Goal: Task Accomplishment & Management: Use online tool/utility

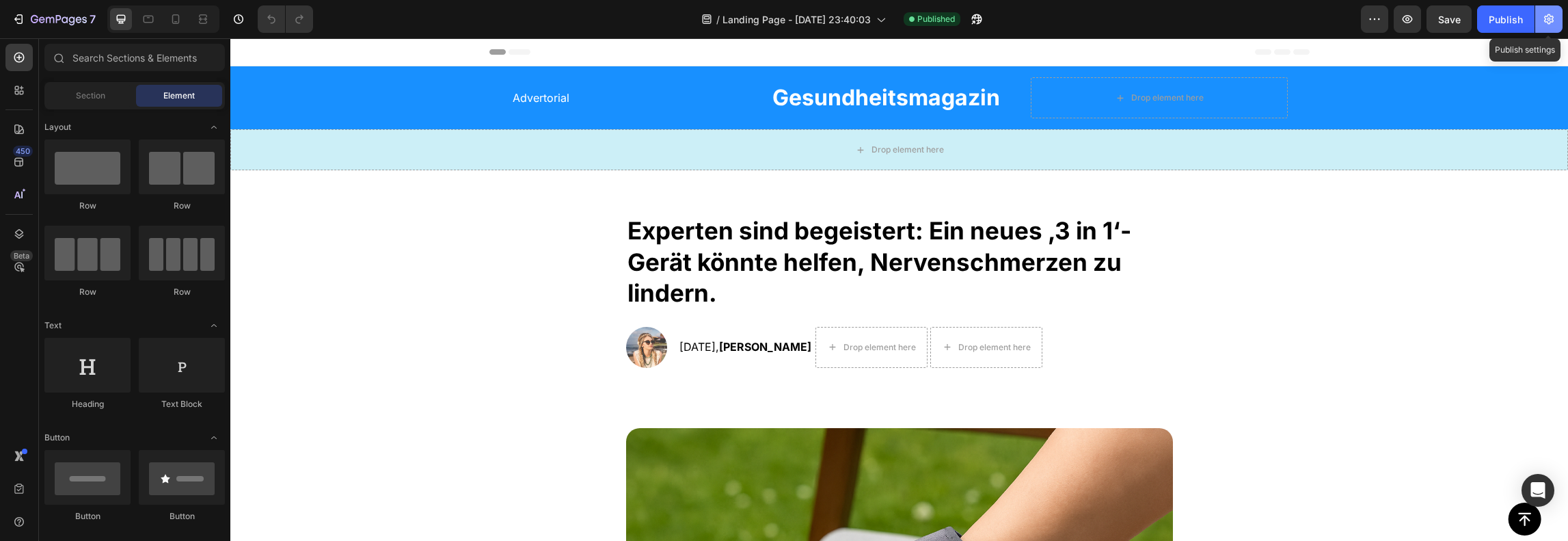
click at [1540, 16] on button "button" at bounding box center [1549, 19] width 27 height 27
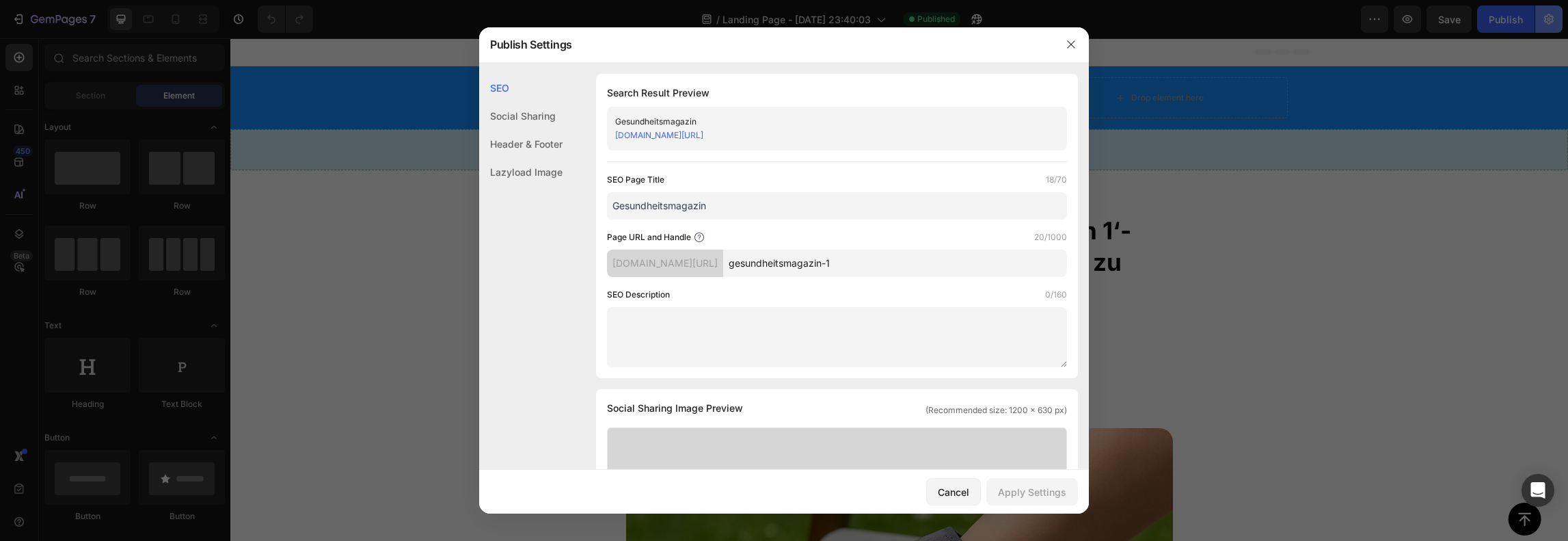
click at [1540, 0] on body "7 / Landing Page - Sep 17, 23:40:03 Published Preview Save Publish 450 Beta Sec…" at bounding box center [784, 0] width 1568 height 0
click at [691, 251] on div "t0tbud-zc.myshopify.com/pages/" at bounding box center [665, 263] width 116 height 27
click at [690, 251] on div "t0tbud-zc.myshopify.com/pages/" at bounding box center [665, 263] width 116 height 27
click at [655, 195] on input "Gesundheitsmagazin" at bounding box center [837, 206] width 460 height 27
click at [703, 138] on link "t0tbud-zc.myshopify.com/pages/gesundheitsmagazin-1" at bounding box center [659, 135] width 88 height 10
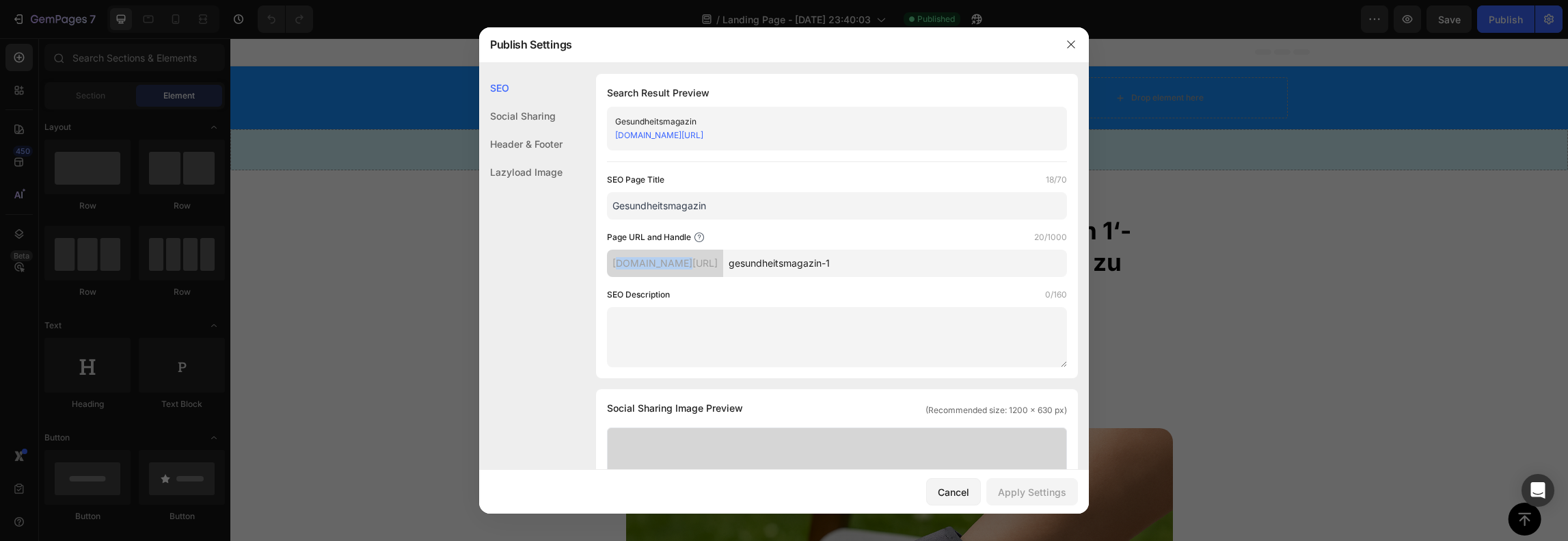
drag, startPoint x: 681, startPoint y: 260, endPoint x: 603, endPoint y: 263, distance: 78.1
click at [606, 263] on div "Search Result Preview Gesundheitsmagazin t0tbud-zc.myshopify.com/pages/gesundhe…" at bounding box center [836, 225] width 482 height 304
click at [506, 114] on div "Social Sharing" at bounding box center [520, 115] width 83 height 28
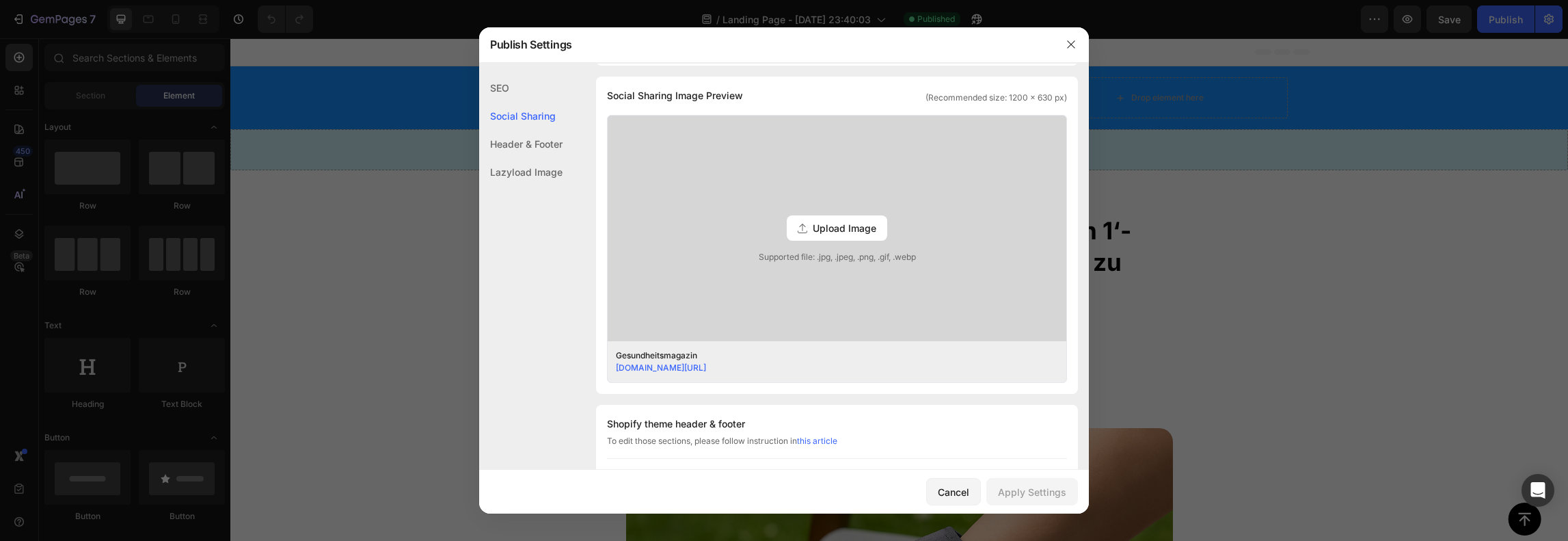
click at [509, 85] on div "SEO" at bounding box center [520, 87] width 83 height 28
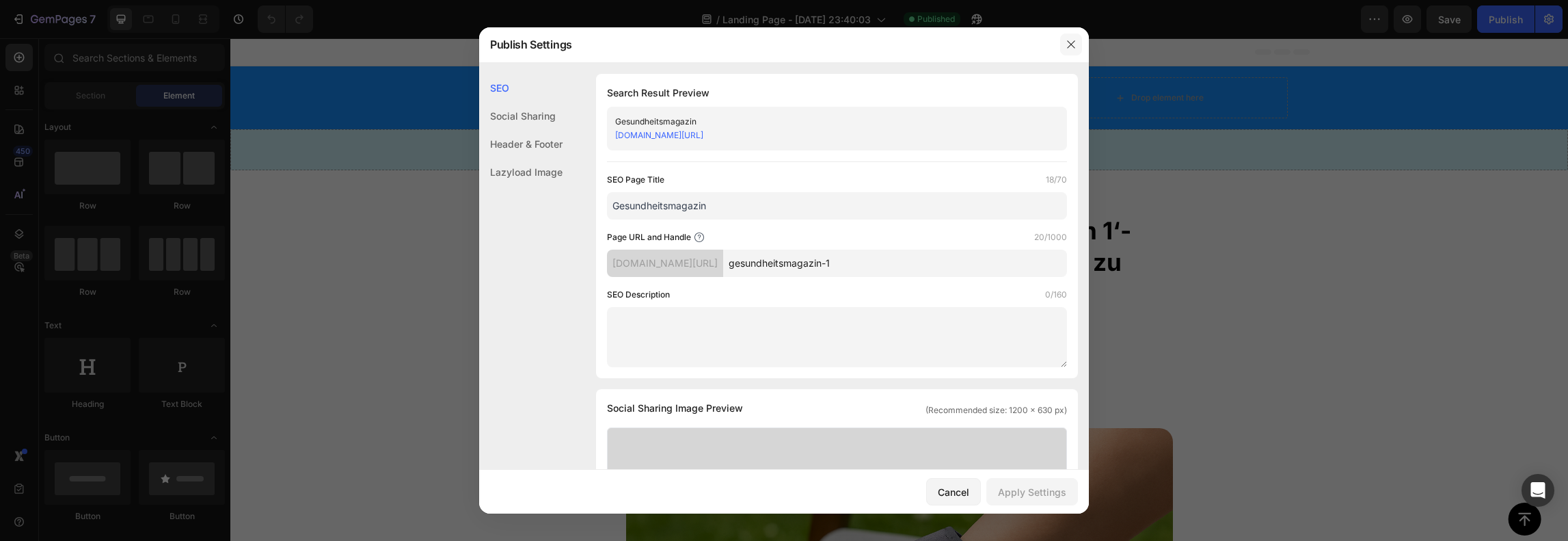
click at [1075, 44] on icon "button" at bounding box center [1071, 44] width 11 height 11
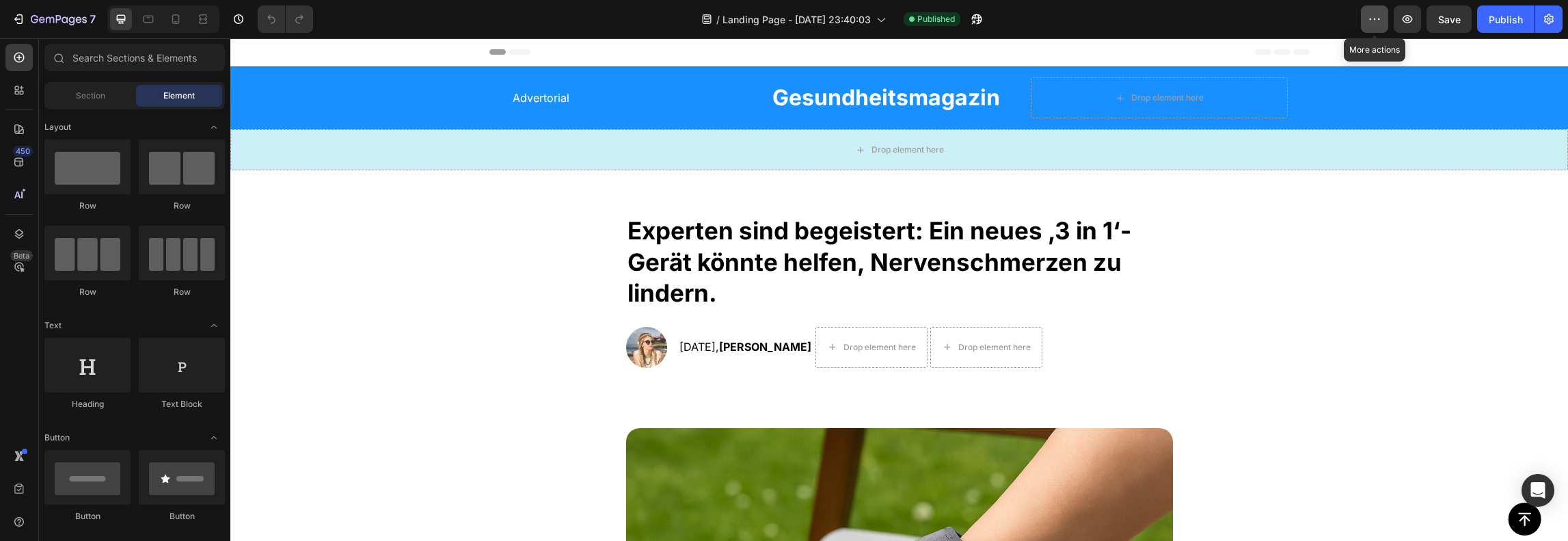
click at [1380, 17] on icon "button" at bounding box center [1374, 19] width 14 height 14
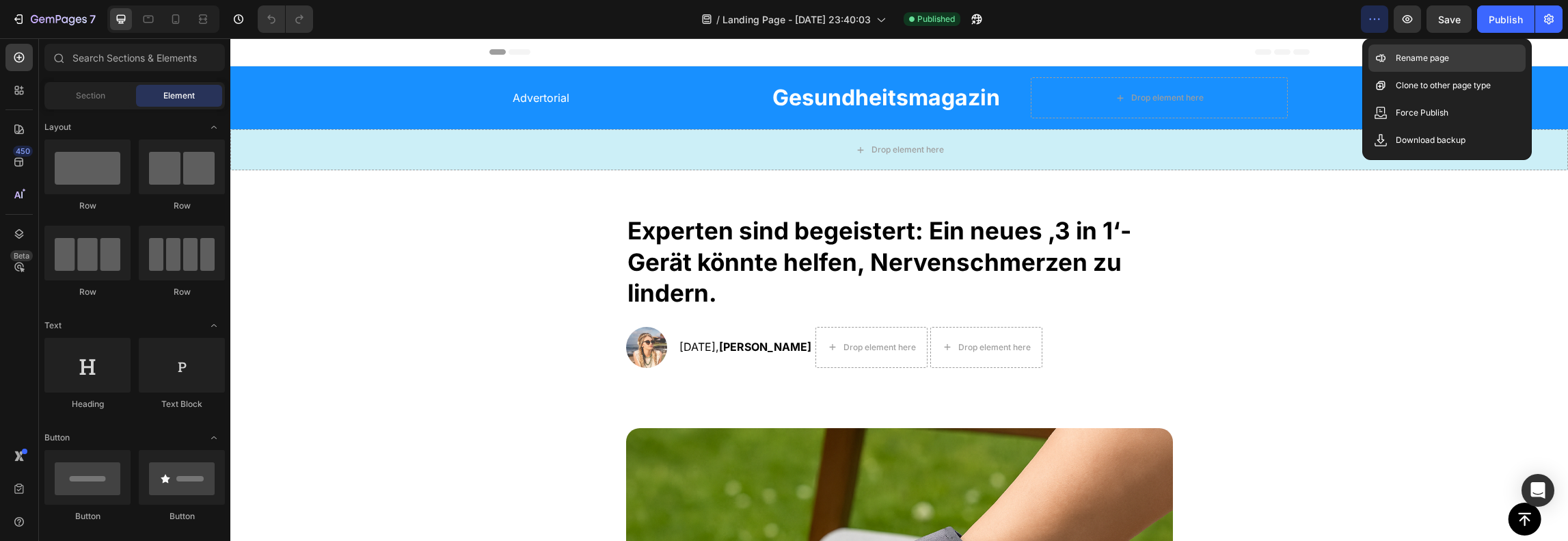
click at [1427, 68] on div "Rename page" at bounding box center [1447, 58] width 157 height 27
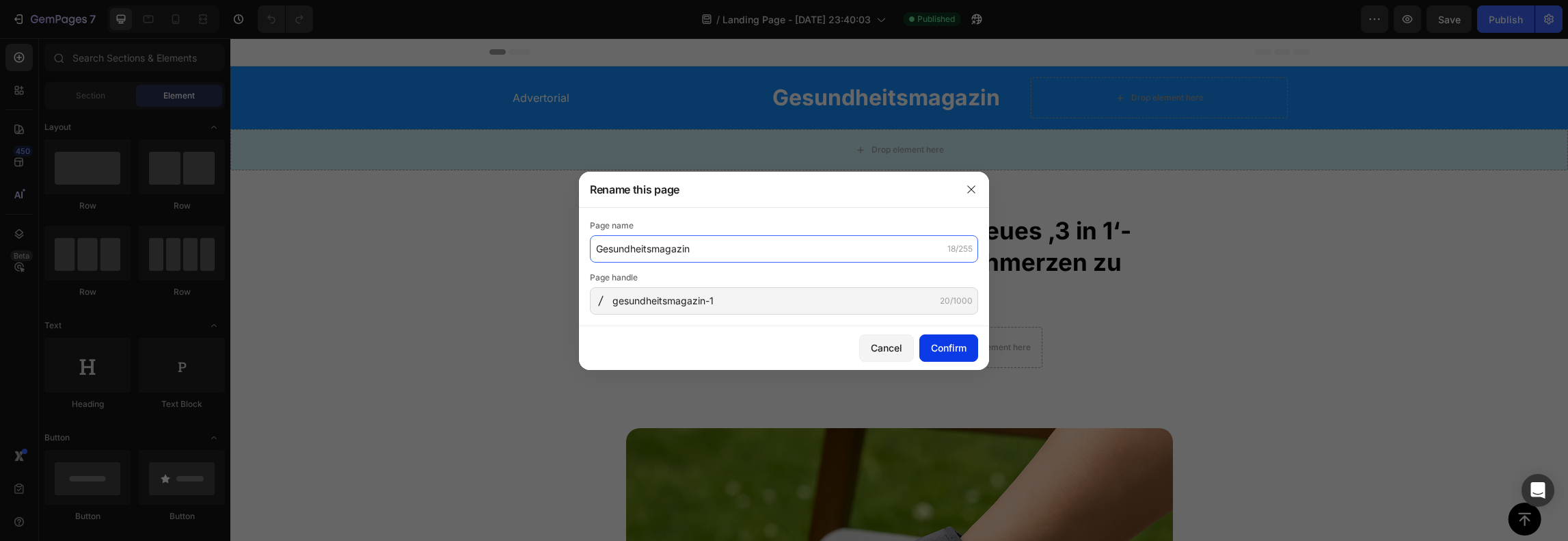
type input "Gesundheitsmagazin"
click at [958, 349] on div "Confirm" at bounding box center [949, 348] width 36 height 15
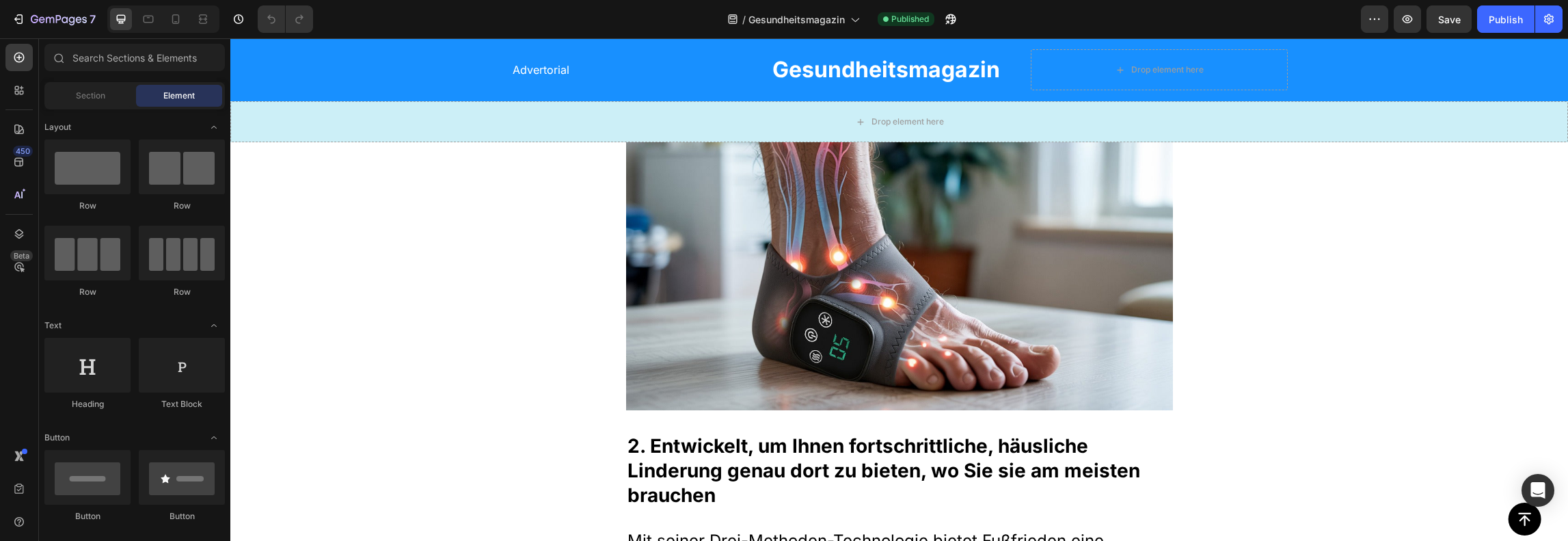
scroll to position [4921, 0]
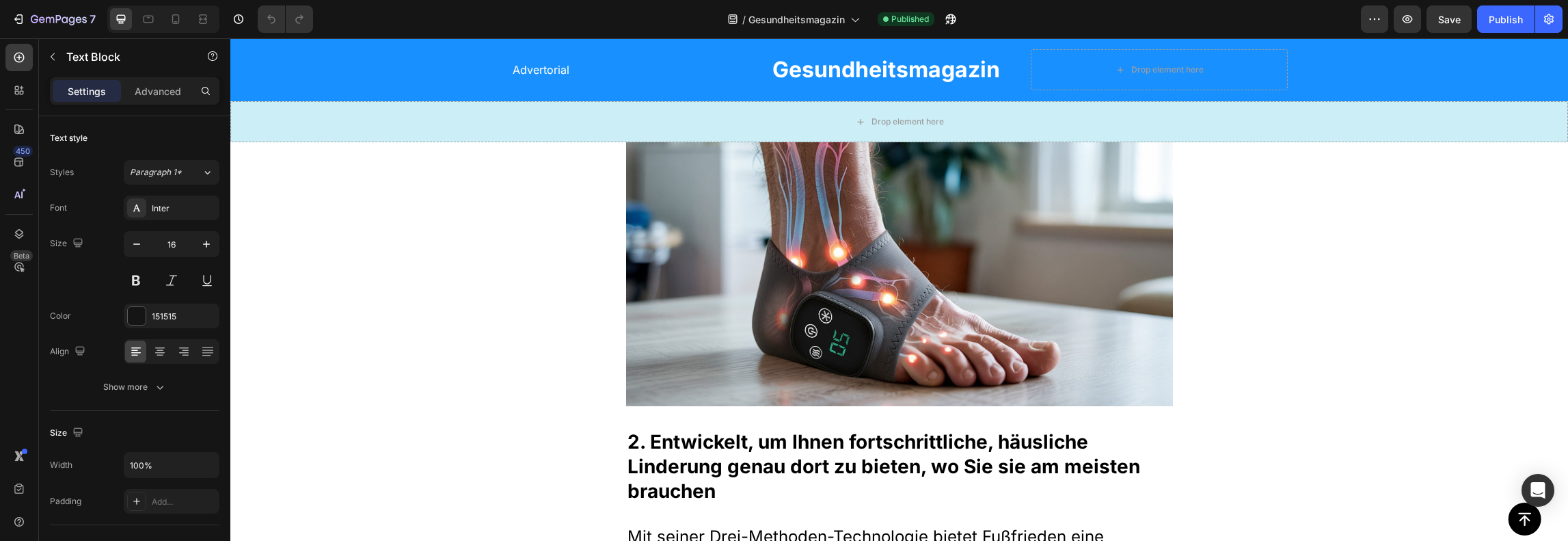
drag, startPoint x: 902, startPoint y: 304, endPoint x: 777, endPoint y: 296, distance: 125.3
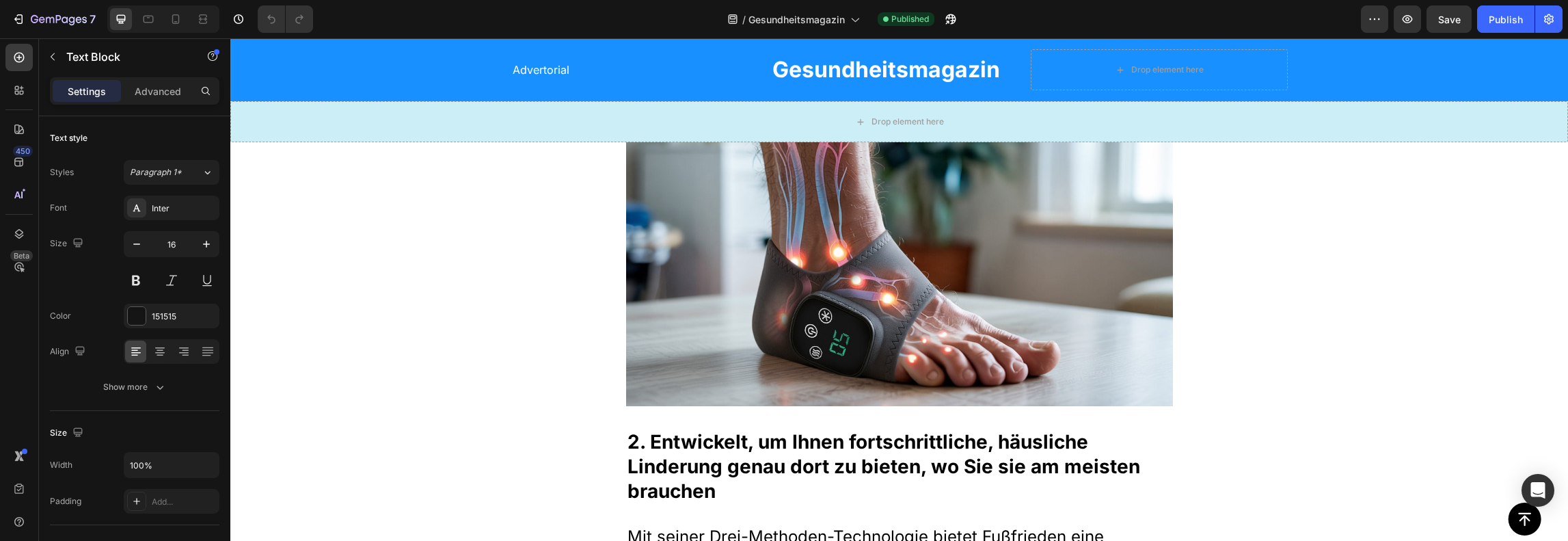
drag, startPoint x: 790, startPoint y: 297, endPoint x: 879, endPoint y: 308, distance: 89.7
click at [1440, 12] on div "Save" at bounding box center [1449, 19] width 23 height 15
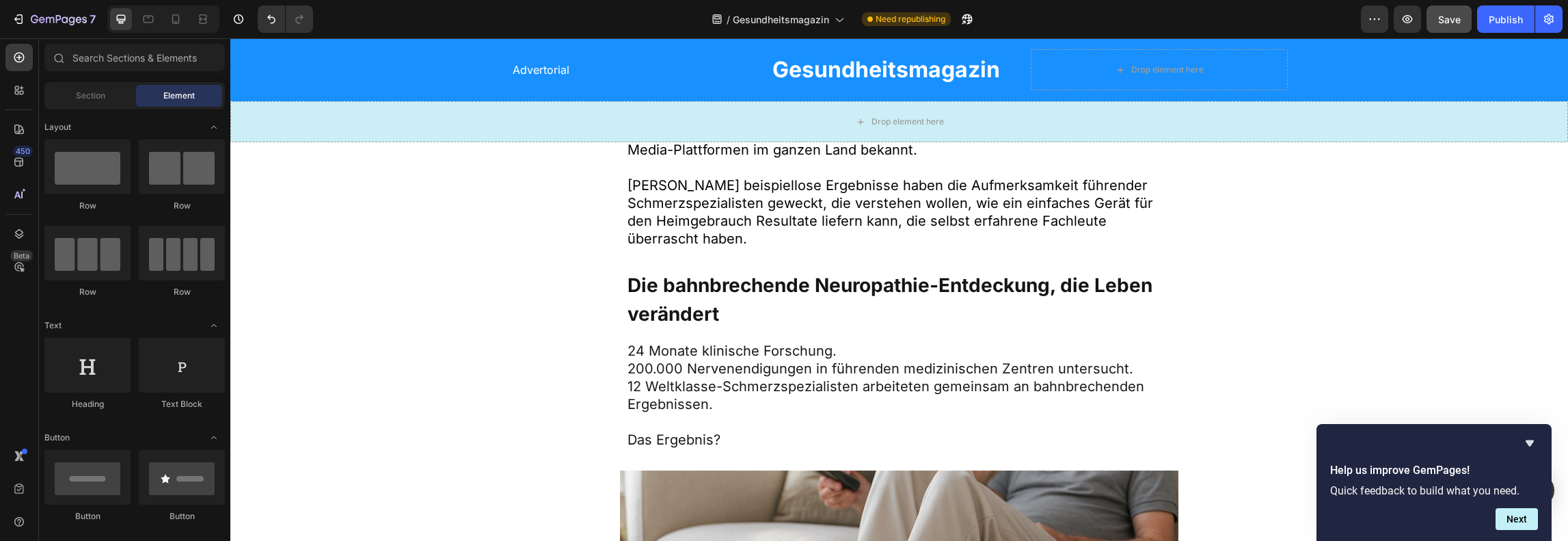
scroll to position [910, 0]
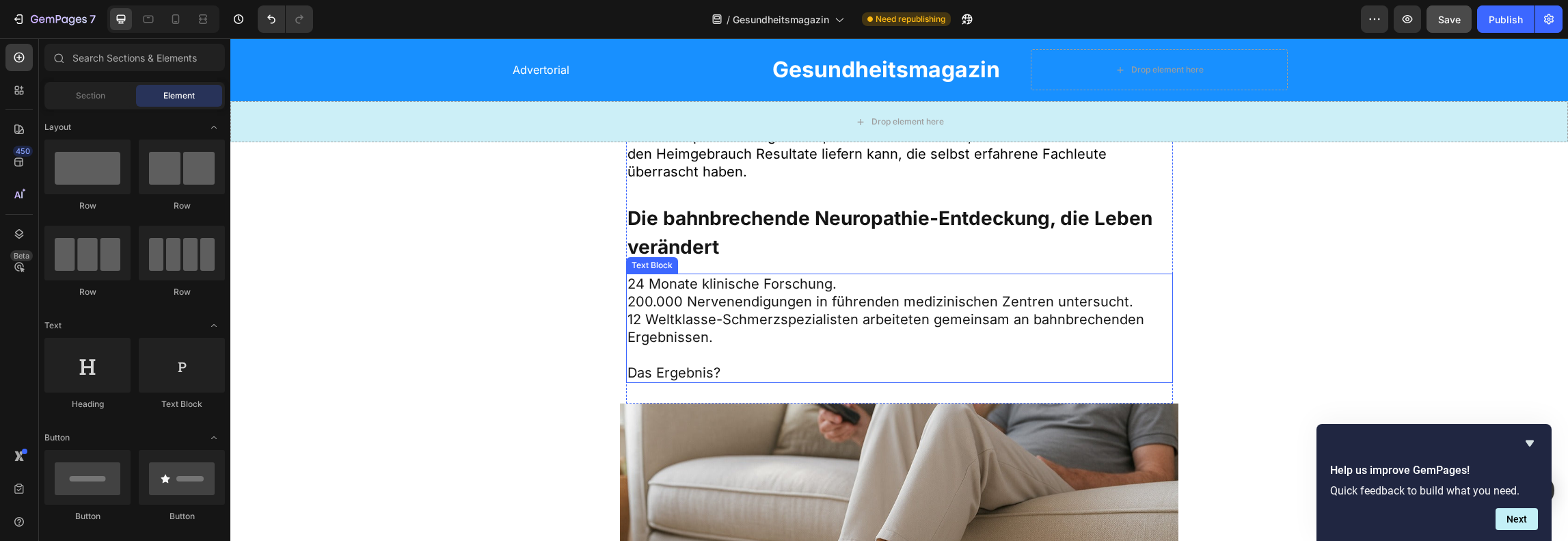
click at [635, 283] on p "24 Monate klinische Forschung. 200.000 Nervenendigungen in führenden medizinisc…" at bounding box center [899, 310] width 544 height 71
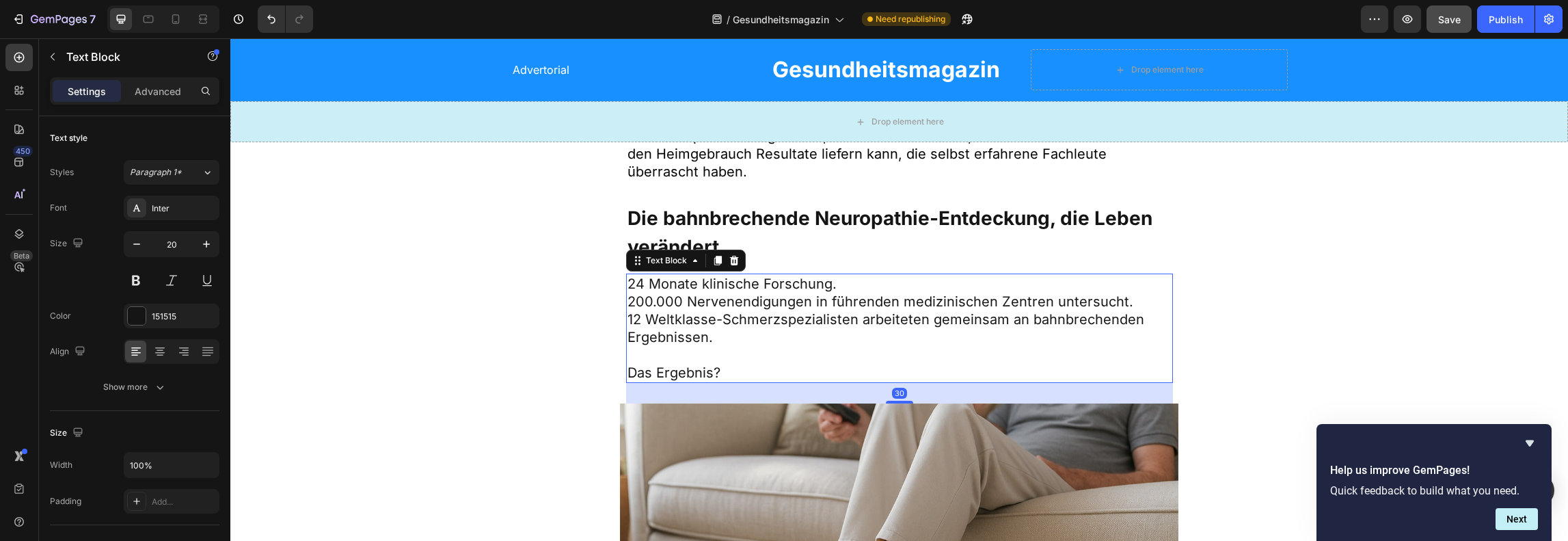
click at [651, 281] on p "24 Monate klinische Forschung. 200.000 Nervenendigungen in führenden medizinisc…" at bounding box center [899, 310] width 544 height 71
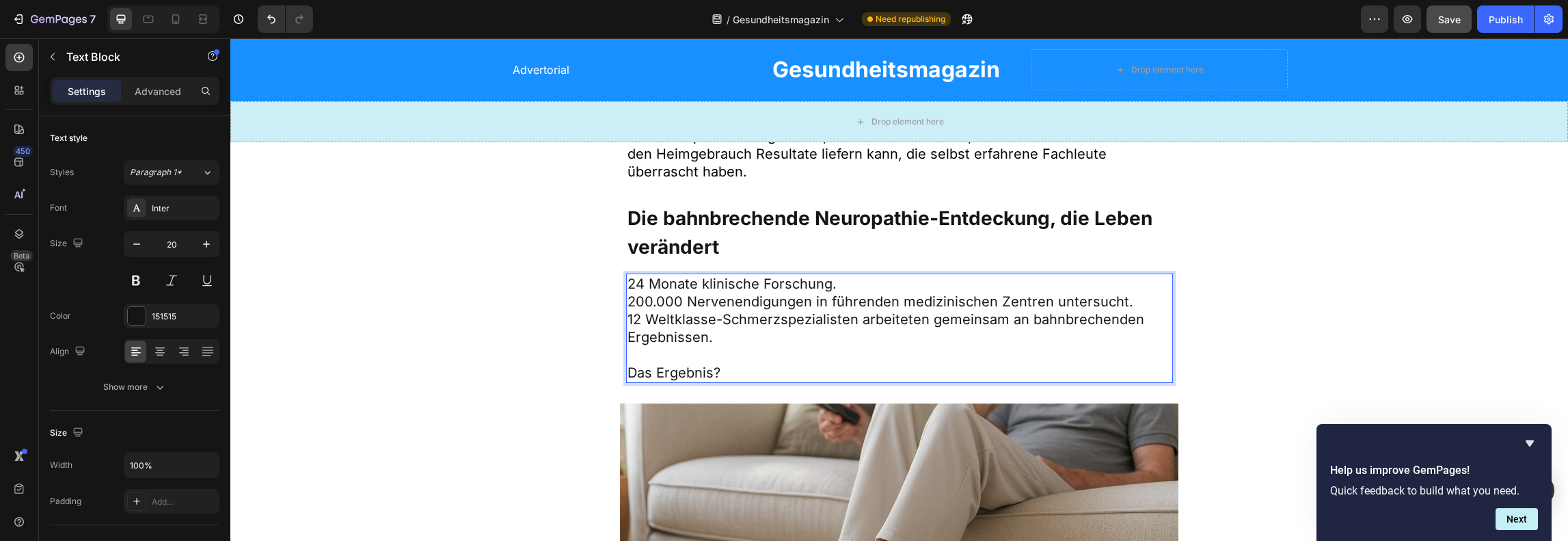
click at [723, 284] on p "24 Monate klinische Forschung. 200.000 Nervenendigungen in führenden medizinisc…" at bounding box center [899, 310] width 544 height 71
click at [754, 283] on p "24 Monate klinische Forschung. 200.000 Nervenendigungen in führenden medizinisc…" at bounding box center [899, 310] width 544 height 71
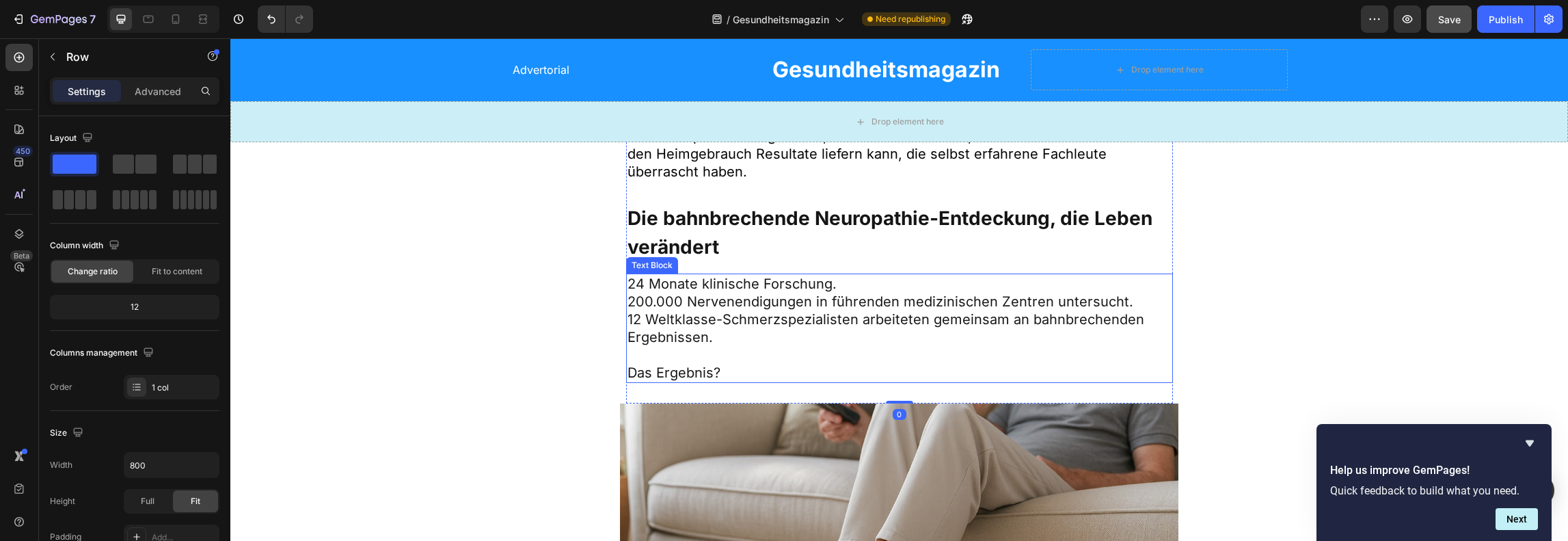
click at [750, 281] on p "24 Monate klinische Forschung. 200.000 Nervenendigungen in führenden medizinisc…" at bounding box center [899, 310] width 544 height 71
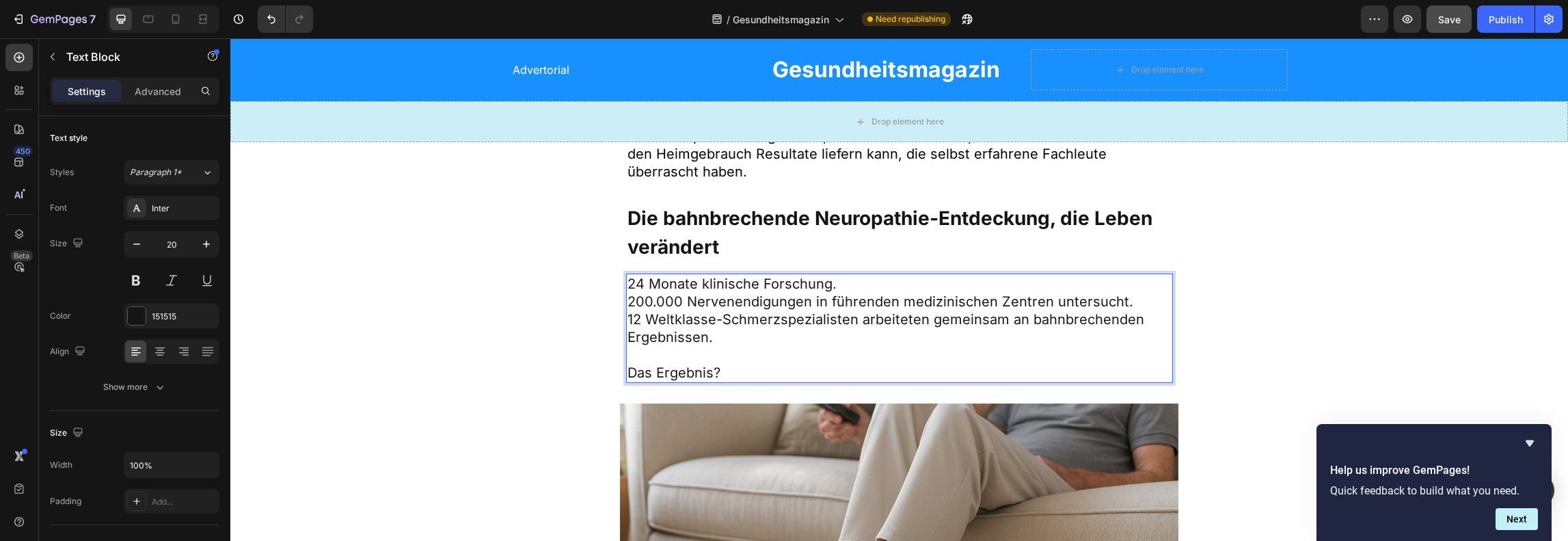
click at [750, 282] on p "24 Monate klinische Forschung. 200.000 Nervenendigungen in führenden medizinisc…" at bounding box center [899, 310] width 544 height 71
click at [629, 300] on p "24 Monate Forschung. 200.000 Nervenendigungen in führenden medizinischen Zentre…" at bounding box center [899, 310] width 544 height 71
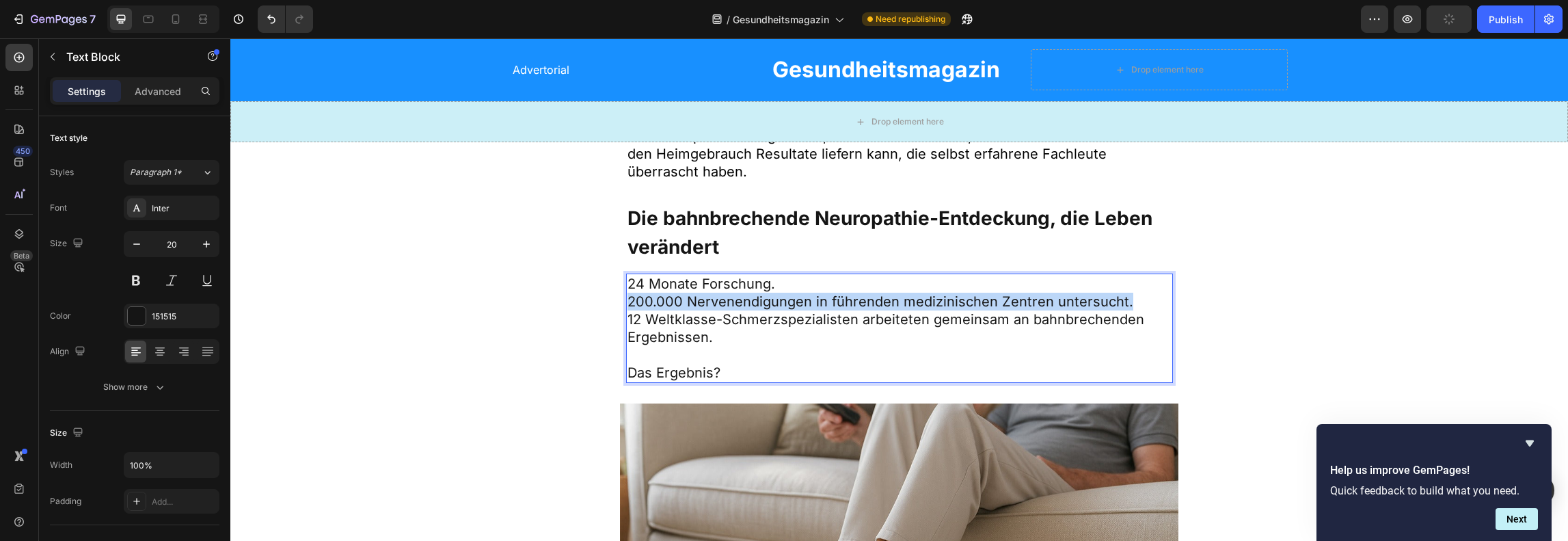
drag, startPoint x: 623, startPoint y: 297, endPoint x: 1115, endPoint y: 299, distance: 492.0
click at [1115, 299] on p "24 Monate Forschung. 200.000 Nervenendigungen in führenden medizinischen Zentre…" at bounding box center [899, 310] width 544 height 71
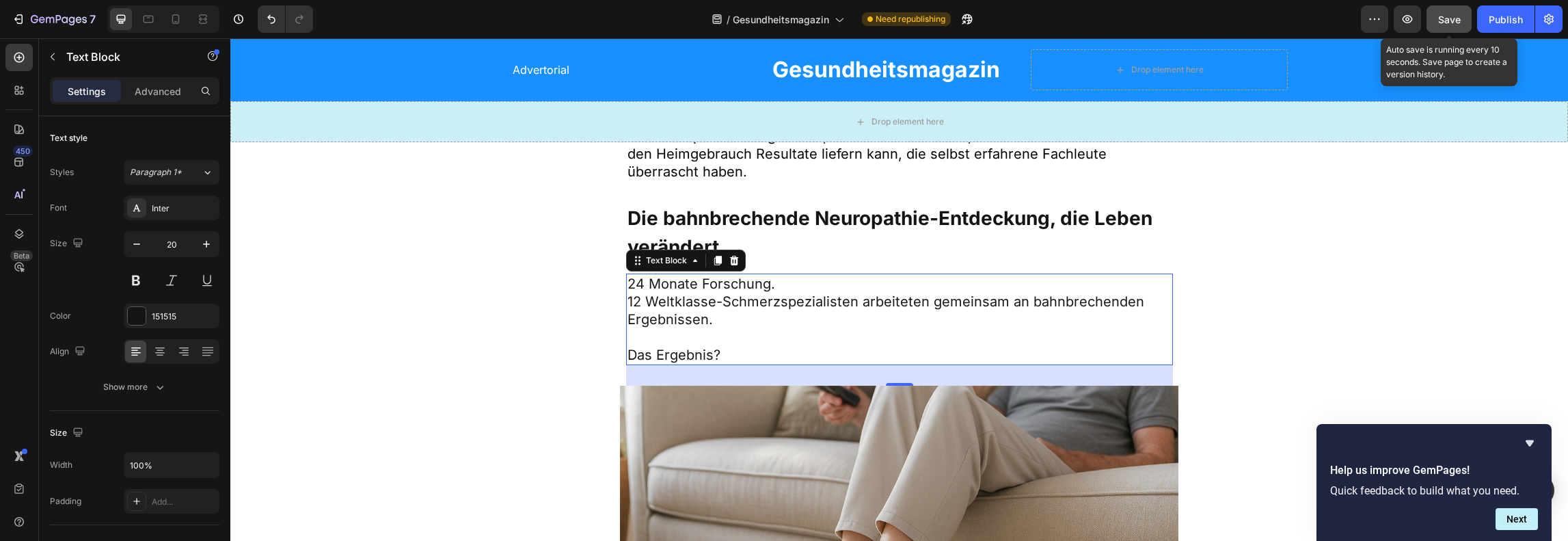
click at [1466, 13] on button "Save" at bounding box center [1449, 19] width 45 height 27
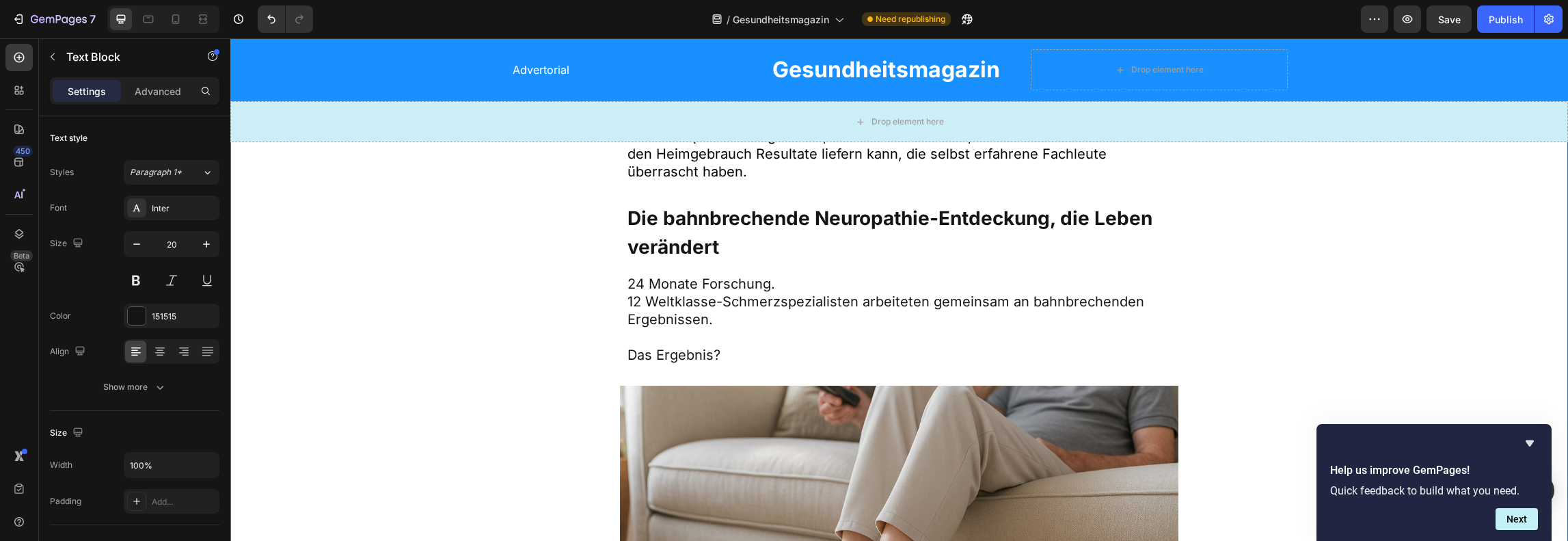
click at [1266, 254] on div "Image Medizinische Fachleute sind von den Ergebnissen begeistert Text Block Bre…" at bounding box center [899, 136] width 900 height 1239
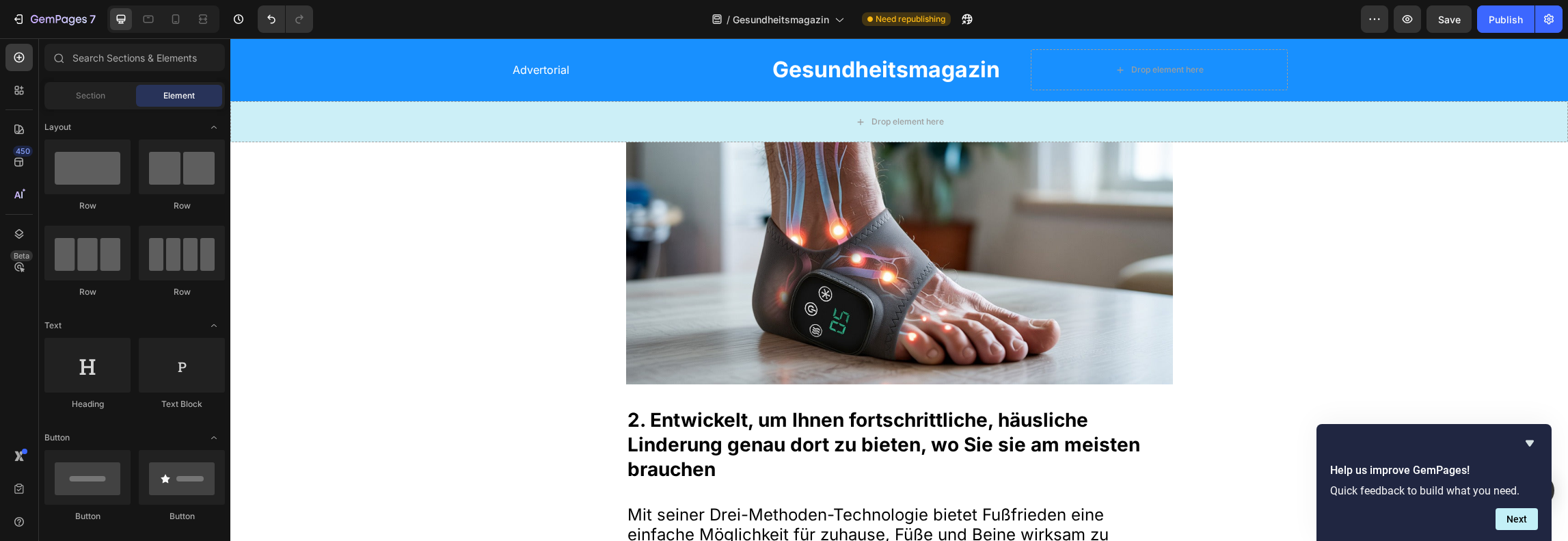
scroll to position [4881, 0]
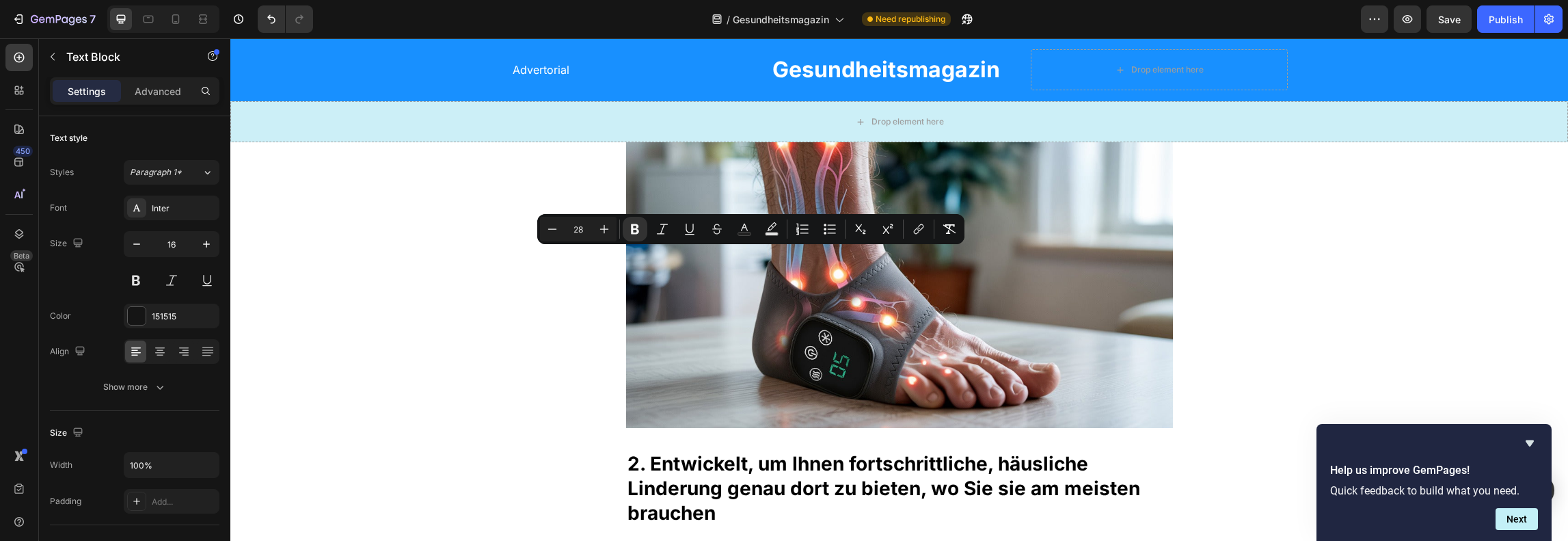
drag, startPoint x: 807, startPoint y: 265, endPoint x: 699, endPoint y: 264, distance: 108.0
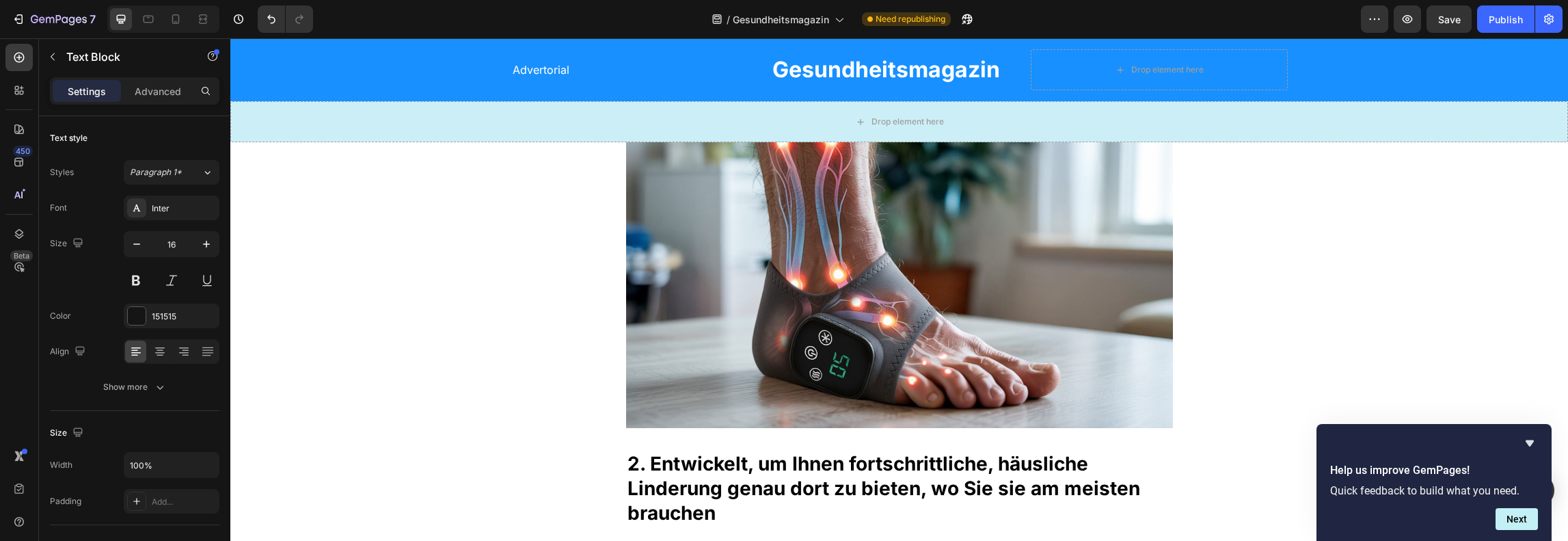
drag, startPoint x: 807, startPoint y: 261, endPoint x: 639, endPoint y: 262, distance: 168.0
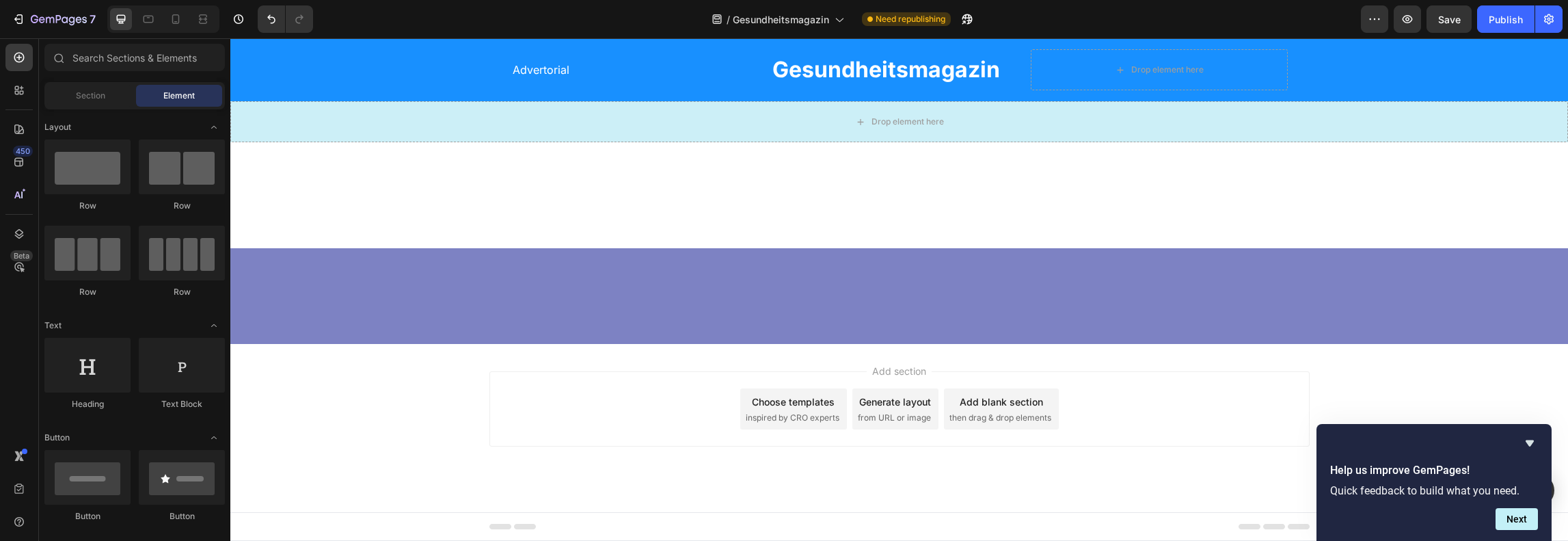
scroll to position [10436, 0]
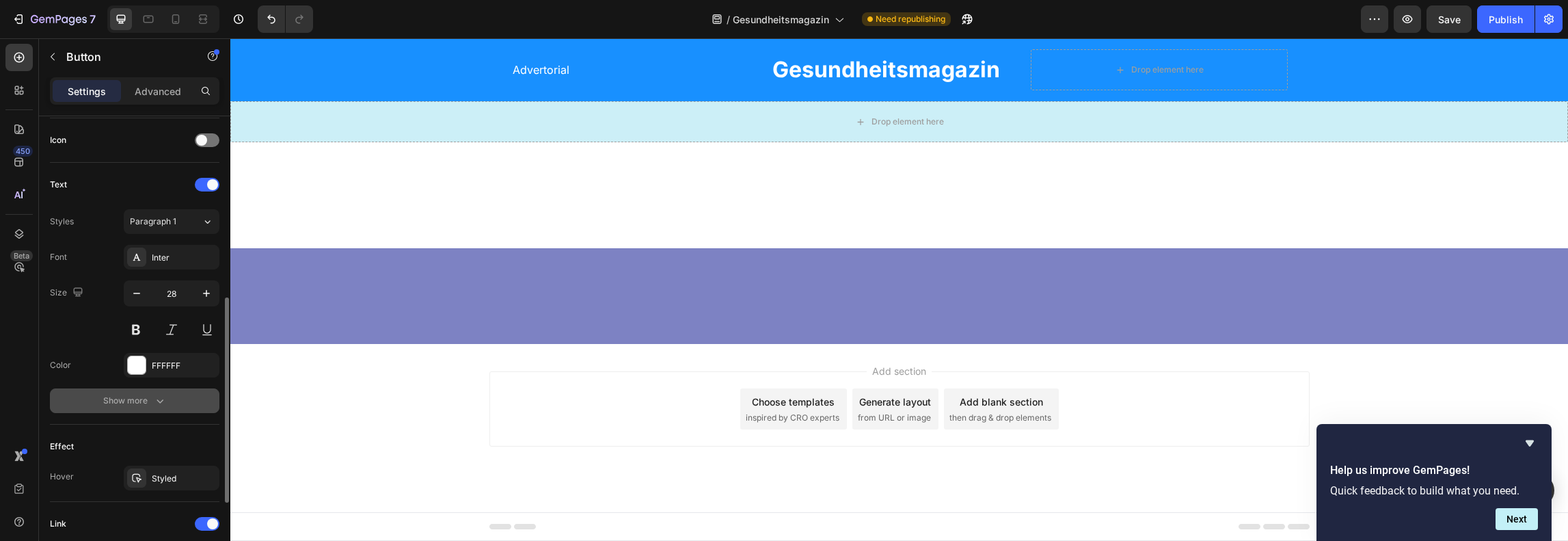
scroll to position [585, 0]
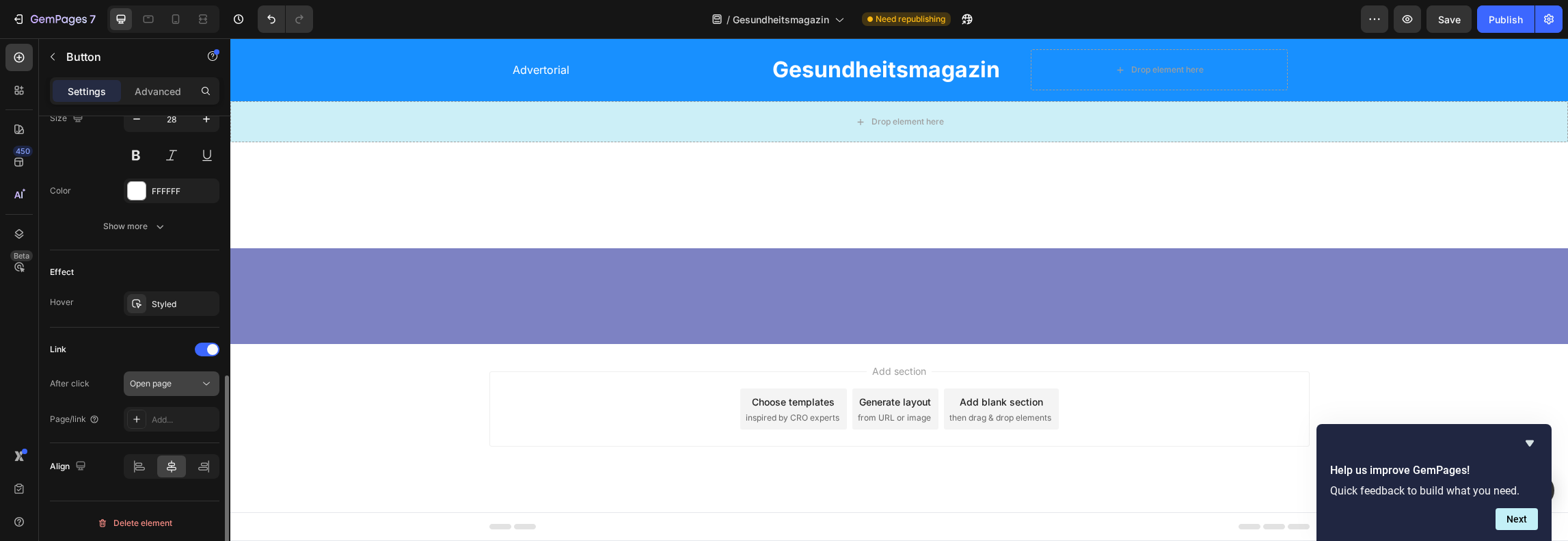
click at [178, 385] on div "Open page" at bounding box center [165, 383] width 69 height 12
click at [178, 380] on div "Open page" at bounding box center [165, 383] width 69 height 12
click at [172, 417] on div "Add..." at bounding box center [184, 419] width 65 height 12
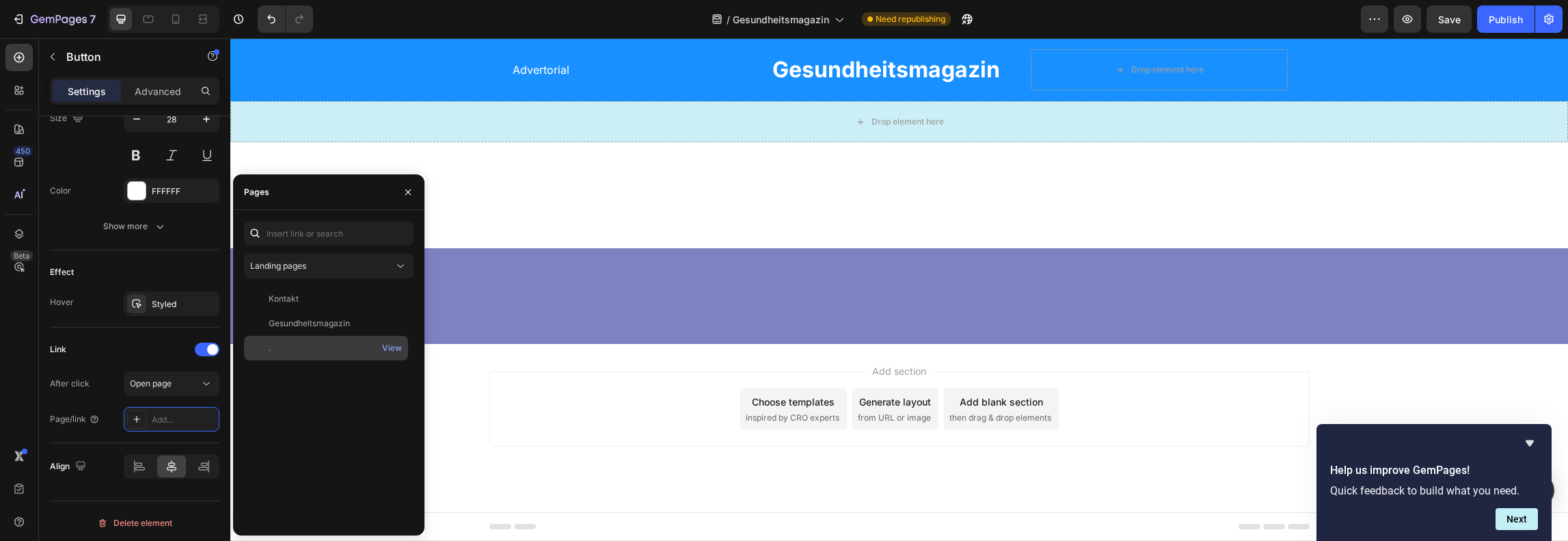
click at [305, 342] on div "." at bounding box center [326, 347] width 153 height 12
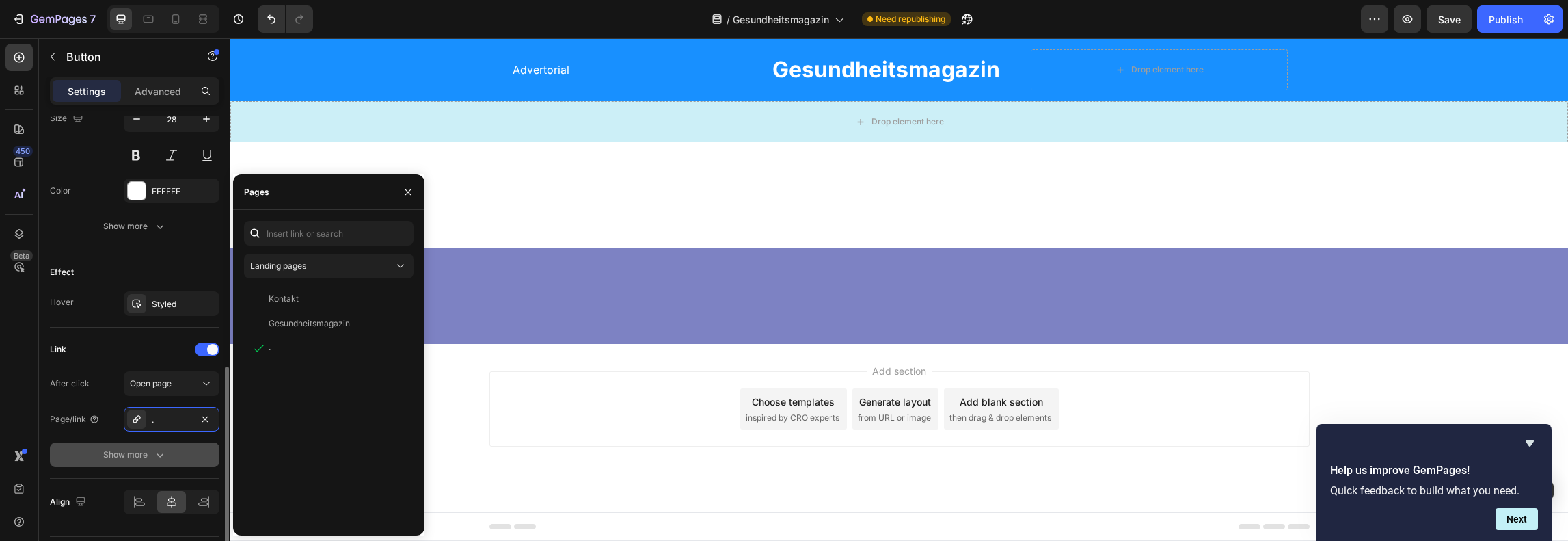
click at [156, 447] on icon "button" at bounding box center [160, 454] width 14 height 14
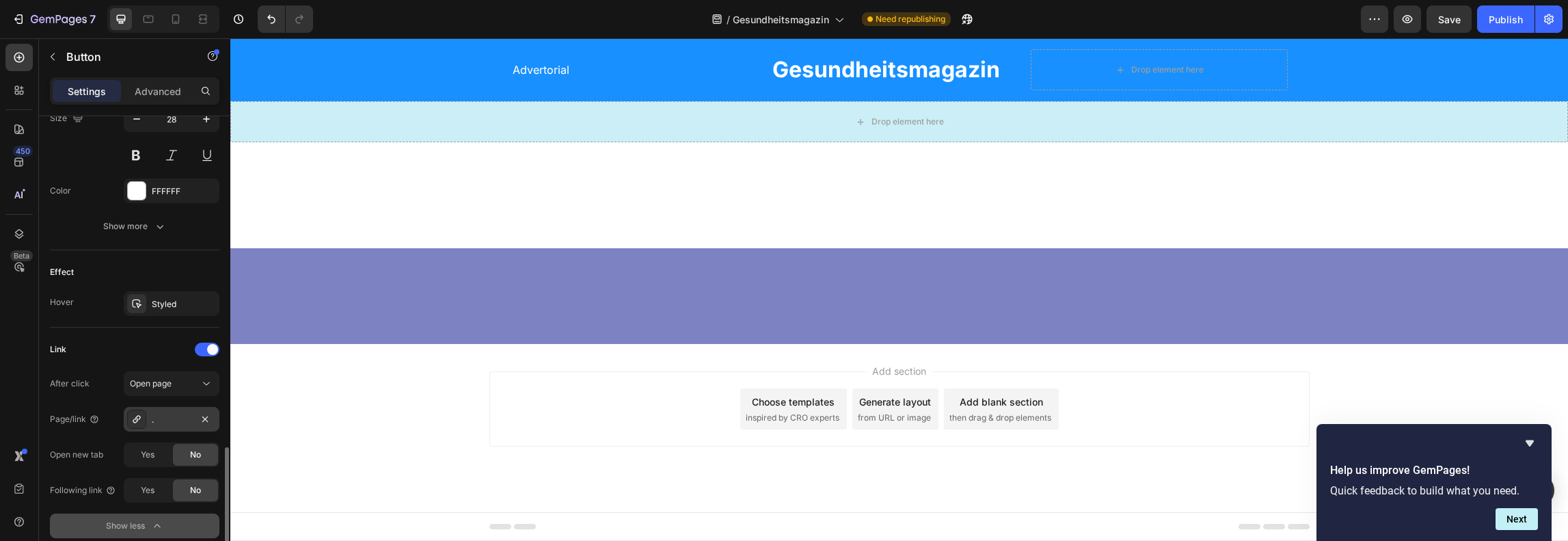
scroll to position [652, 0]
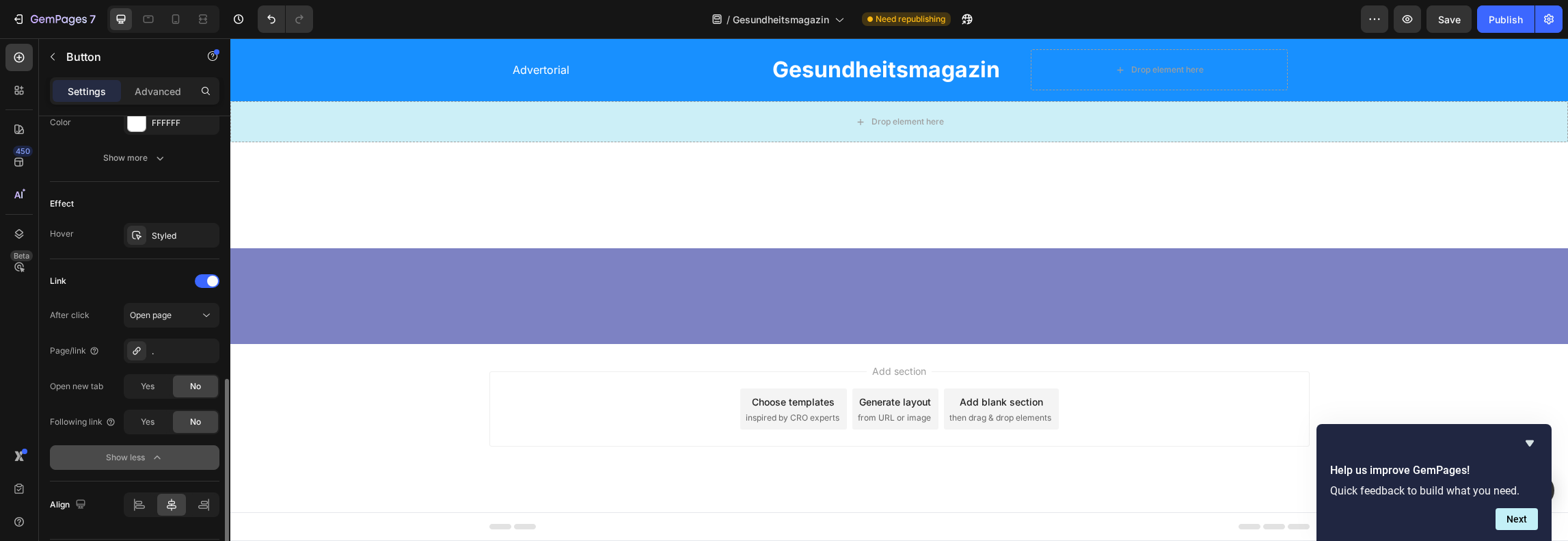
click at [176, 364] on div "After click Open page Page/link . Open new tab Yes No Following link Yes No Sho…" at bounding box center [135, 386] width 170 height 167
click at [177, 348] on div "." at bounding box center [171, 350] width 40 height 12
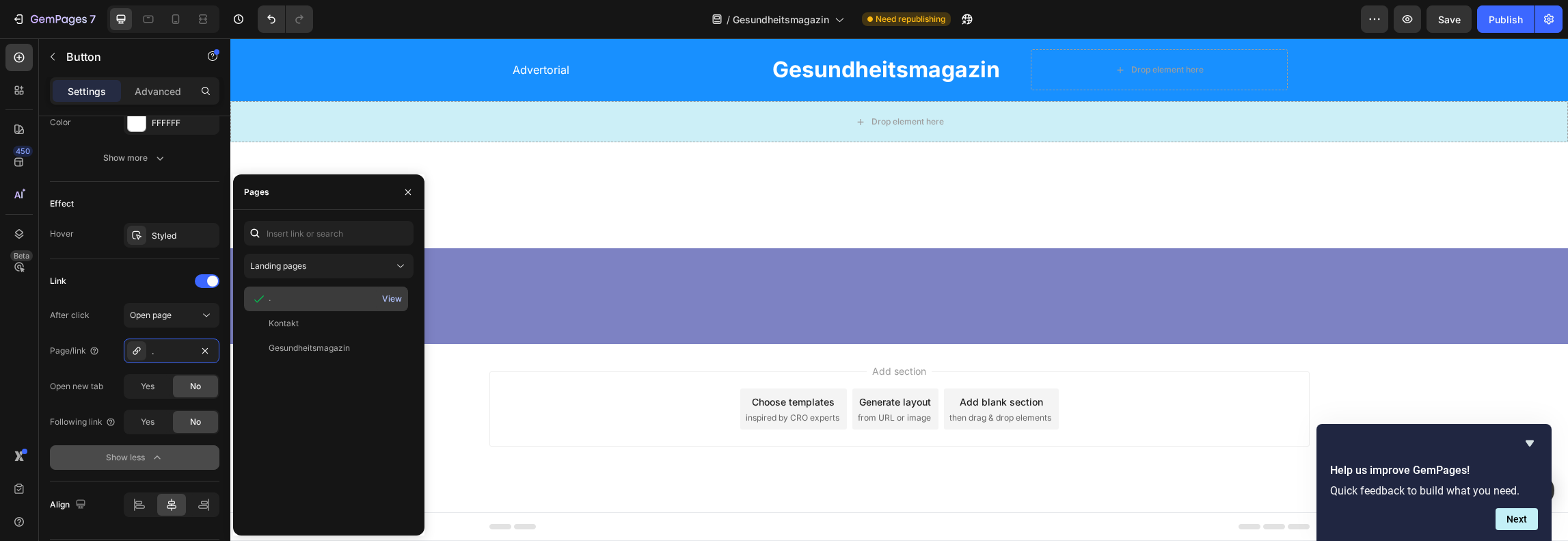
click at [386, 303] on div "View" at bounding box center [392, 298] width 20 height 12
click at [392, 297] on div "View" at bounding box center [392, 298] width 20 height 12
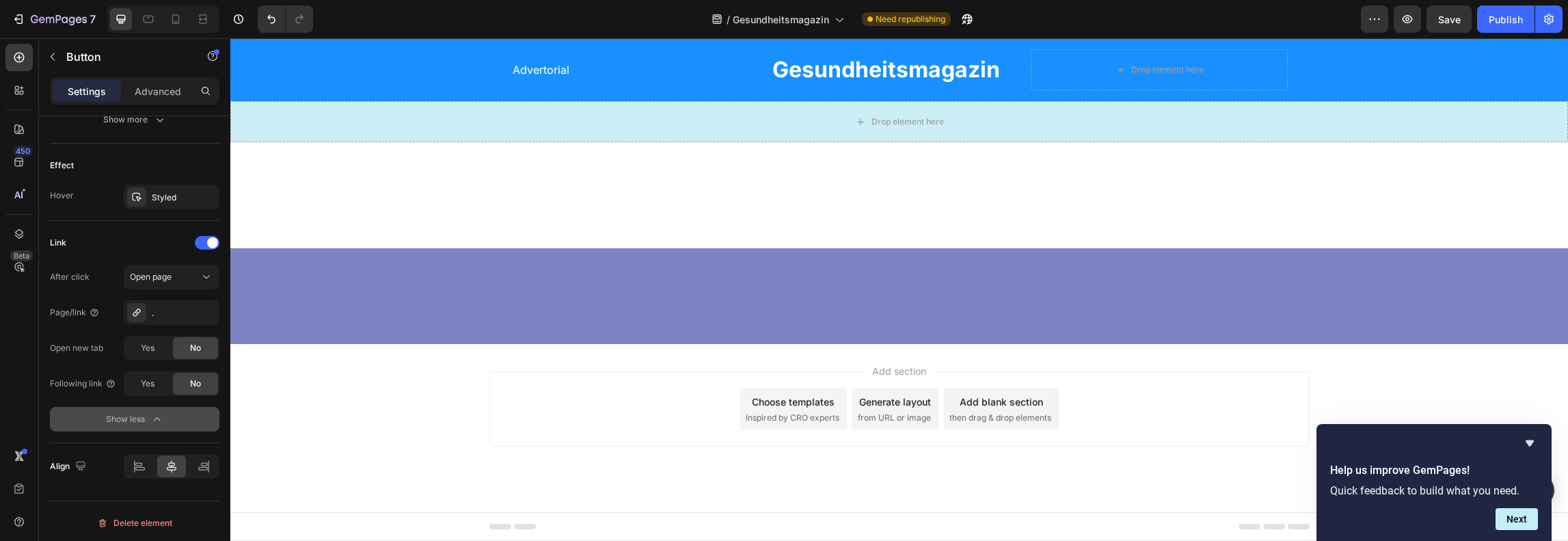
click at [90, 416] on button "Show less" at bounding box center [135, 419] width 170 height 24
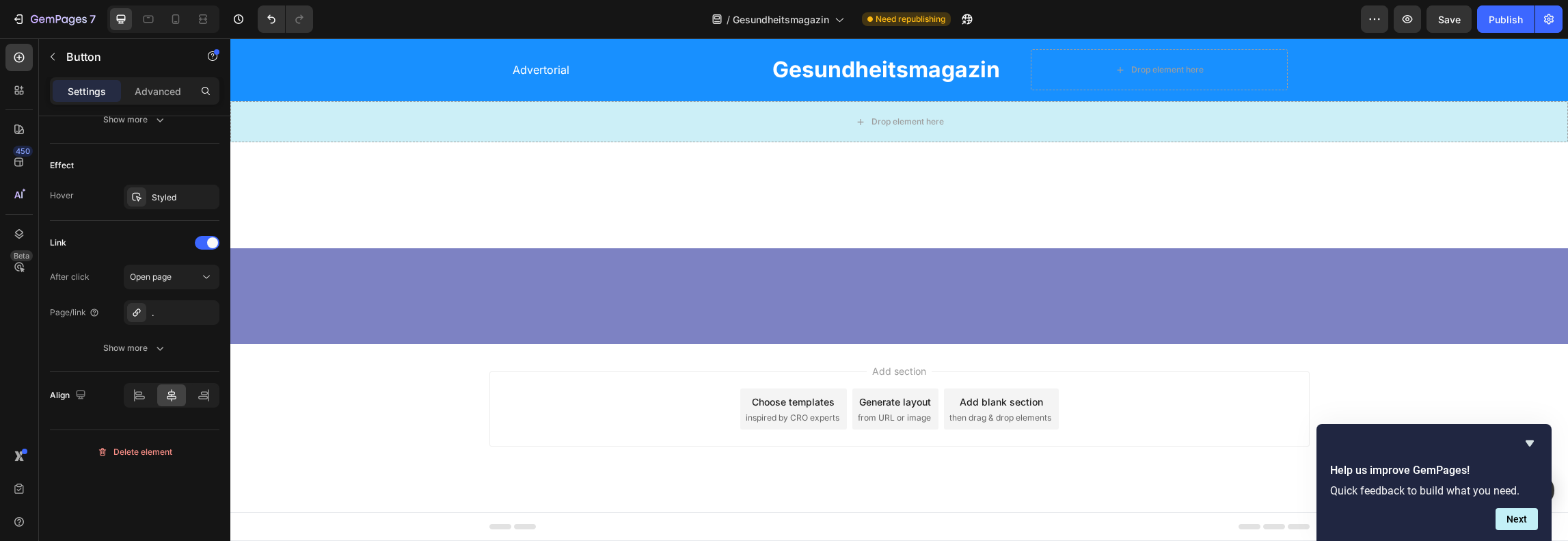
click at [123, 342] on div "Show more" at bounding box center [135, 347] width 64 height 14
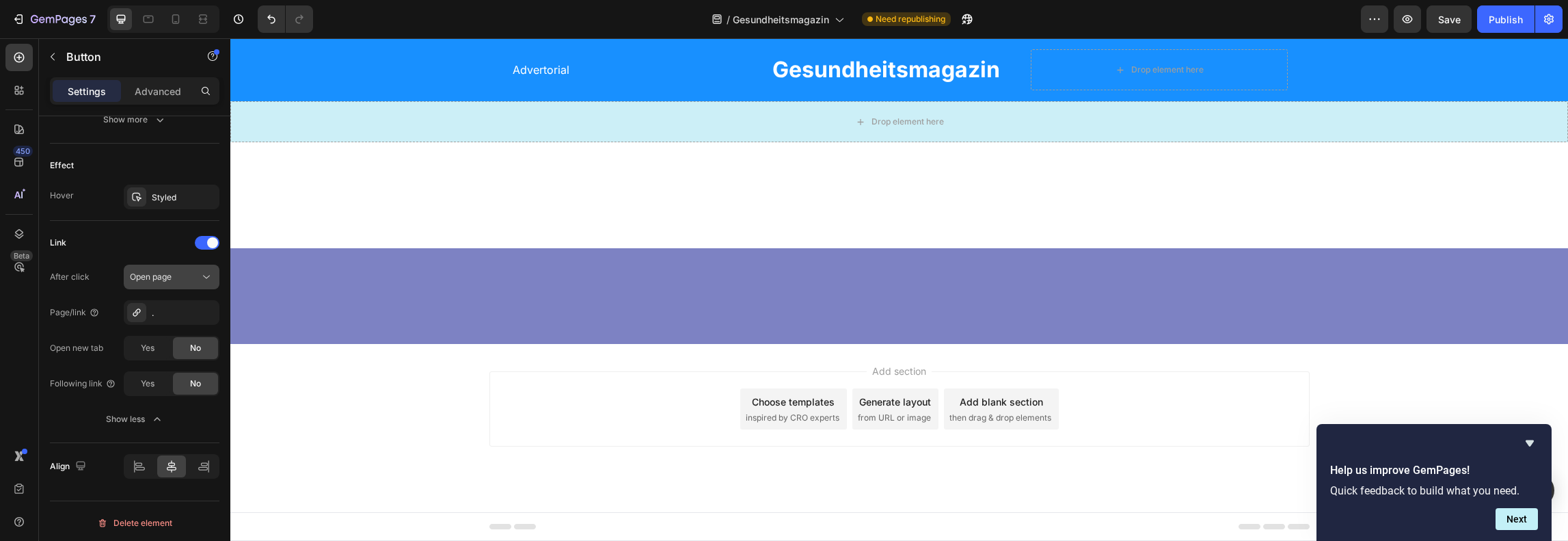
click at [166, 279] on div "Open page" at bounding box center [171, 276] width 83 height 14
click at [186, 276] on div "Open page" at bounding box center [165, 276] width 69 height 12
click at [172, 307] on div "." at bounding box center [171, 312] width 40 height 12
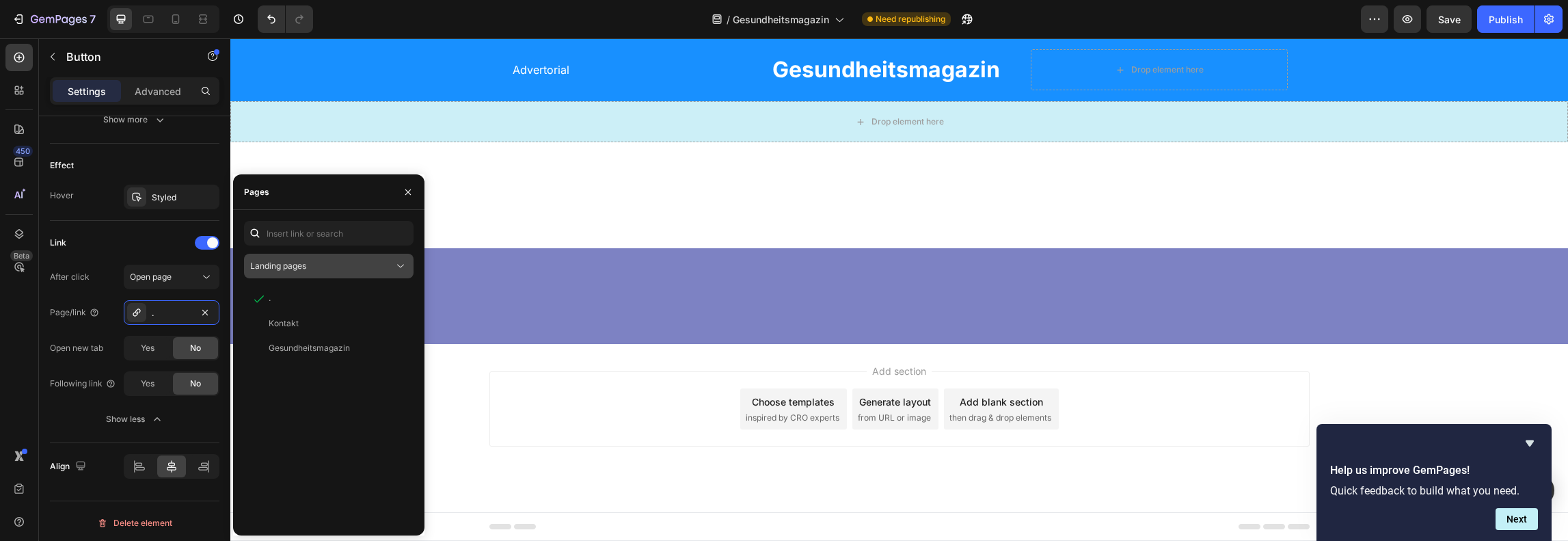
click at [294, 273] on div "Landing pages" at bounding box center [329, 266] width 157 height 14
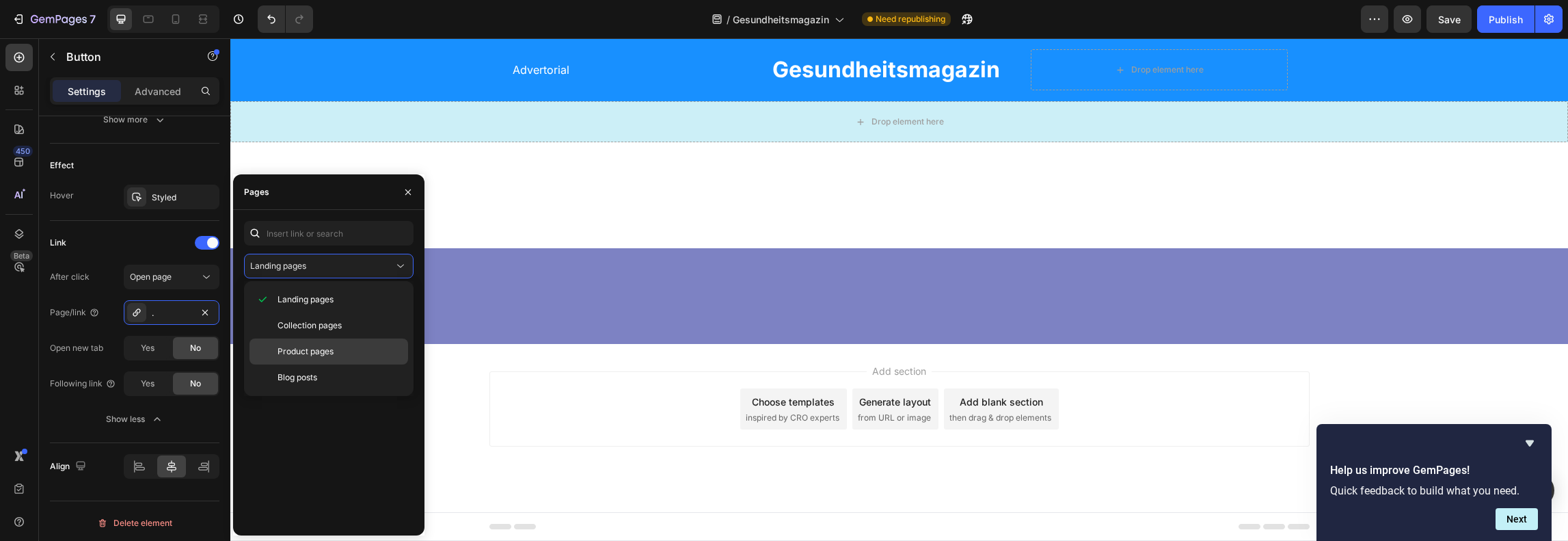
click at [309, 348] on span "Product pages" at bounding box center [305, 350] width 56 height 12
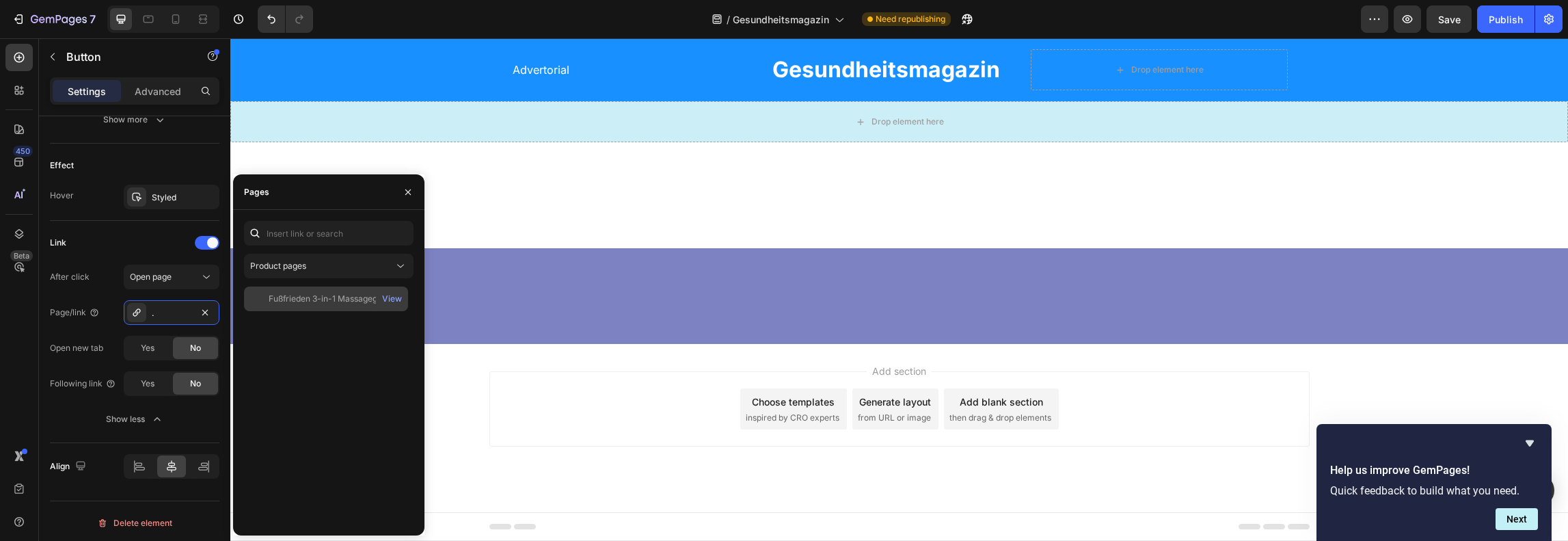
click at [323, 287] on div "Fußfrieden 3-in-1 Massagegerät View" at bounding box center [325, 299] width 164 height 24
click at [389, 297] on div "View" at bounding box center [392, 298] width 20 height 12
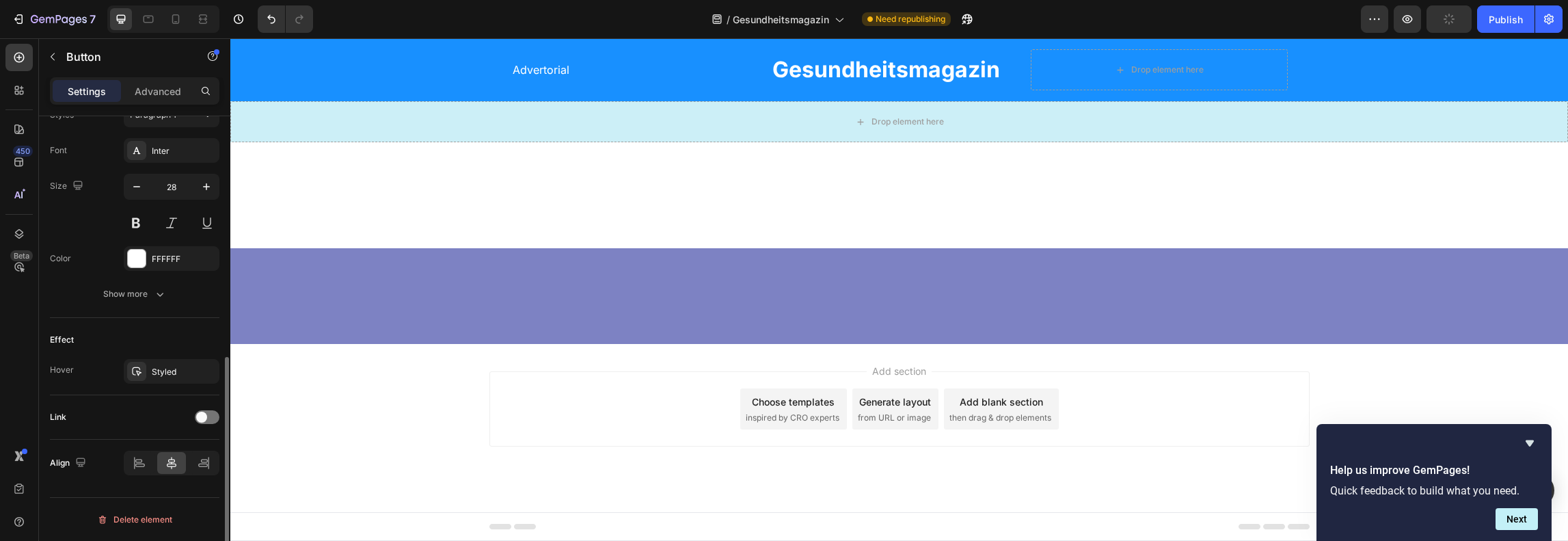
scroll to position [514, 0]
click at [203, 416] on span at bounding box center [202, 421] width 11 height 11
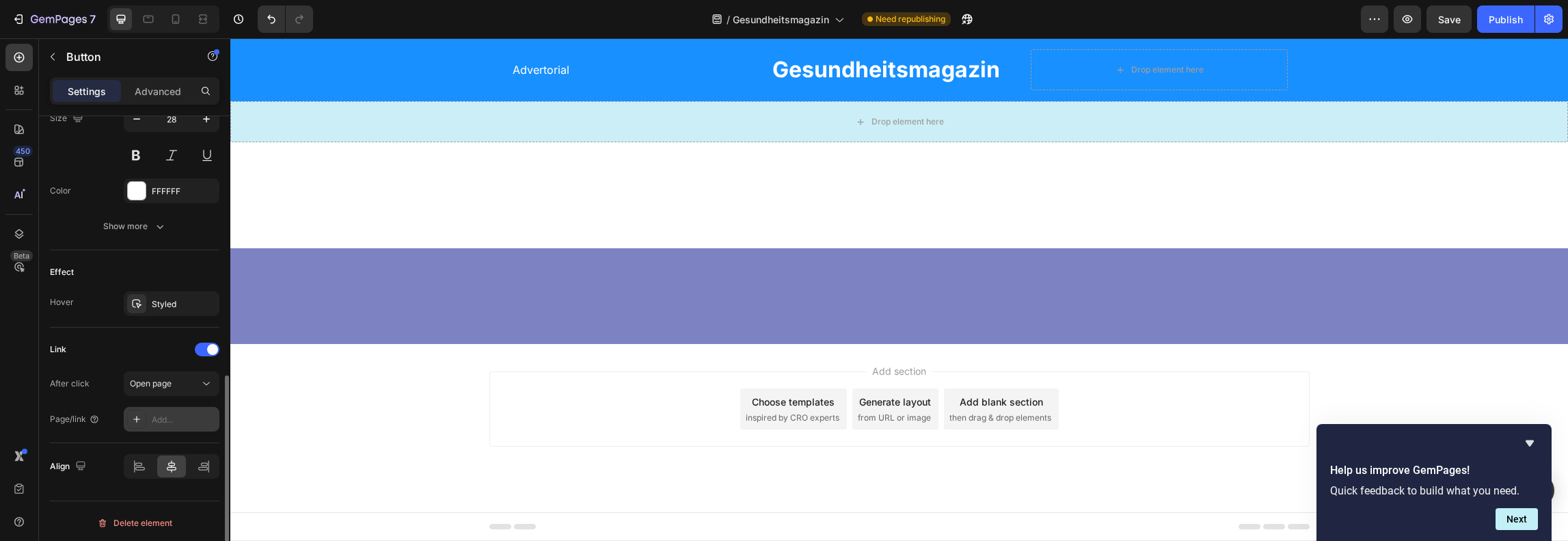
click at [195, 416] on div "Add..." at bounding box center [184, 419] width 65 height 12
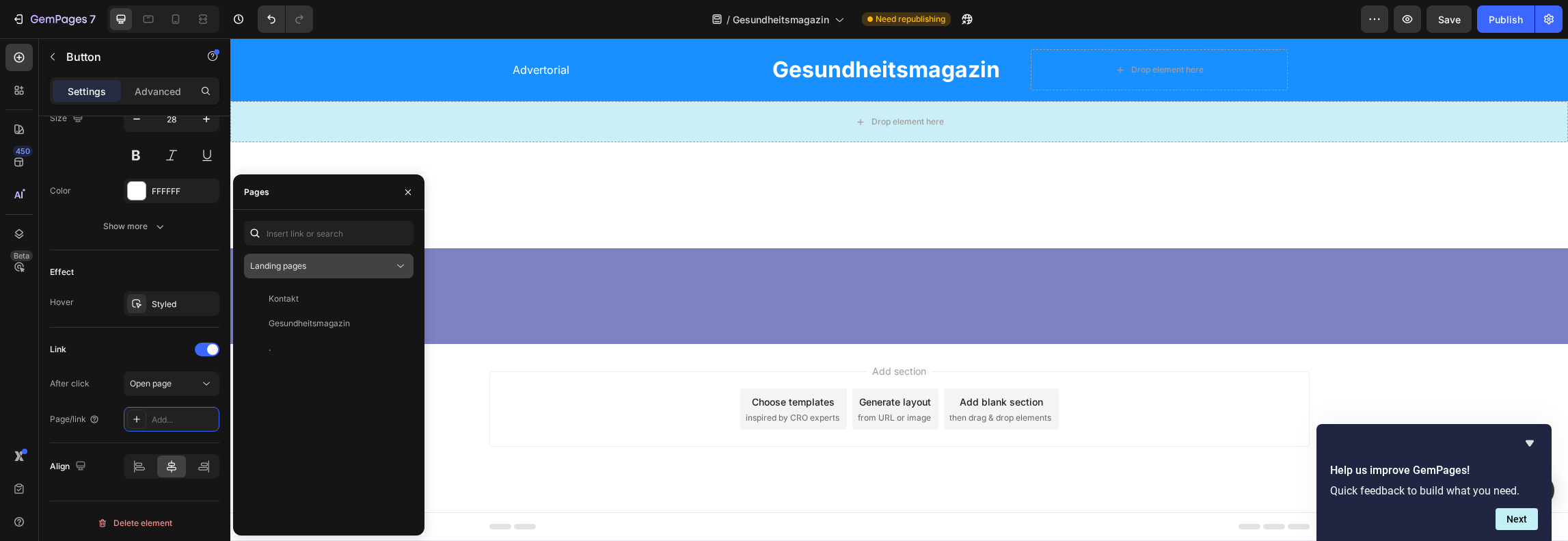
click at [343, 262] on div "Landing pages" at bounding box center [322, 266] width 144 height 12
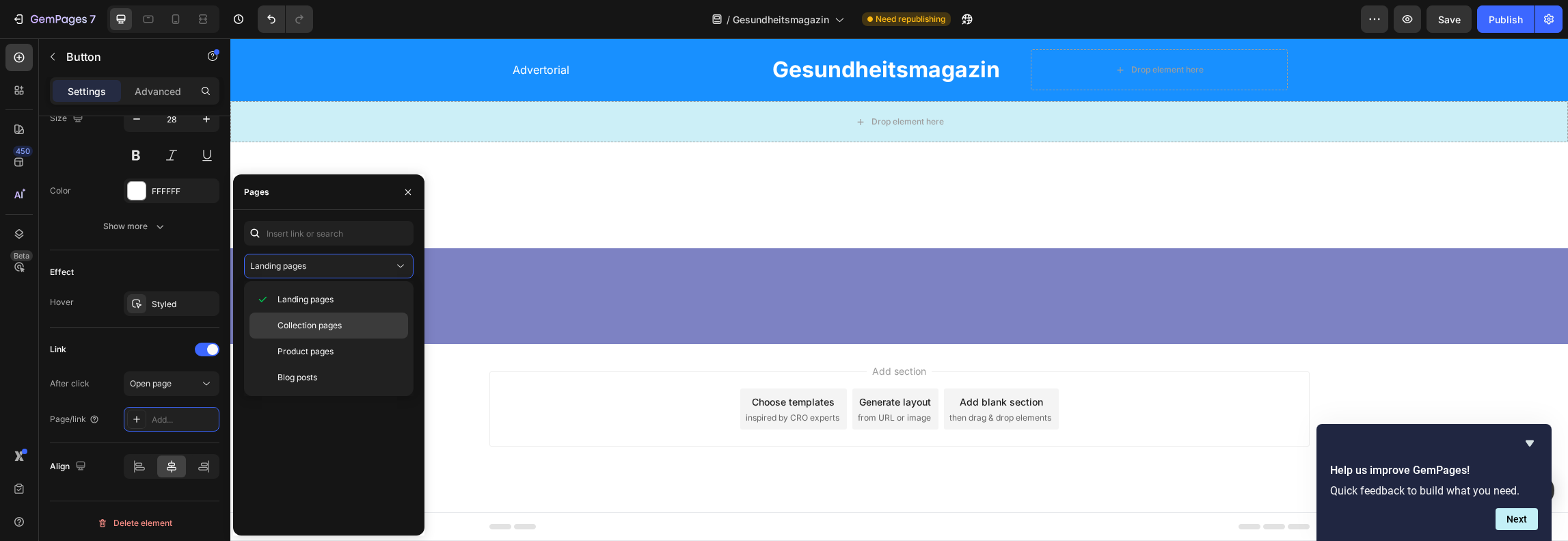
click at [324, 322] on span "Collection pages" at bounding box center [310, 325] width 65 height 12
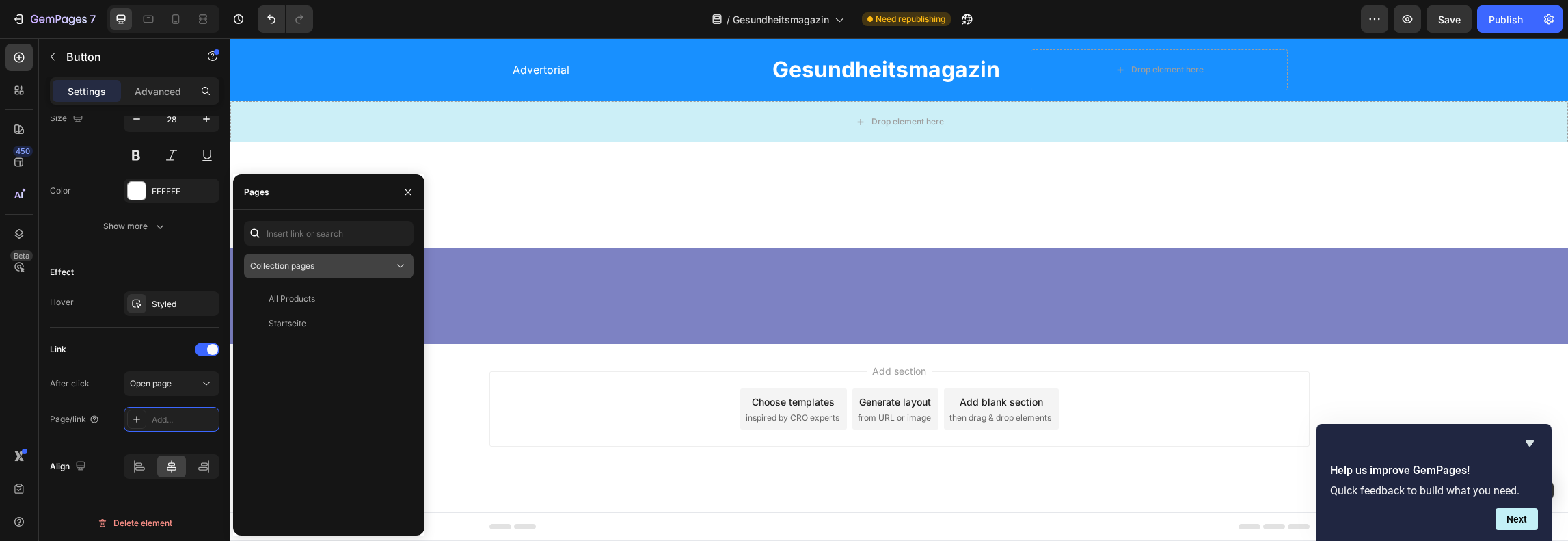
click at [334, 260] on div "Collection pages" at bounding box center [322, 266] width 144 height 12
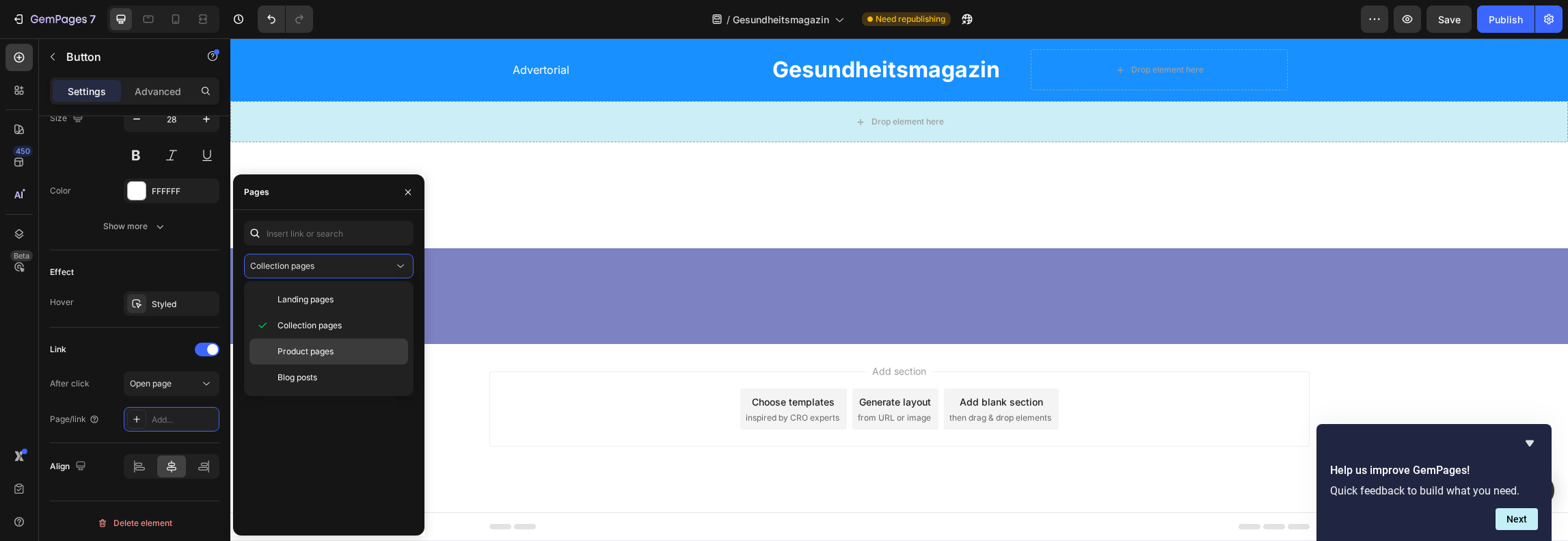
click at [314, 356] on span "Product pages" at bounding box center [305, 350] width 56 height 12
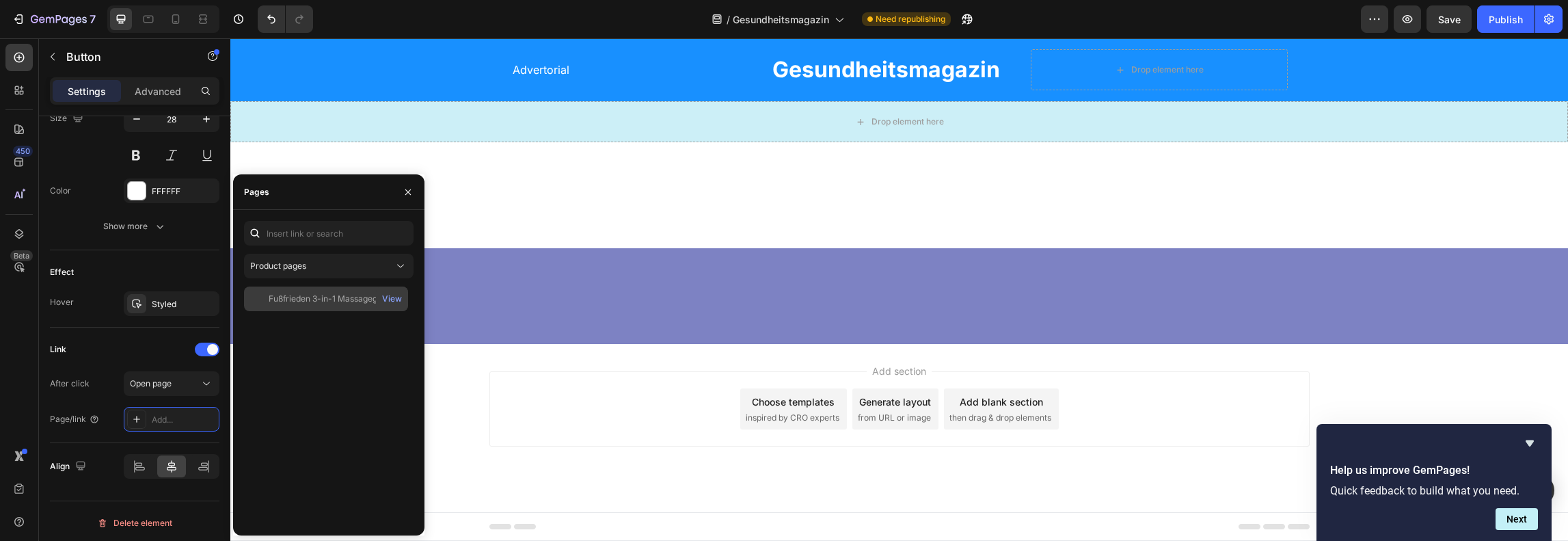
click at [335, 307] on div "Fußfrieden 3-in-1 Massagegerät View" at bounding box center [325, 299] width 164 height 24
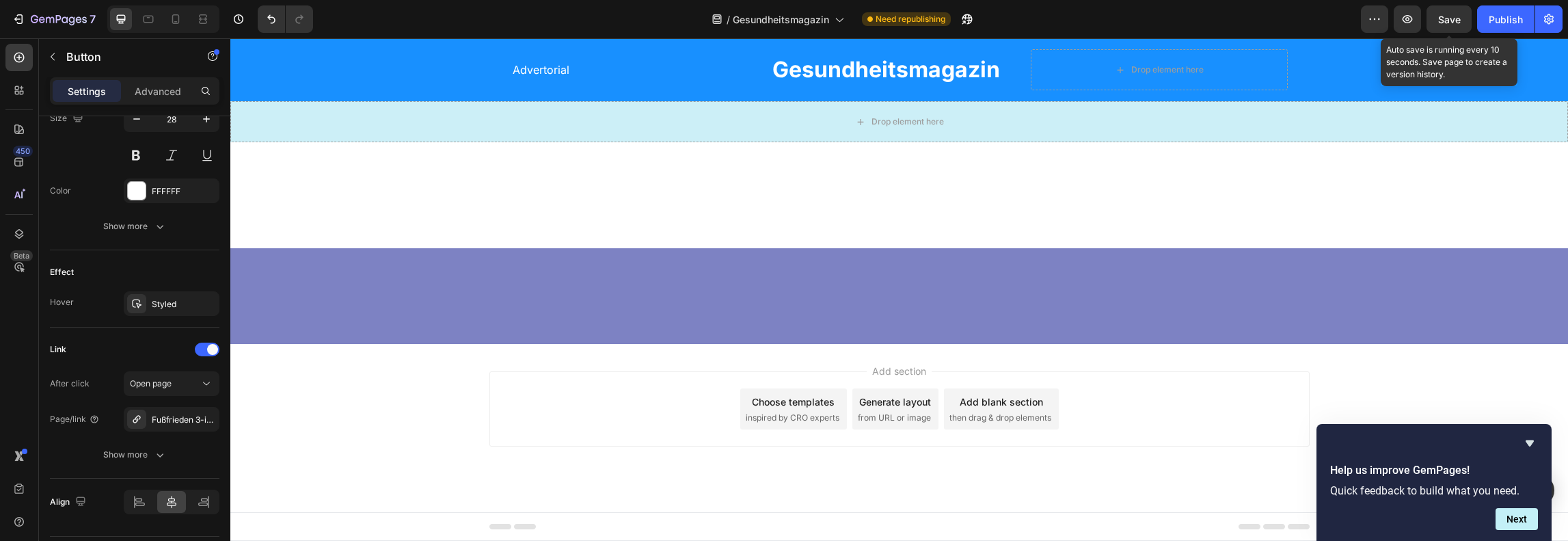
click at [1440, 18] on span "Save" at bounding box center [1449, 19] width 23 height 11
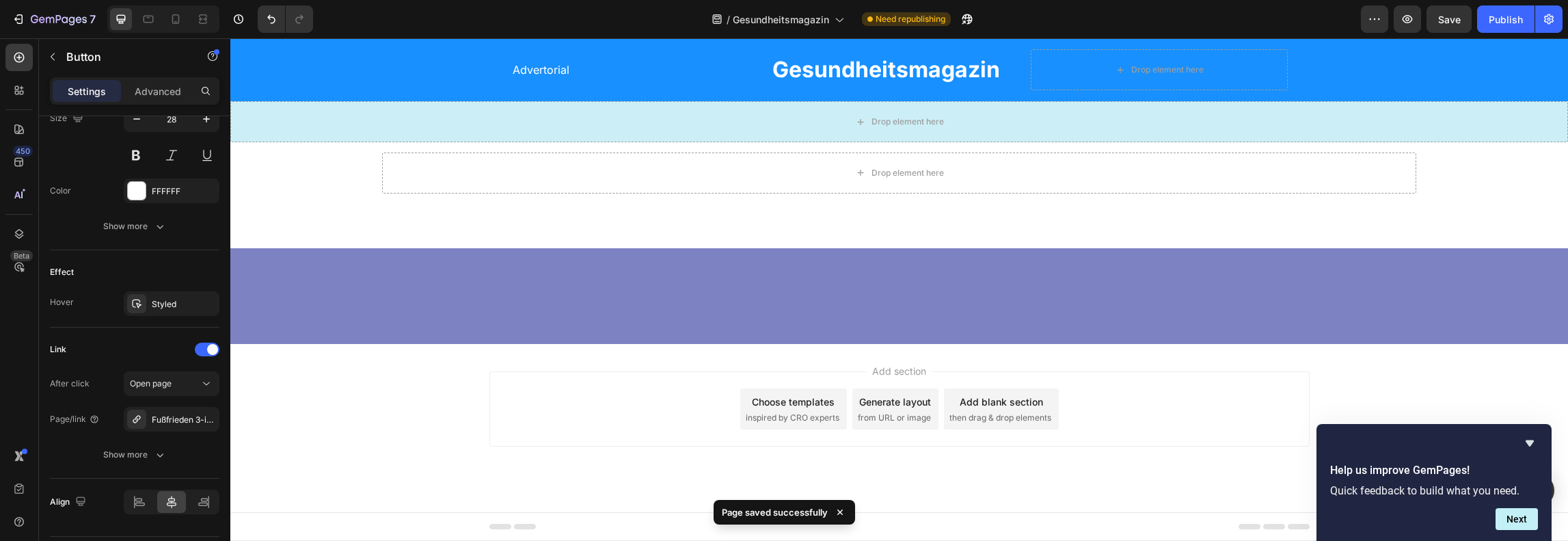
scroll to position [11120, 0]
click at [1483, 15] on button "Publish" at bounding box center [1505, 19] width 57 height 27
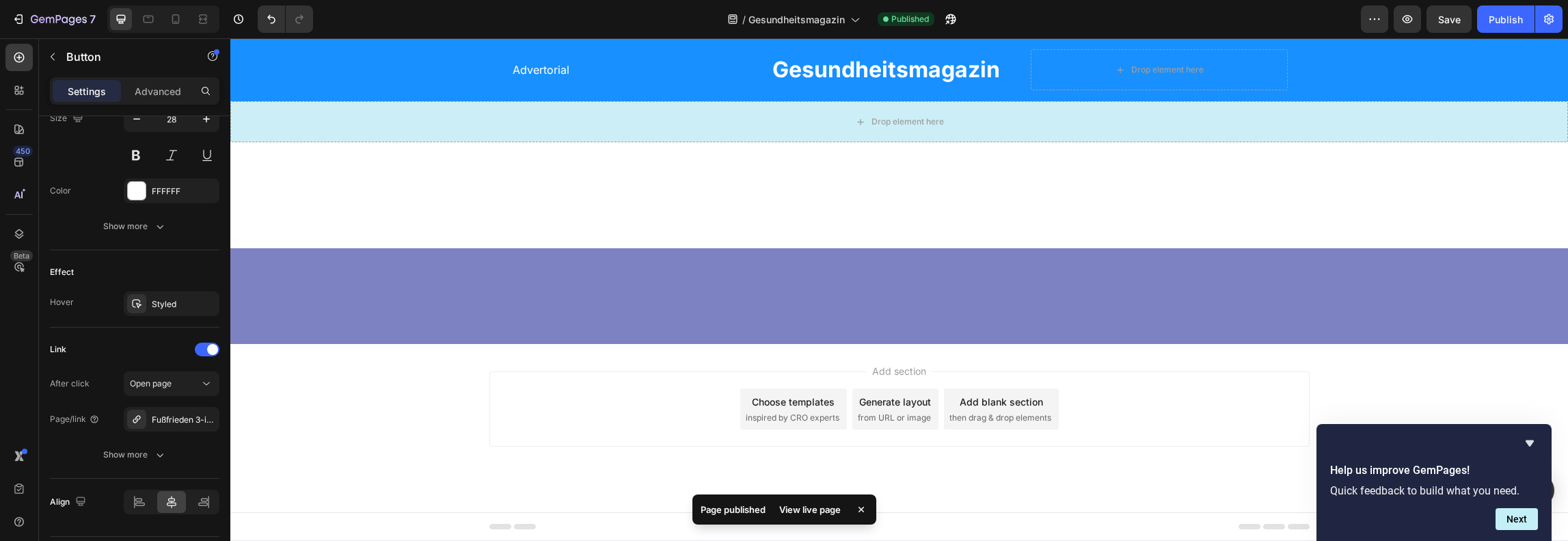
scroll to position [10778, 0]
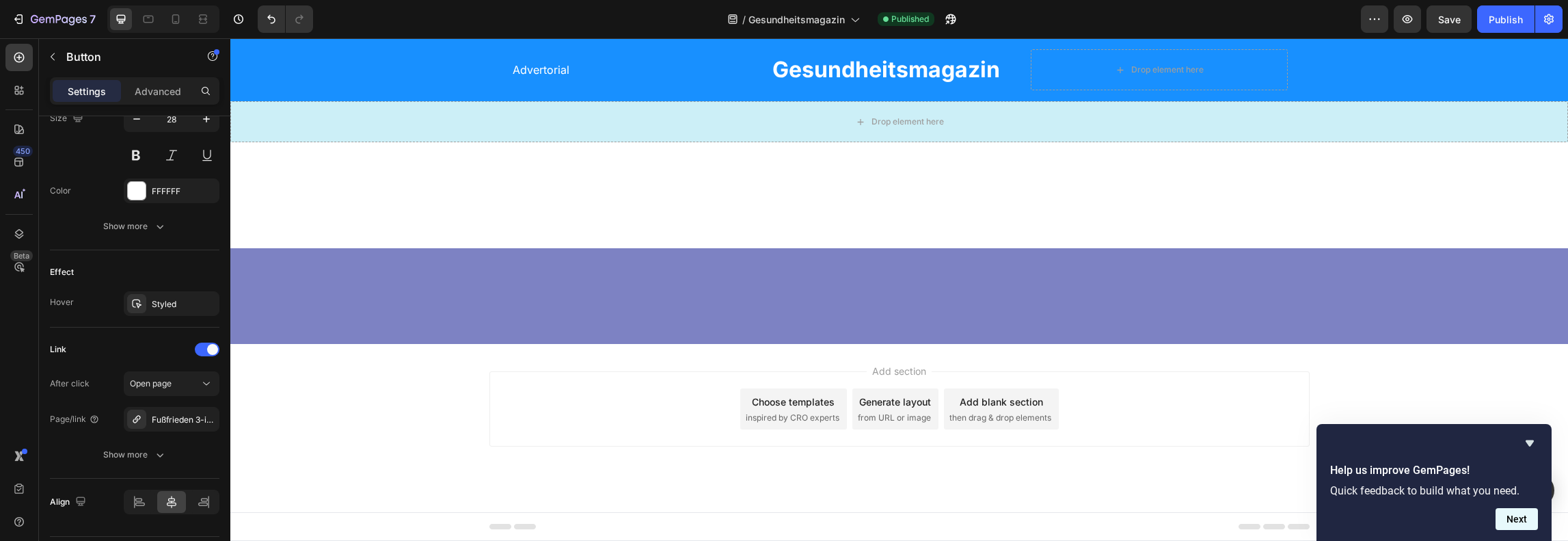
click at [1510, 518] on button "Next" at bounding box center [1516, 518] width 42 height 22
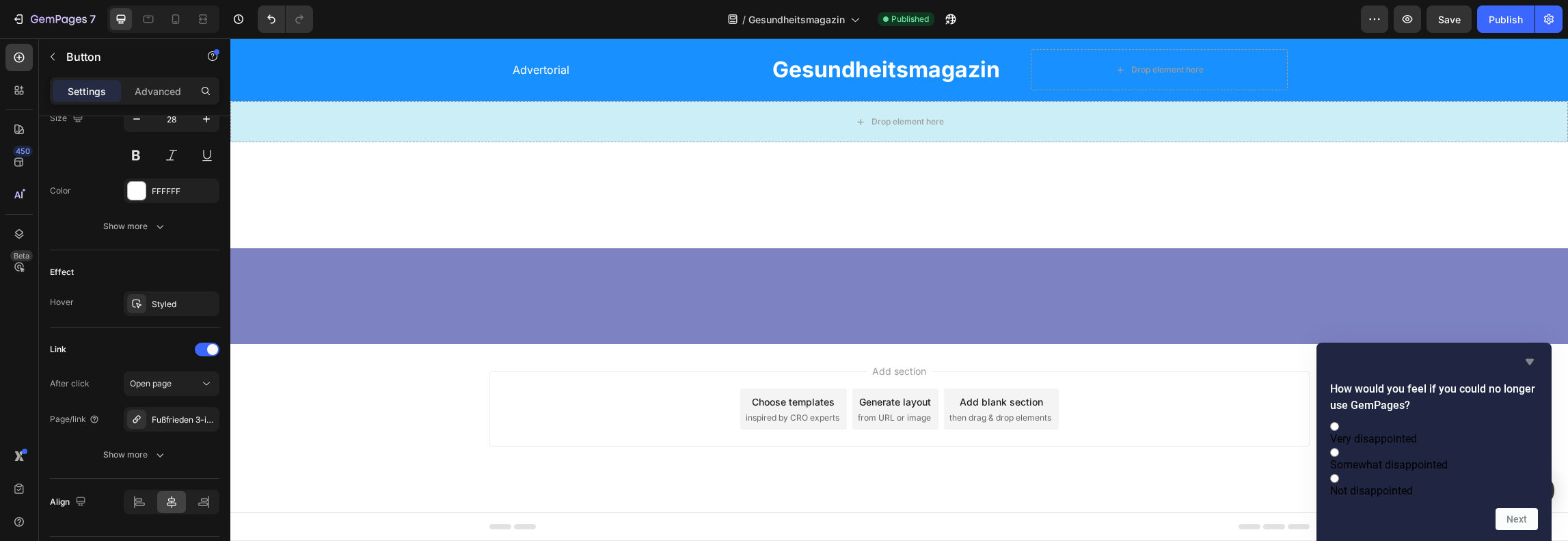
click at [1535, 354] on icon "Hide survey" at bounding box center [1529, 362] width 16 height 16
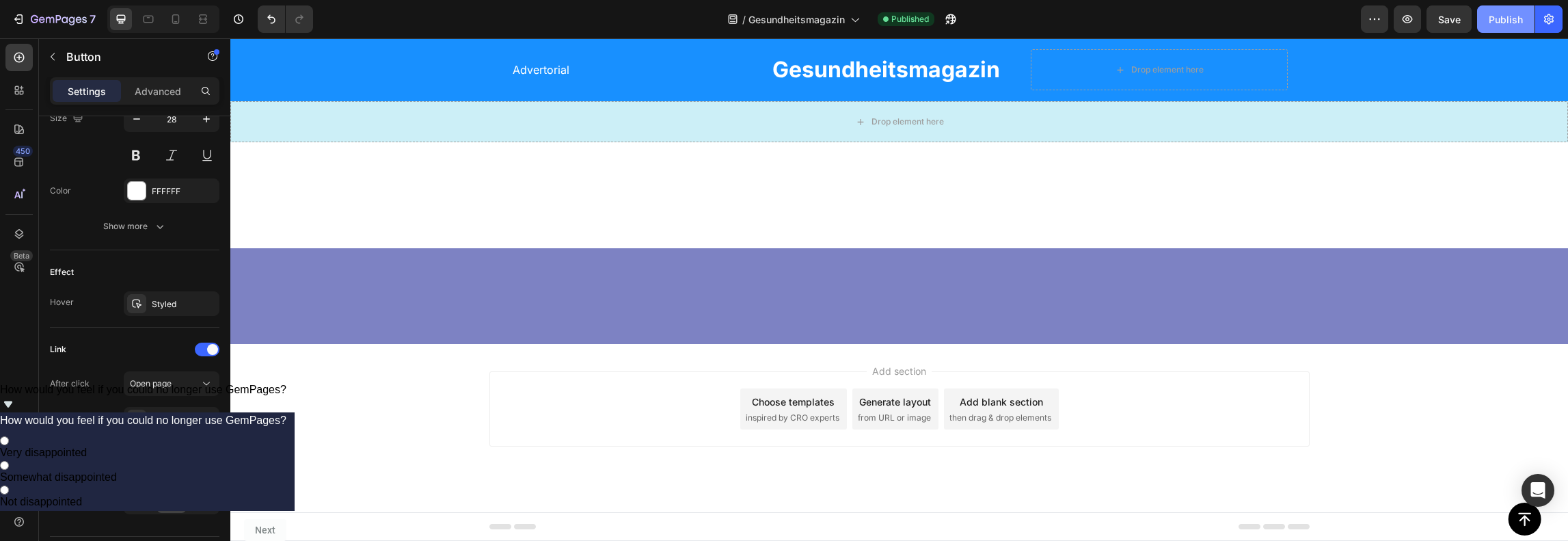
click at [1494, 17] on div "Publish" at bounding box center [1506, 19] width 34 height 15
click at [807, 24] on span "Gesundheitsmagazin" at bounding box center [796, 19] width 96 height 15
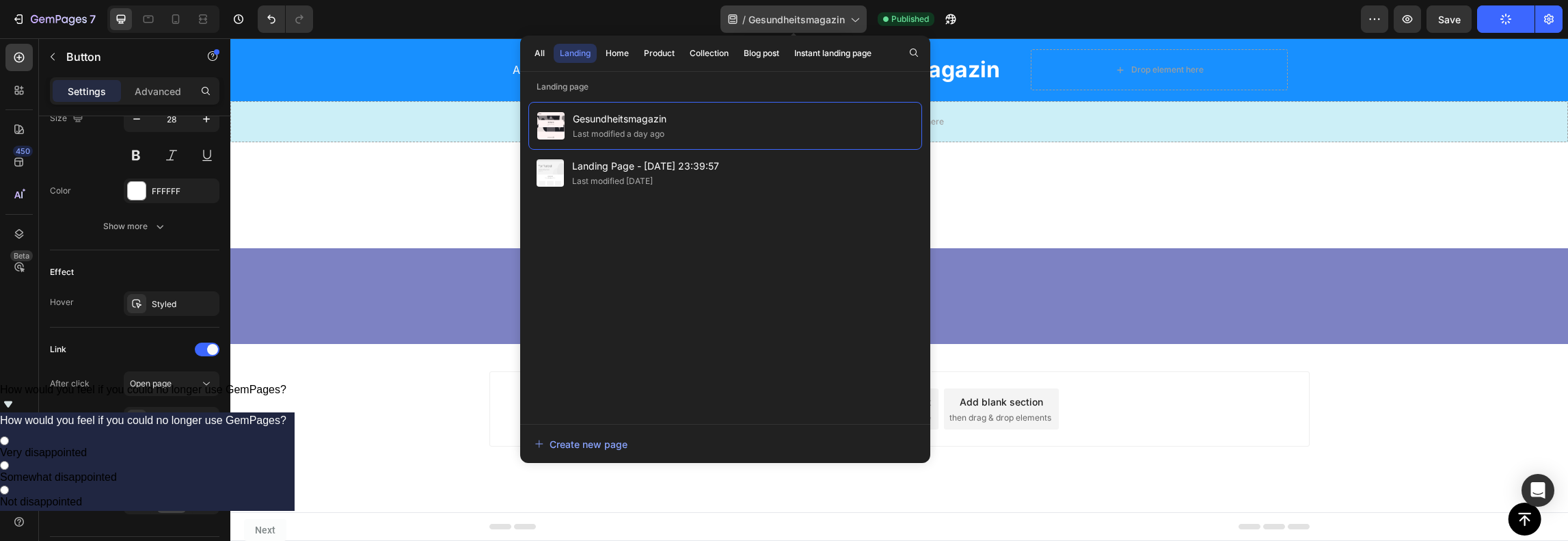
click at [807, 24] on span "Gesundheitsmagazin" at bounding box center [796, 19] width 96 height 15
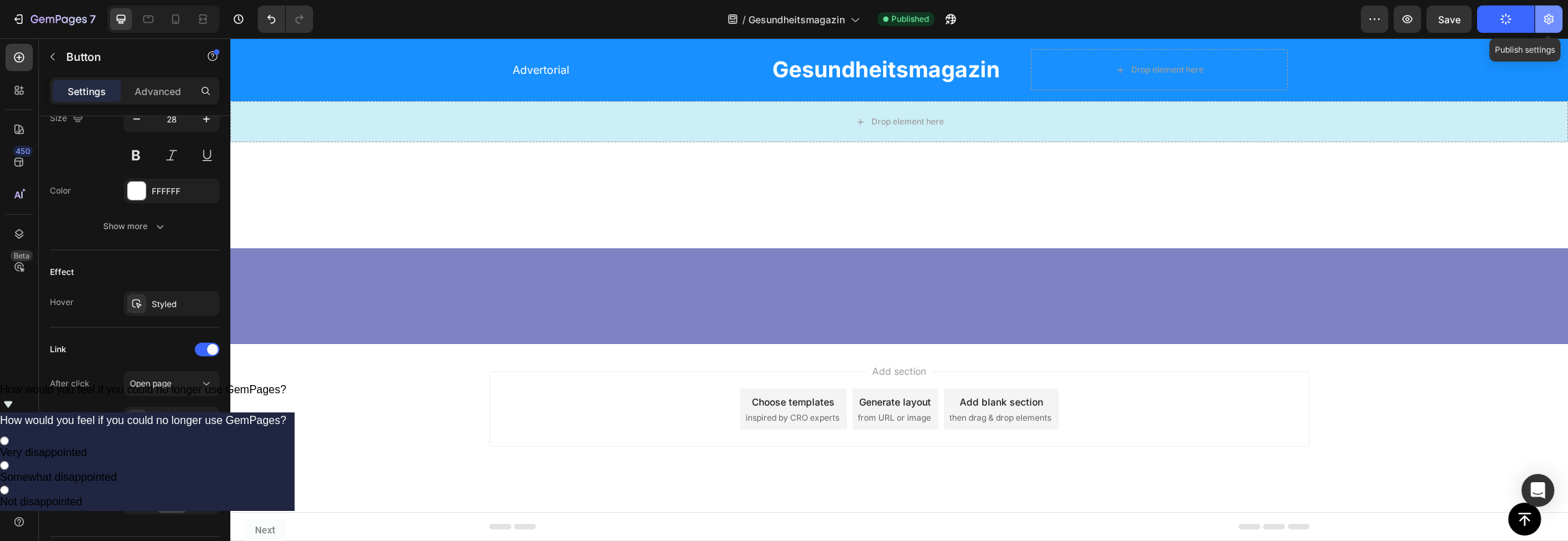
click at [1541, 15] on button "button" at bounding box center [1549, 19] width 27 height 27
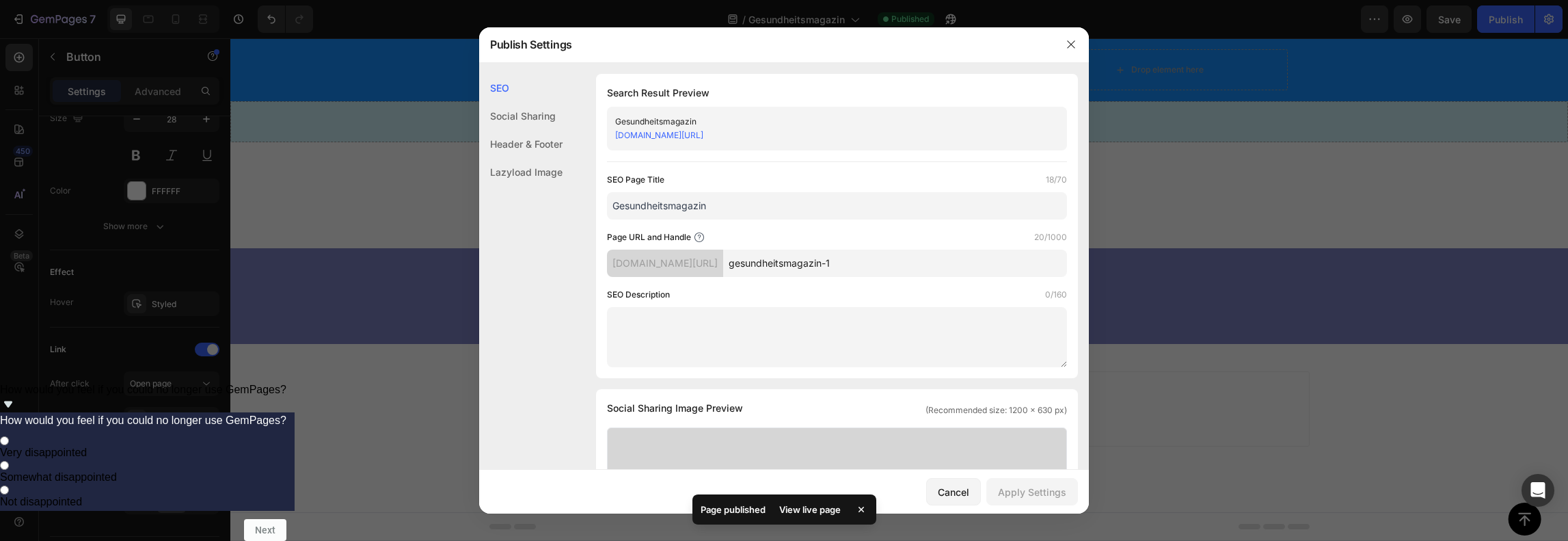
click at [624, 275] on div "t0tbud-zc.myshopify.com/pages/" at bounding box center [665, 263] width 116 height 27
click at [633, 269] on div "t0tbud-zc.myshopify.com/pages/" at bounding box center [665, 263] width 116 height 27
click at [663, 262] on div "t0tbud-zc.myshopify.com/pages/" at bounding box center [665, 263] width 116 height 27
click at [684, 262] on div "t0tbud-zc.myshopify.com/pages/" at bounding box center [665, 263] width 116 height 27
click at [944, 266] on input "gesundheitsmagazin-1" at bounding box center [895, 263] width 344 height 27
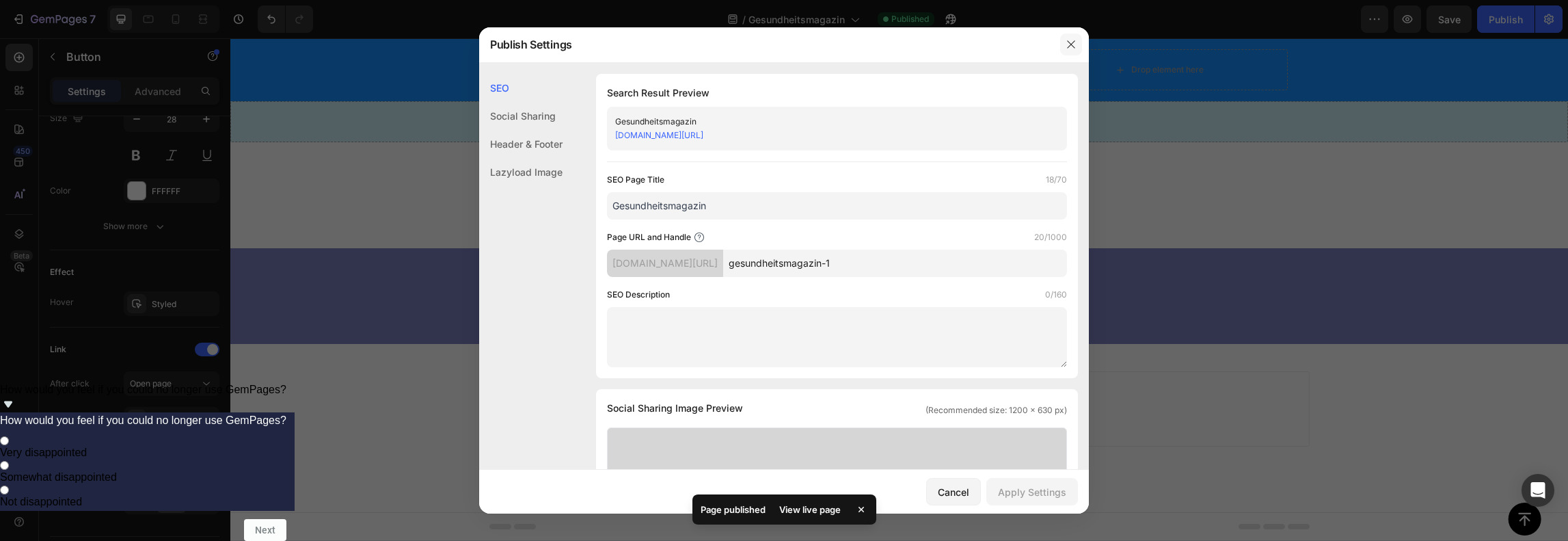
click at [1063, 46] on button "button" at bounding box center [1071, 44] width 22 height 22
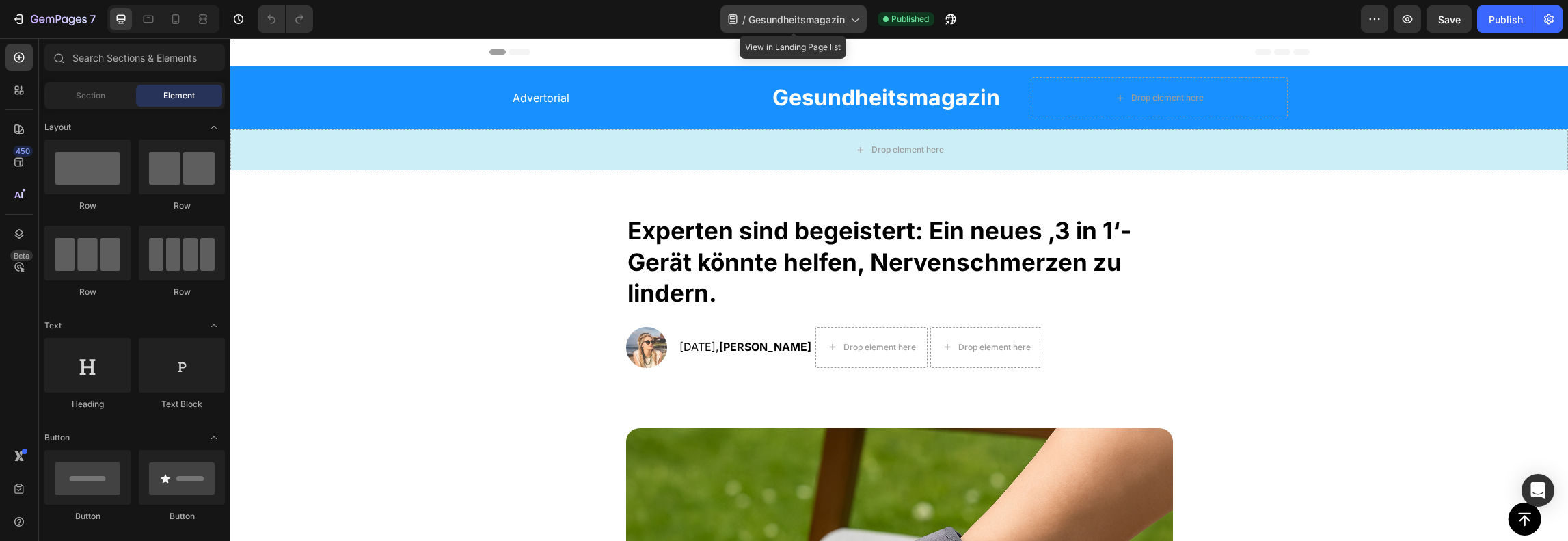
click at [857, 23] on icon at bounding box center [854, 19] width 14 height 14
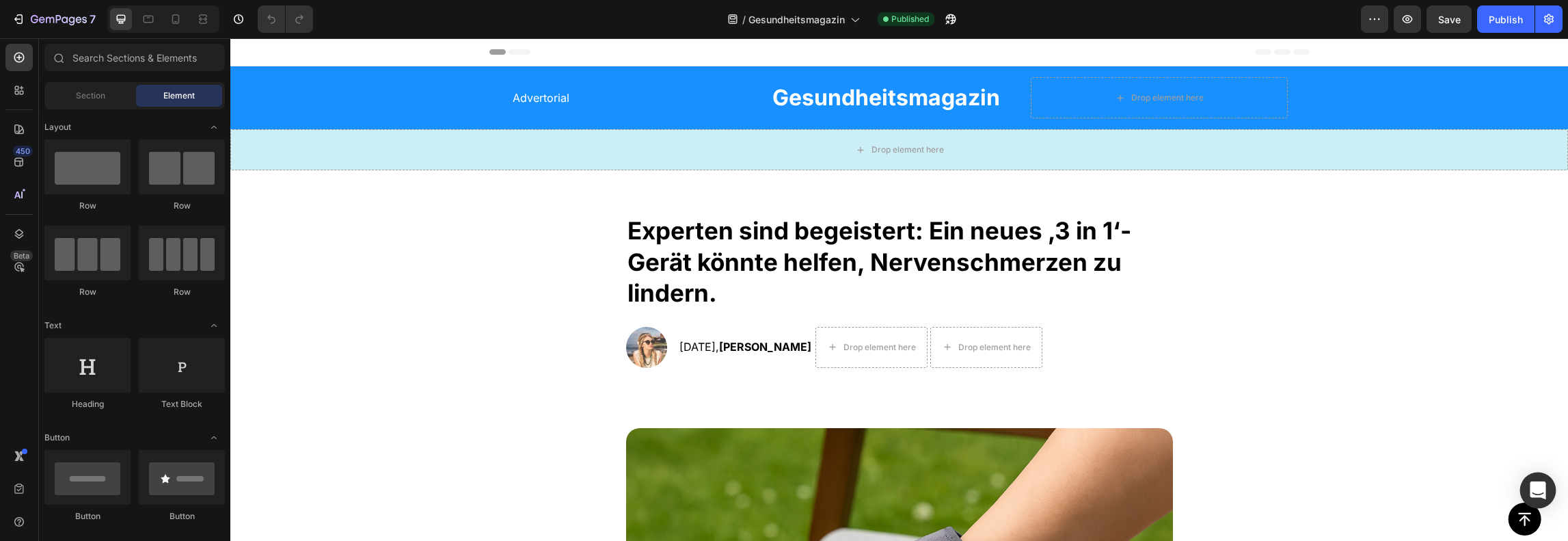
click at [1532, 501] on div "Open Intercom Messenger" at bounding box center [1537, 490] width 36 height 36
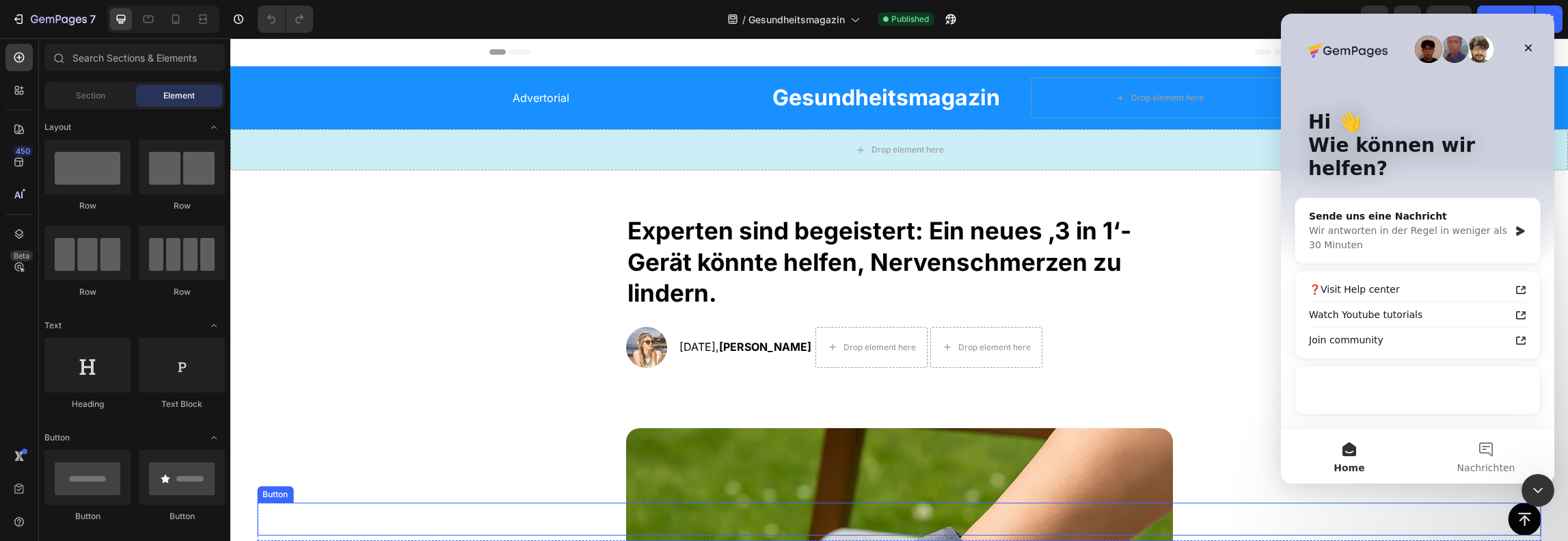
click at [1516, 515] on icon at bounding box center [1524, 518] width 16 height 16
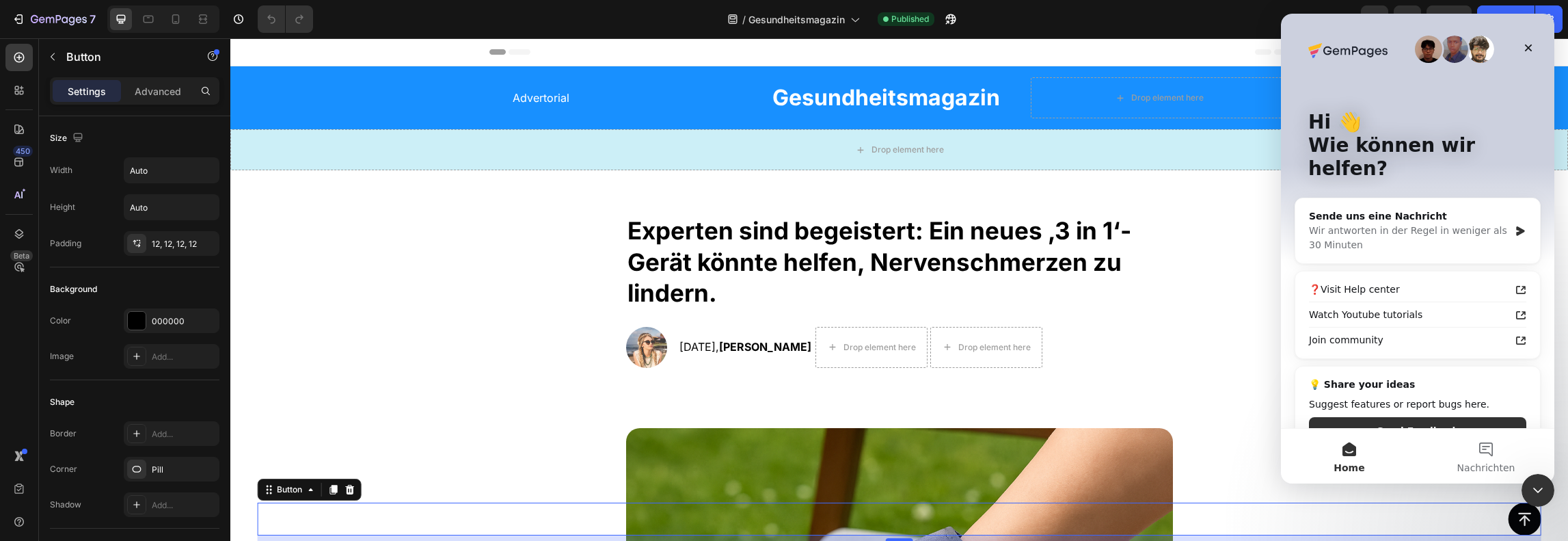
click at [1516, 511] on icon at bounding box center [1524, 518] width 16 height 16
click at [1528, 48] on icon "Schließen" at bounding box center [1528, 48] width 7 height 7
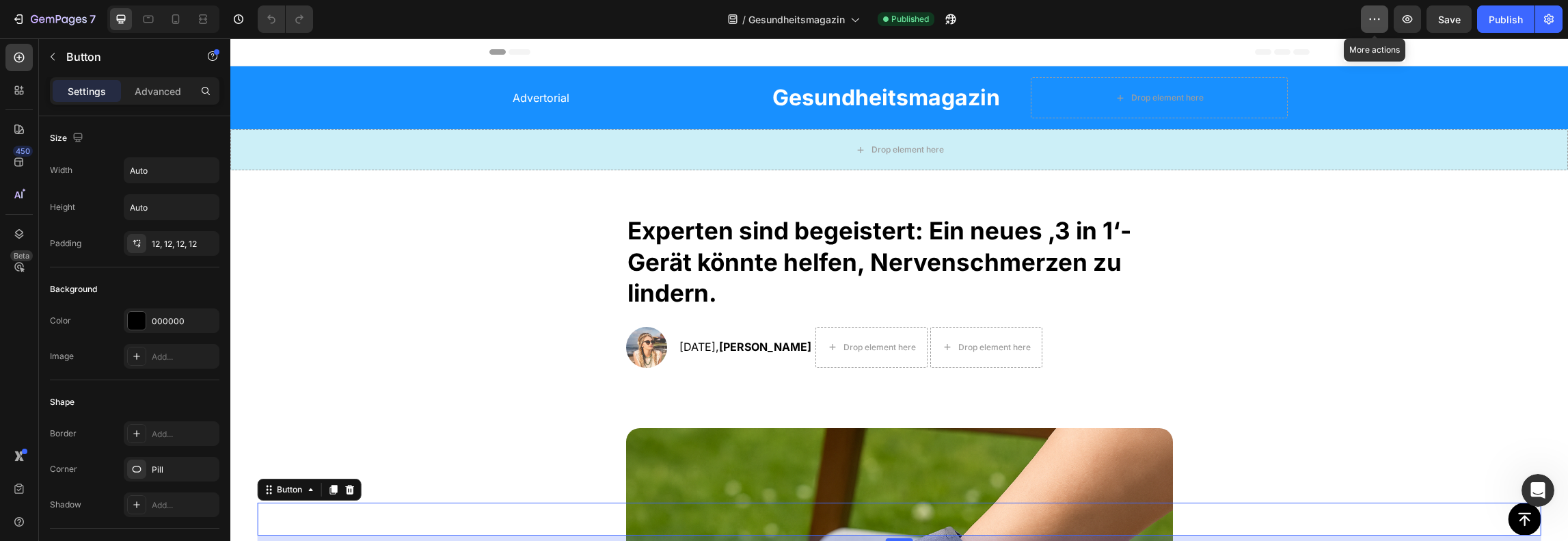
click at [1364, 15] on button "button" at bounding box center [1374, 19] width 27 height 27
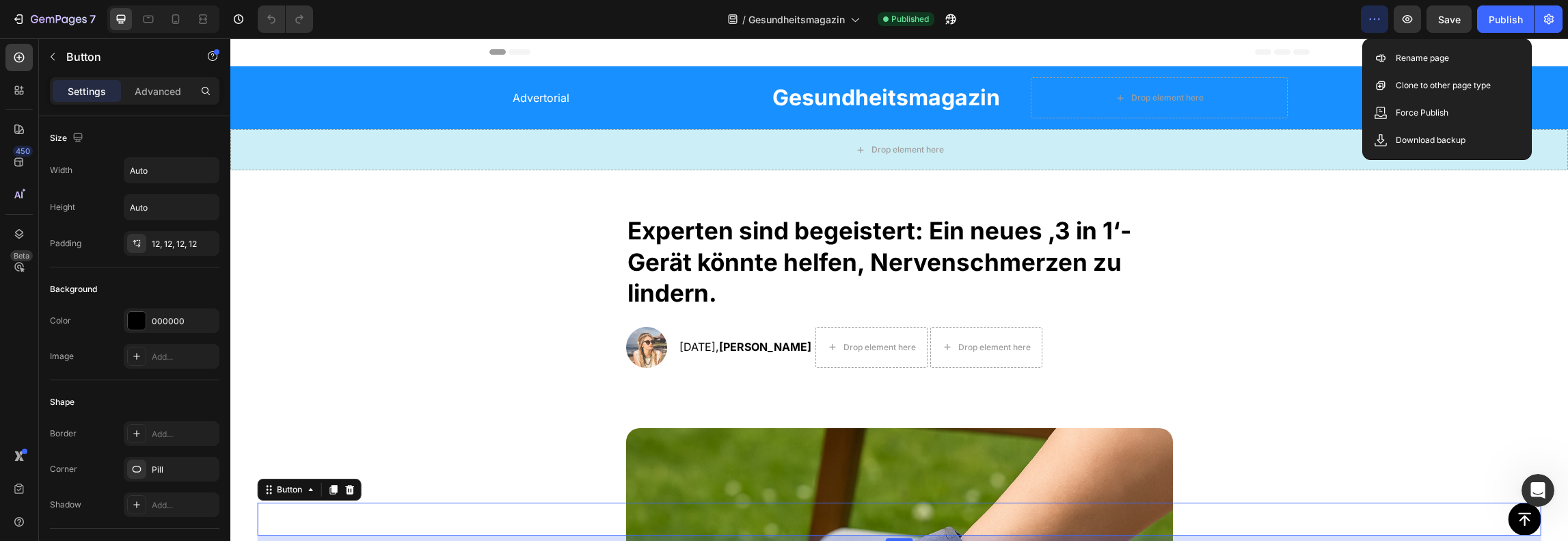
click at [1364, 15] on button "button" at bounding box center [1374, 19] width 27 height 27
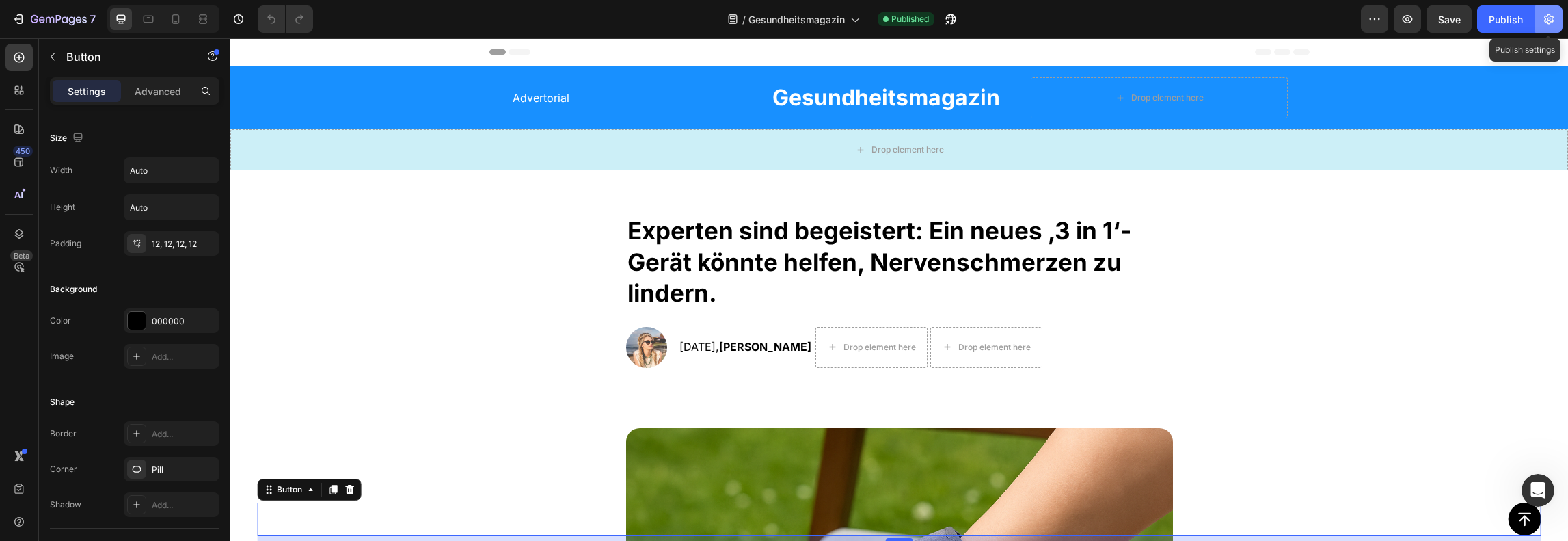
click at [1554, 24] on icon "button" at bounding box center [1549, 19] width 14 height 14
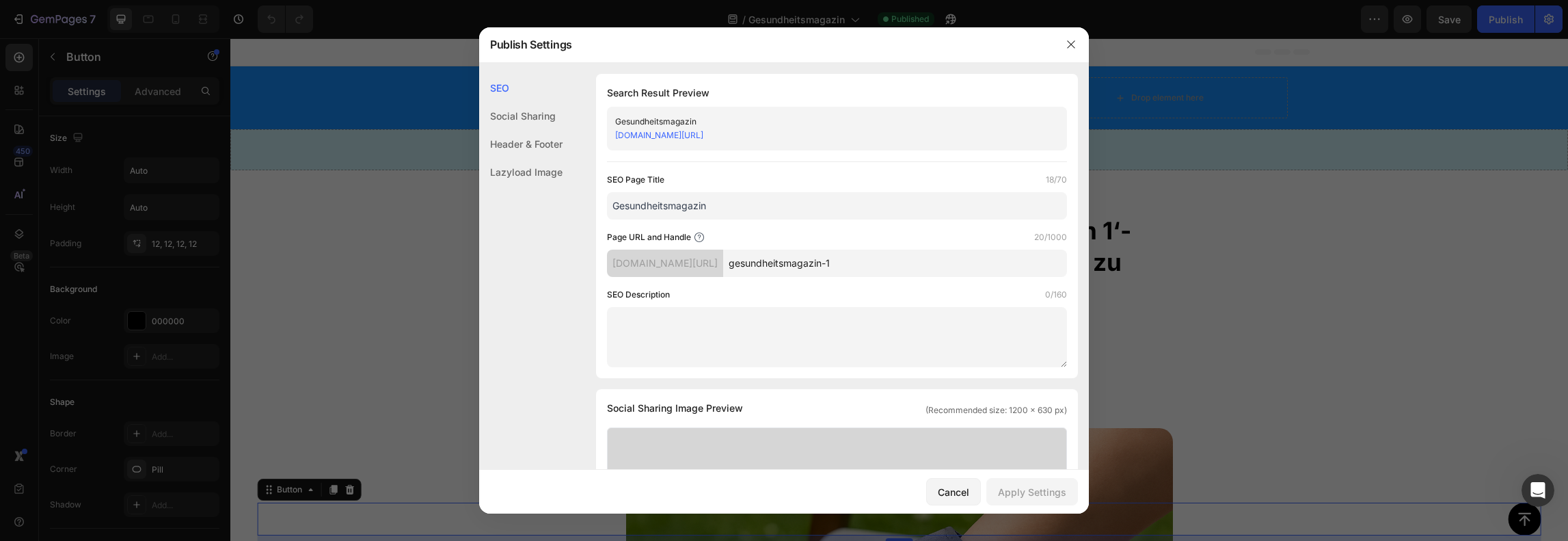
click at [1524, 24] on div at bounding box center [784, 270] width 1568 height 541
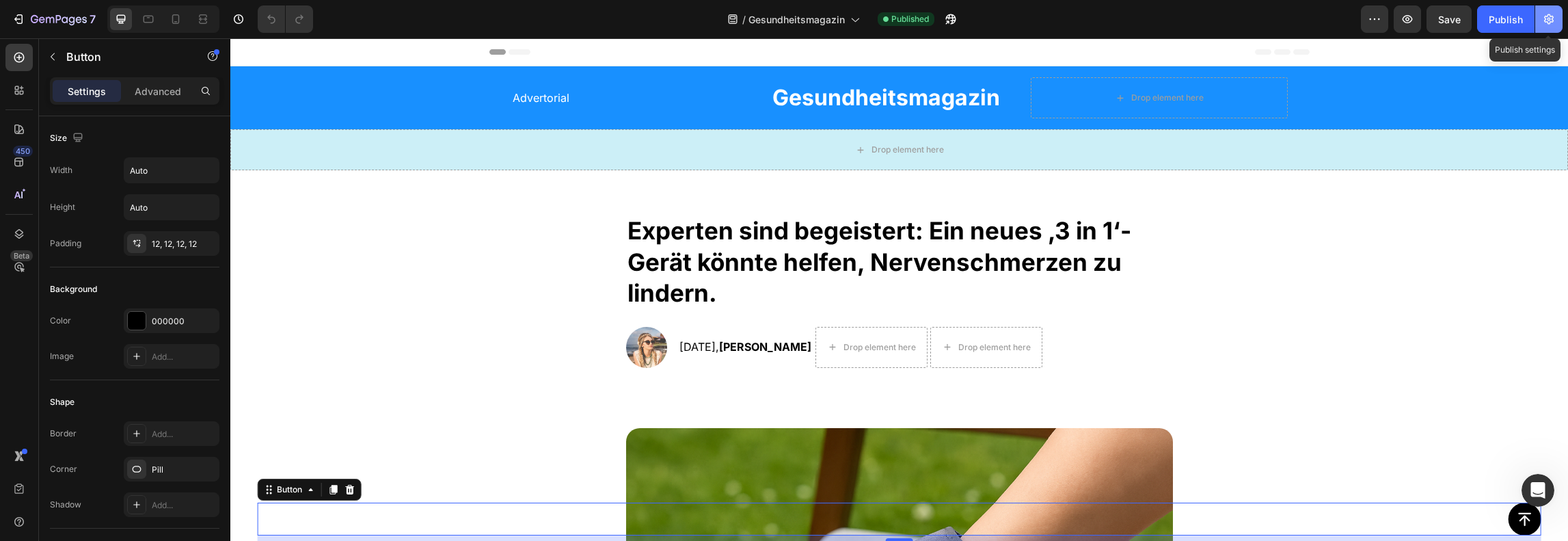
click at [1549, 18] on icon "button" at bounding box center [1549, 19] width 3 height 3
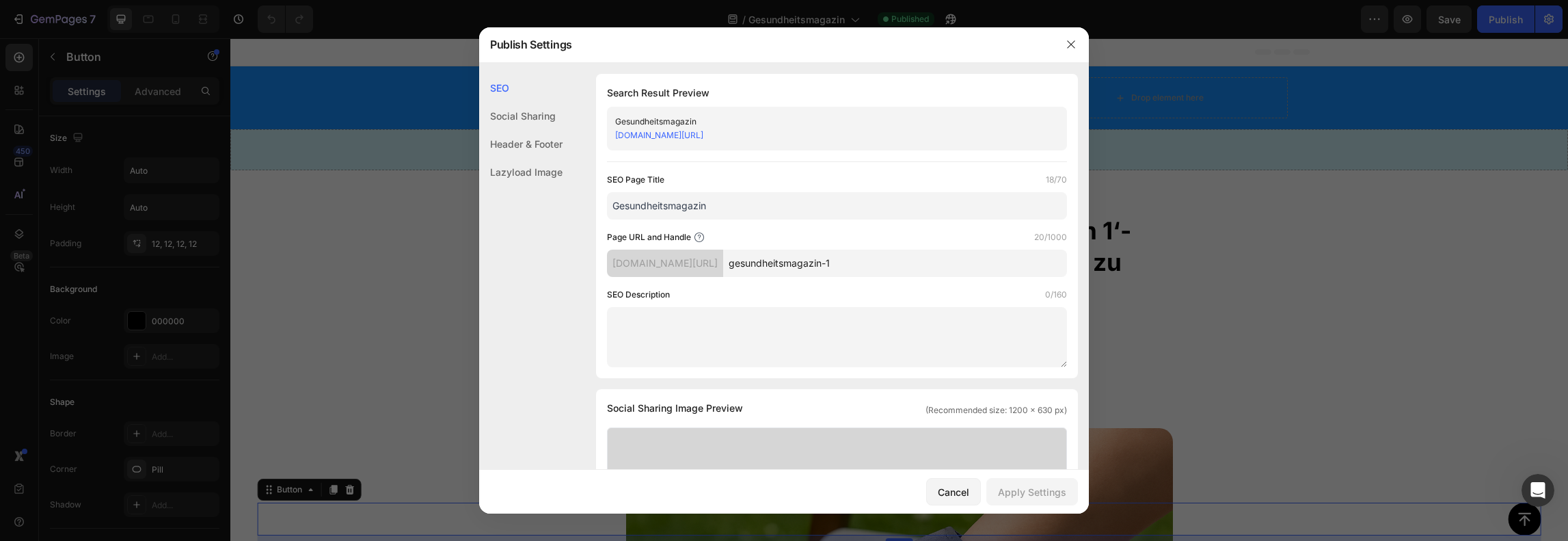
click at [1516, 14] on div at bounding box center [784, 270] width 1568 height 541
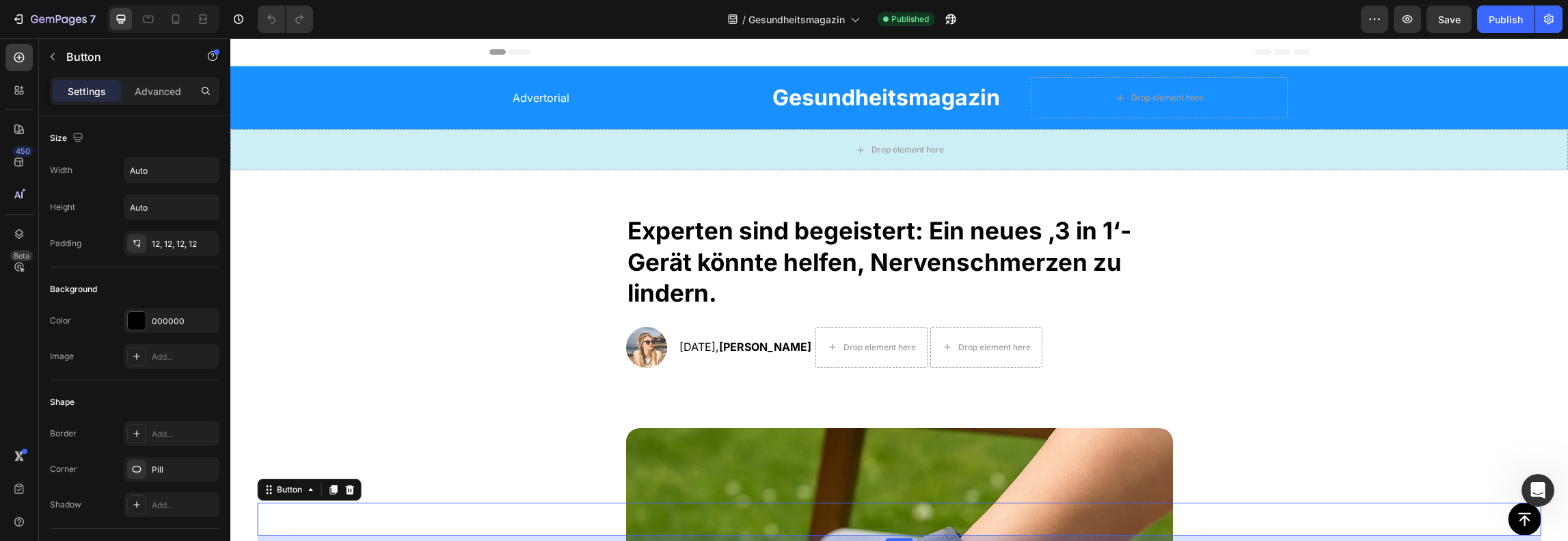
click at [1516, 14] on div "Publish" at bounding box center [1506, 19] width 34 height 15
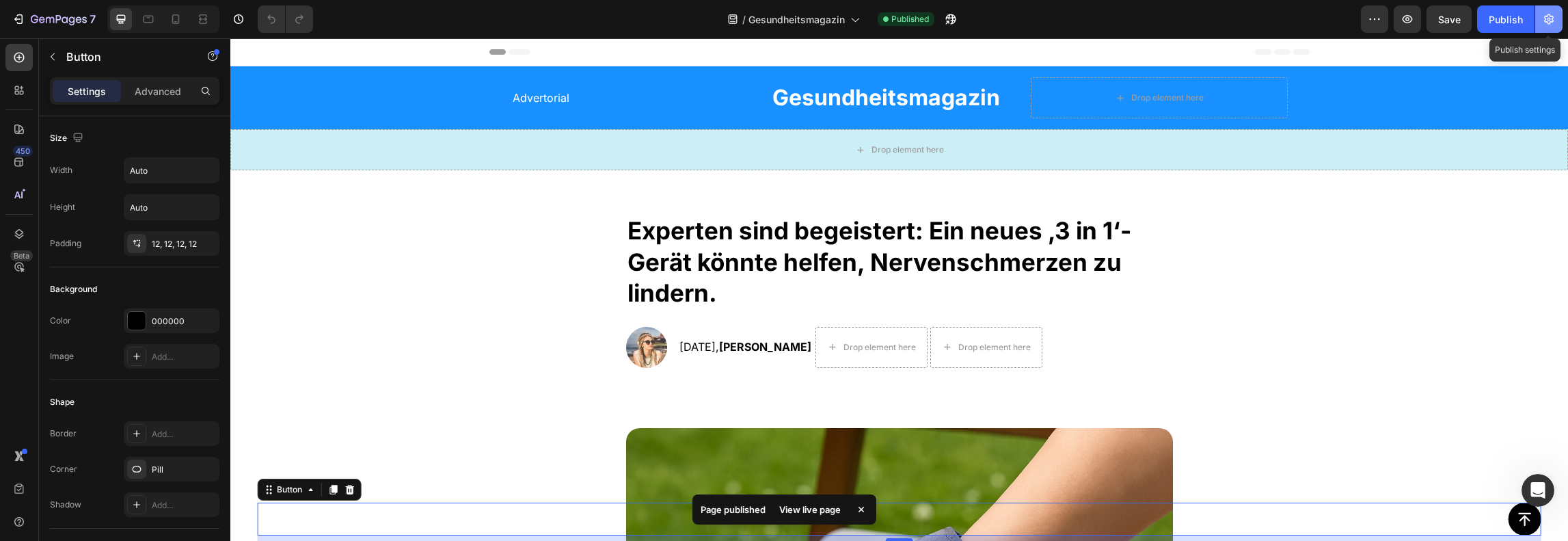
click at [1545, 17] on icon "button" at bounding box center [1549, 19] width 10 height 10
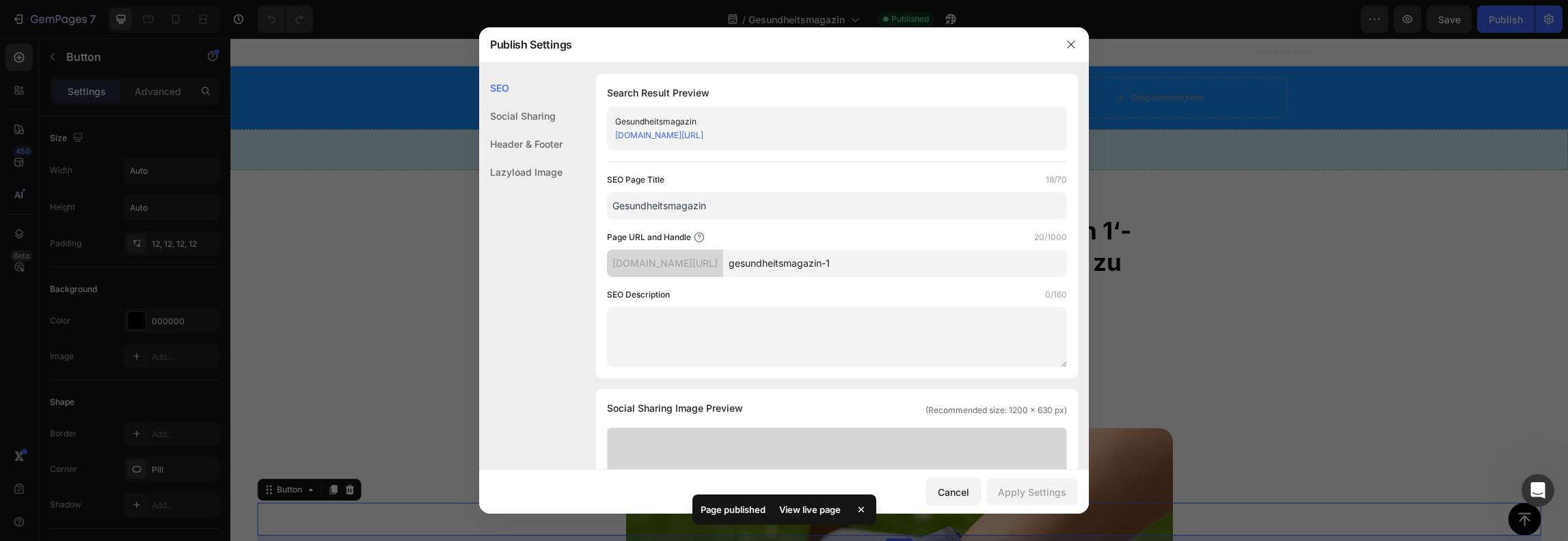
click at [617, 251] on div "t0tbud-zc.myshopify.com/pages/" at bounding box center [665, 263] width 116 height 27
click at [629, 255] on div "t0tbud-zc.myshopify.com/pages/" at bounding box center [665, 263] width 116 height 27
click at [669, 242] on label "Page URL and Handle" at bounding box center [649, 237] width 84 height 14
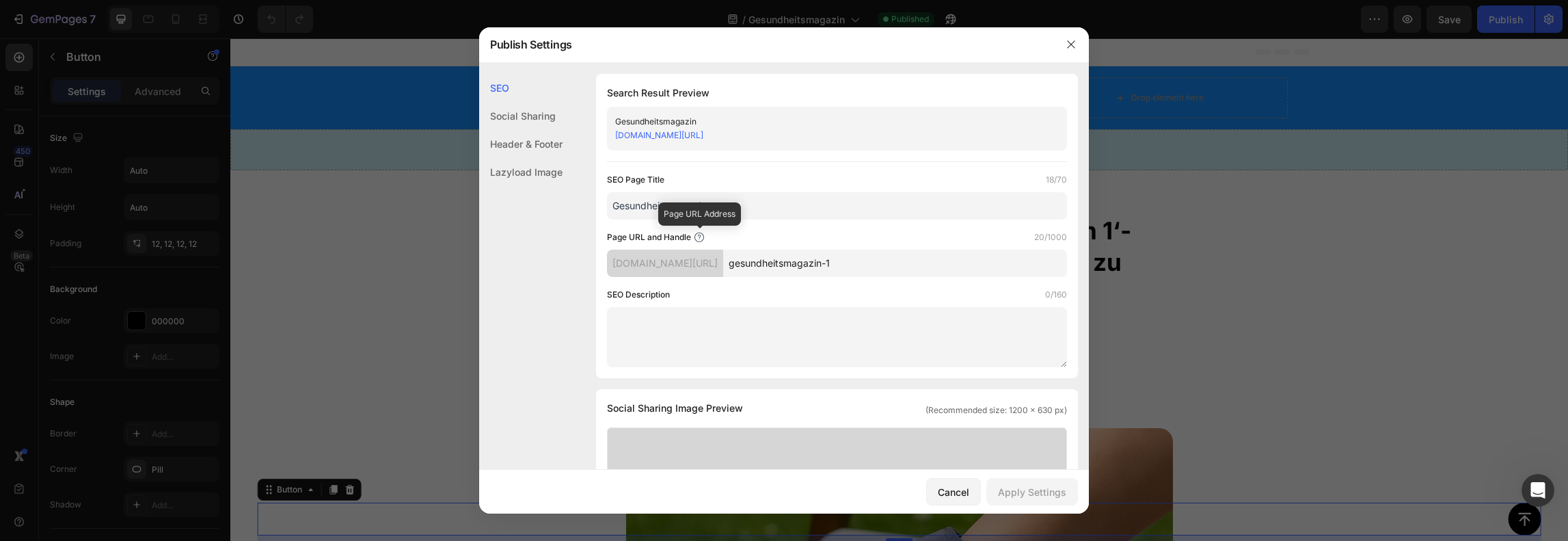
click at [699, 237] on icon at bounding box center [699, 237] width 11 height 11
click at [1069, 40] on icon "button" at bounding box center [1071, 44] width 11 height 11
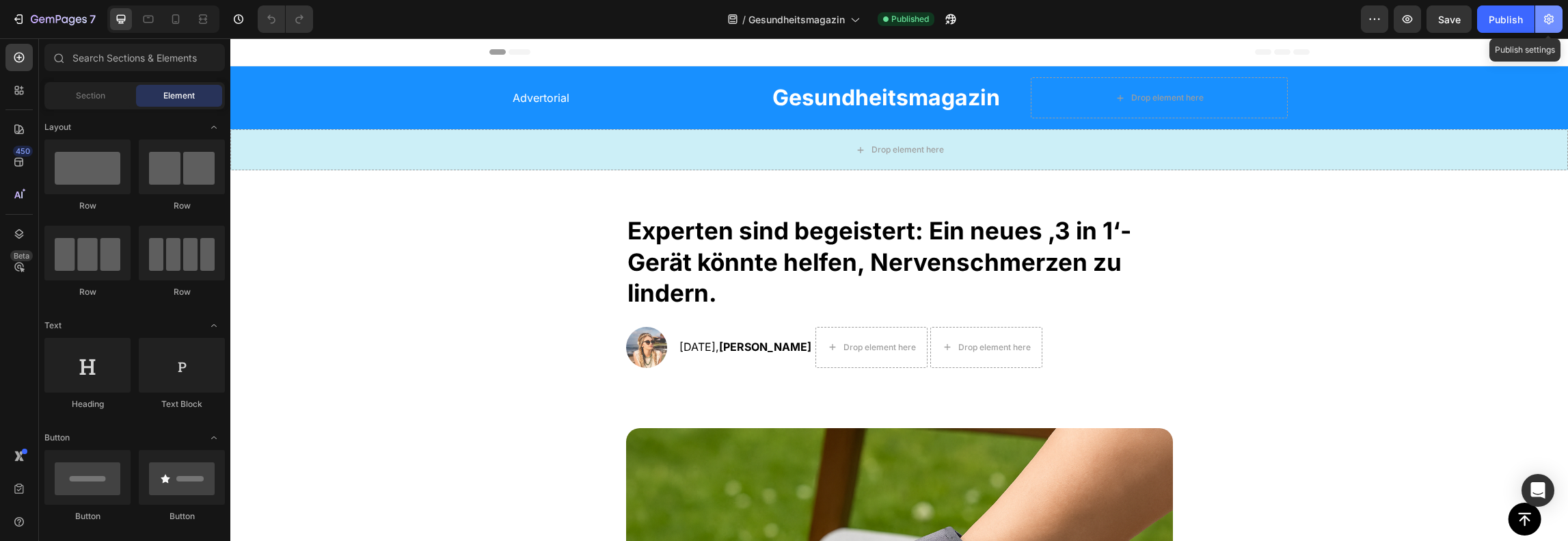
click at [1541, 15] on button "button" at bounding box center [1549, 19] width 27 height 27
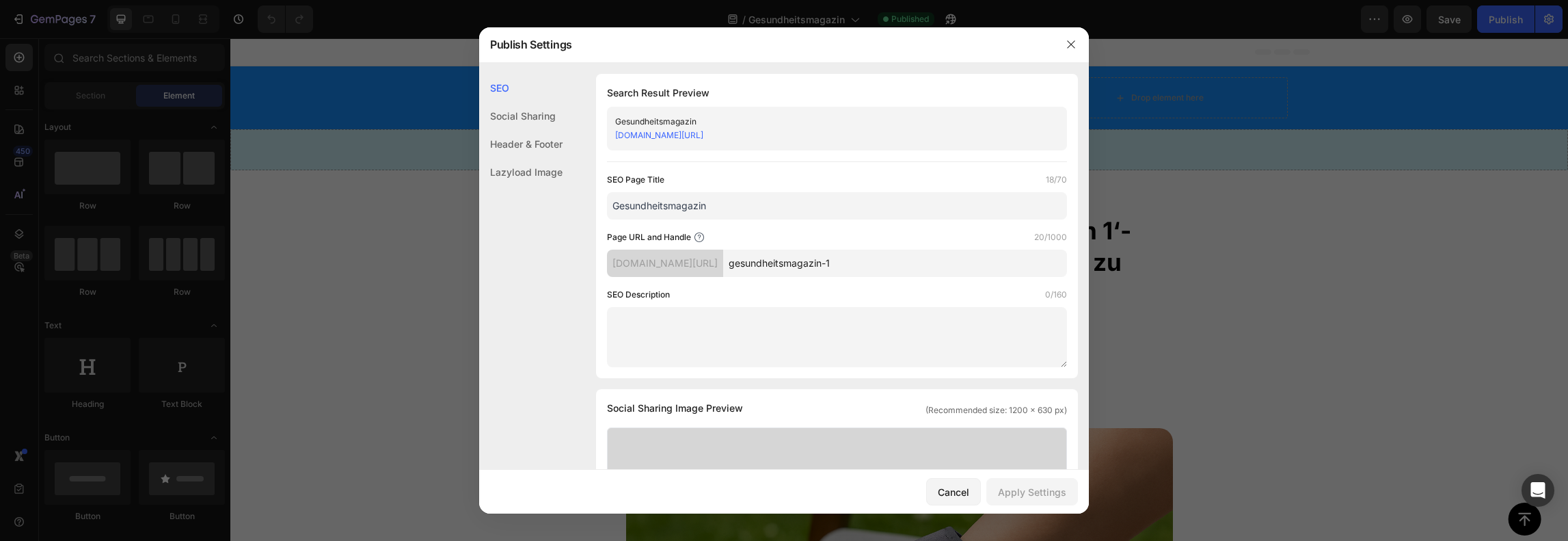
click at [702, 259] on div "t0tbud-zc.myshopify.com/pages/" at bounding box center [665, 263] width 116 height 27
click at [700, 260] on div "t0tbud-zc.myshopify.com/pages/" at bounding box center [665, 263] width 116 height 27
click at [1062, 47] on button "button" at bounding box center [1071, 44] width 22 height 22
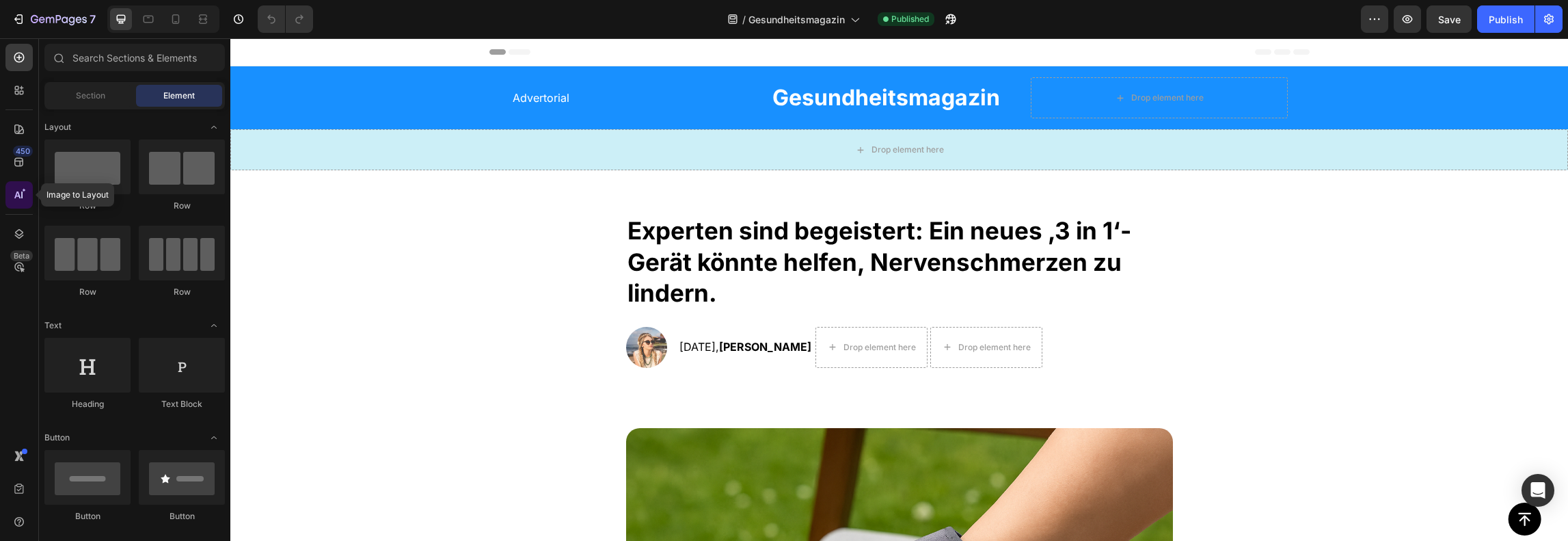
click at [10, 191] on div at bounding box center [19, 195] width 27 height 27
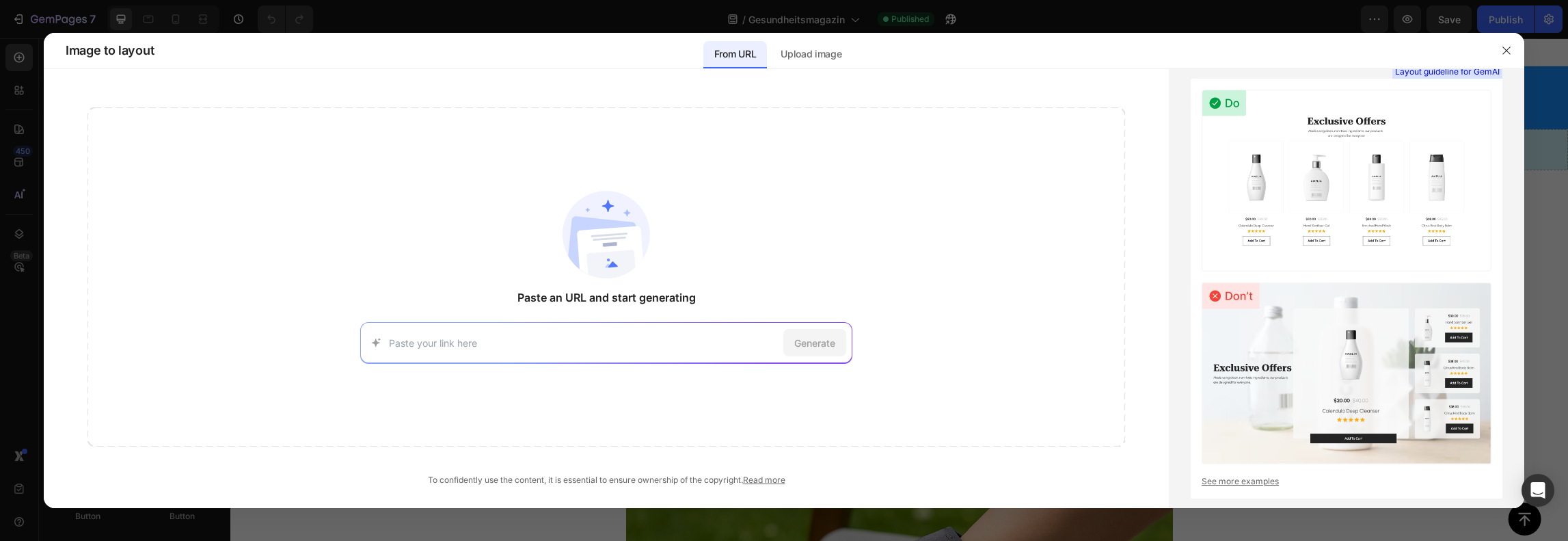
click at [15, 156] on div at bounding box center [784, 270] width 1568 height 541
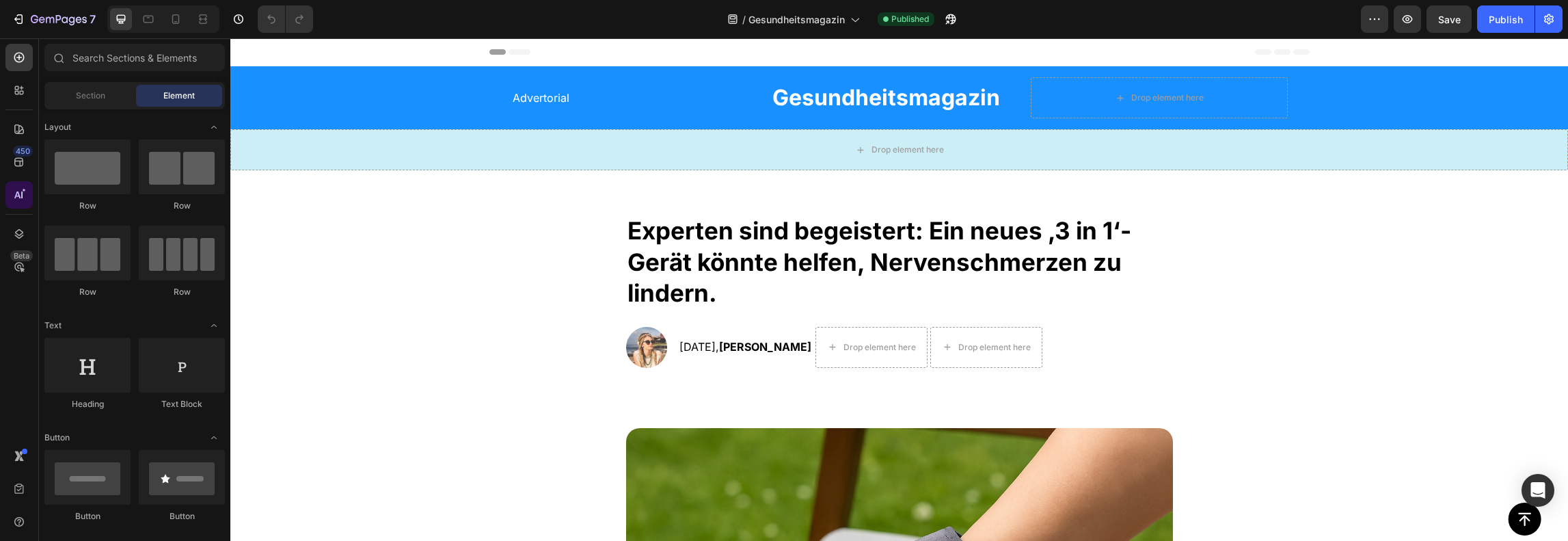
click at [20, 187] on div at bounding box center [19, 195] width 27 height 27
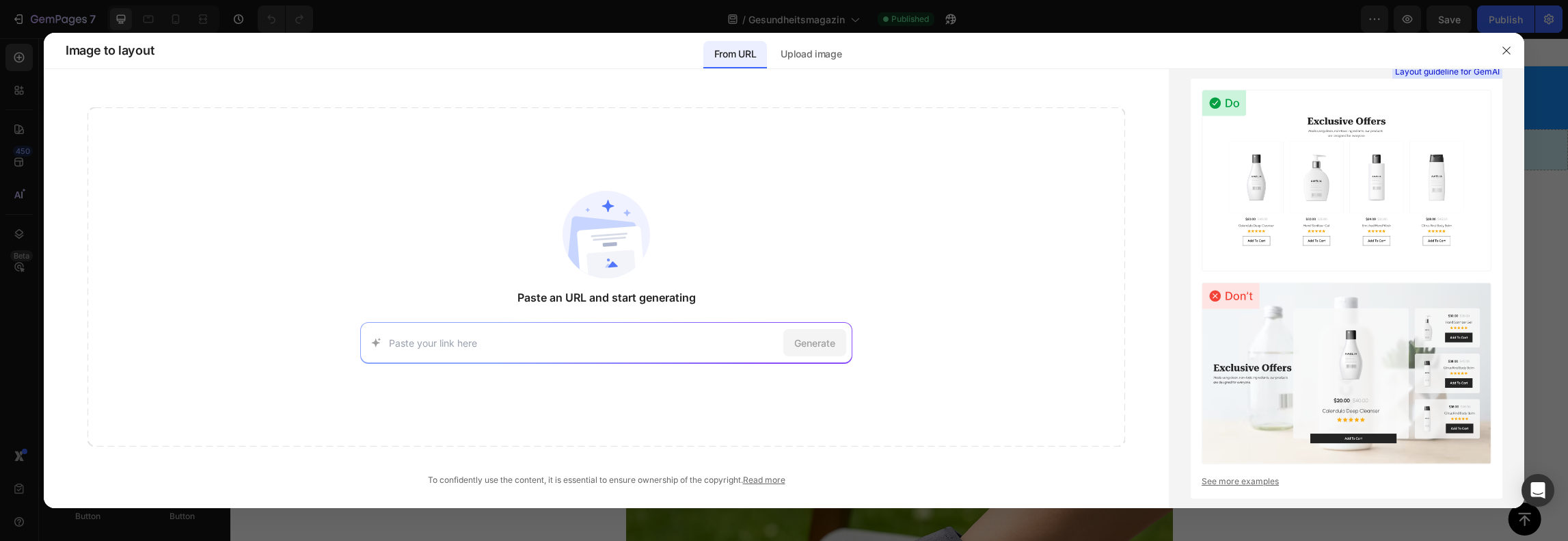
click at [20, 186] on div at bounding box center [784, 270] width 1568 height 541
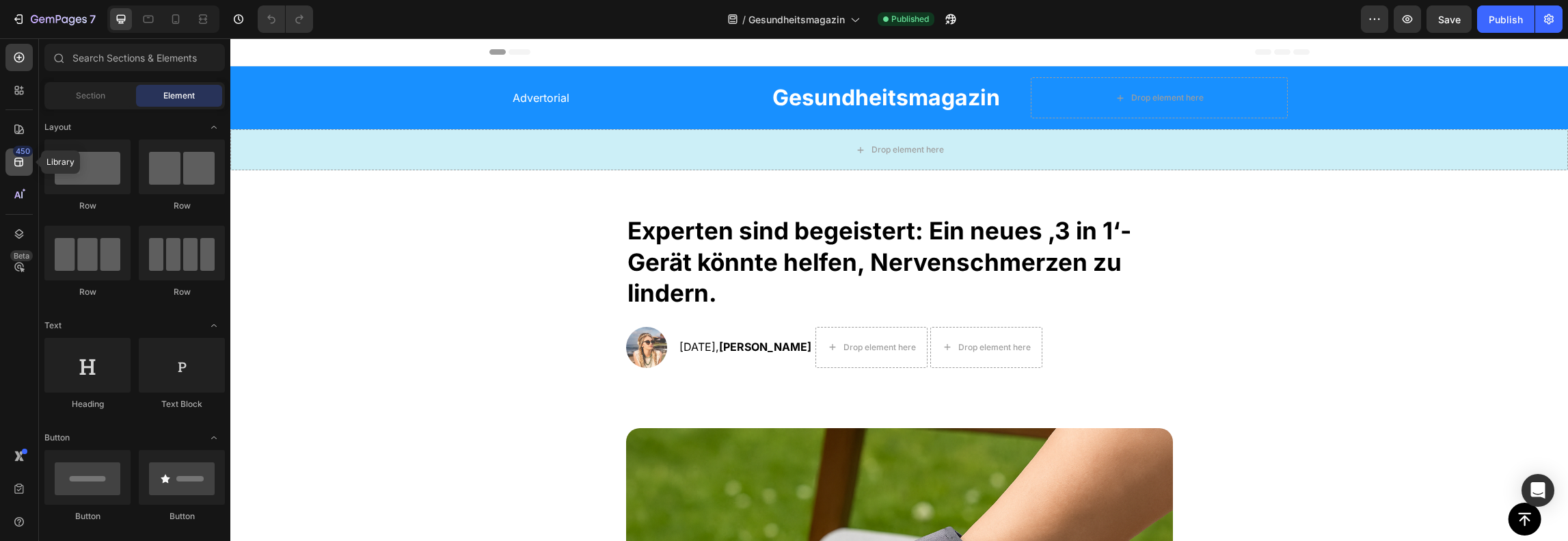
click at [26, 154] on div "450" at bounding box center [23, 151] width 20 height 11
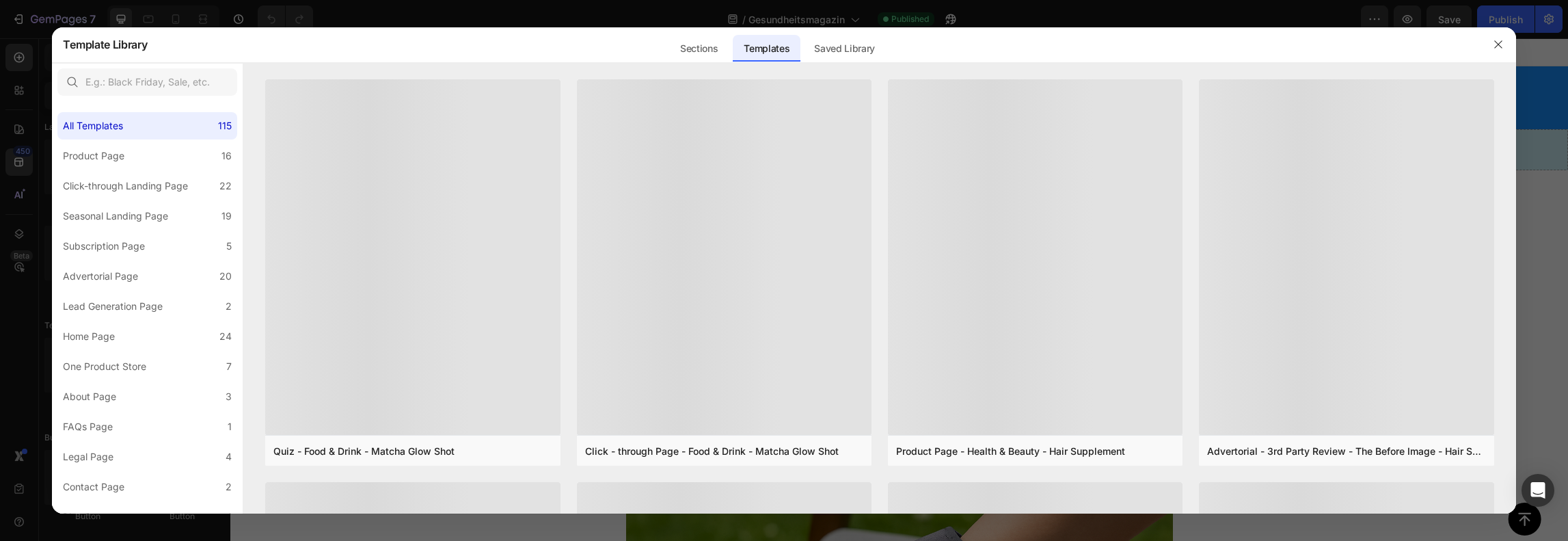
click at [19, 133] on div at bounding box center [784, 270] width 1568 height 541
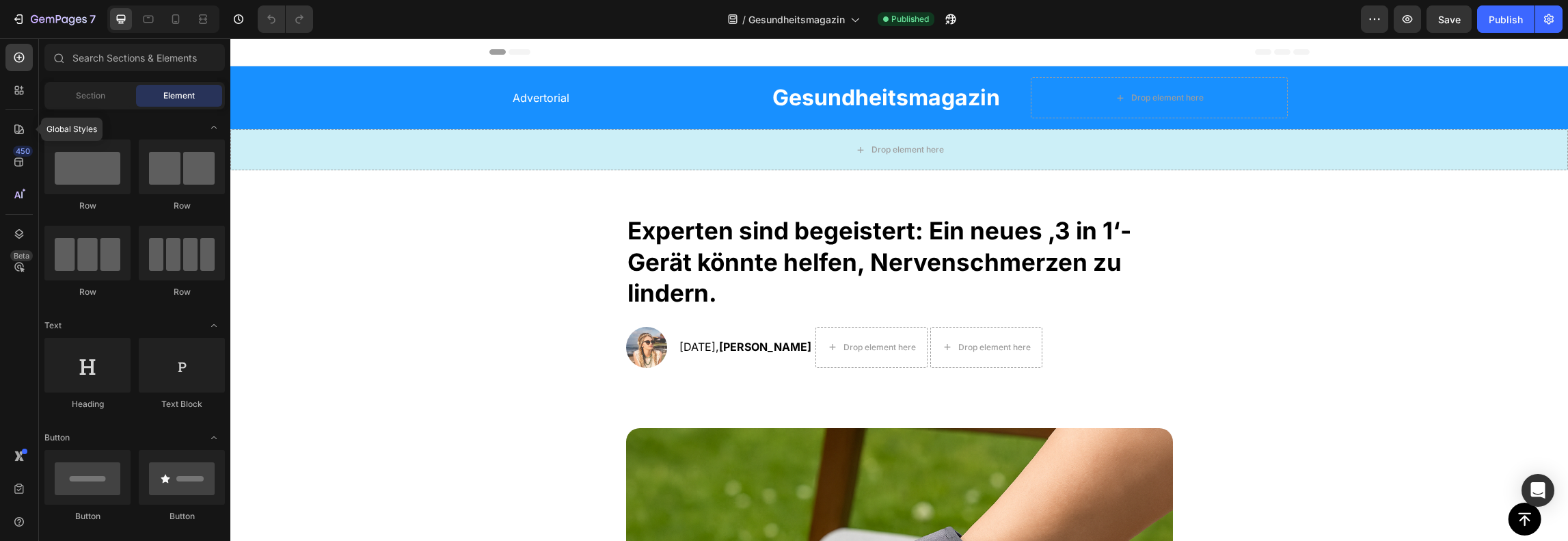
click at [19, 133] on icon at bounding box center [19, 129] width 10 height 10
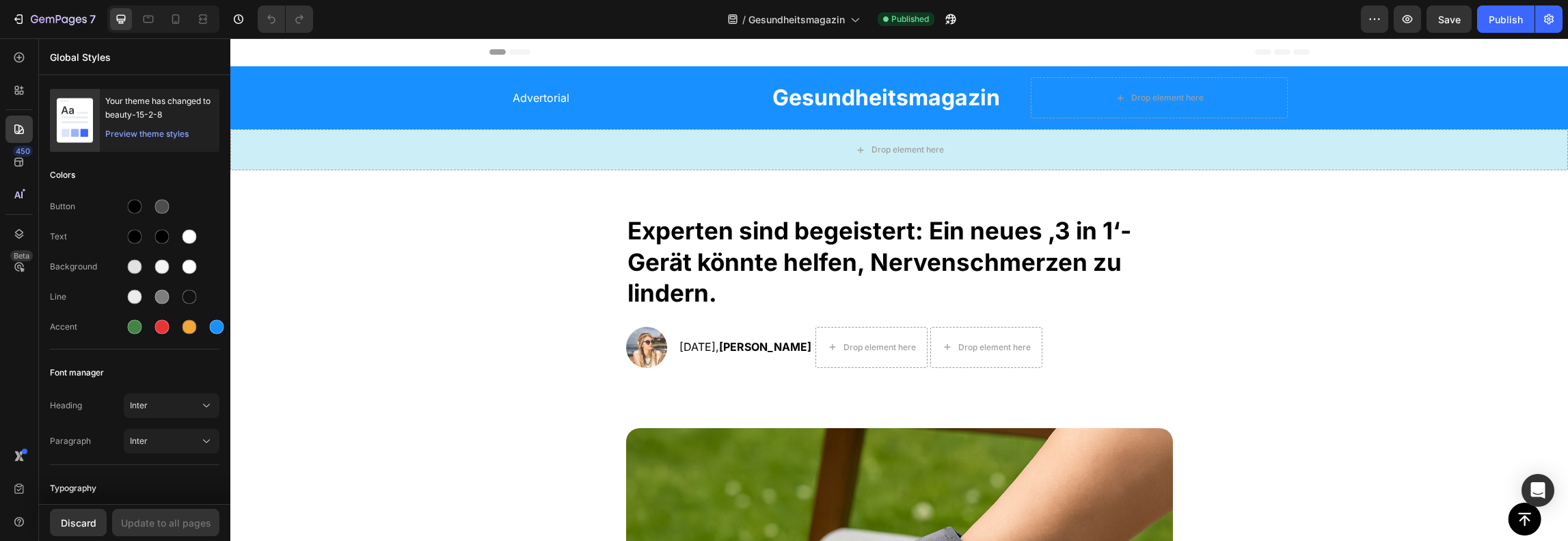
click at [321, 91] on div "Advertorial Text Block Gesundheitsmagazin Heading Row Drop element here Row Row…" at bounding box center [899, 124] width 1337 height 93
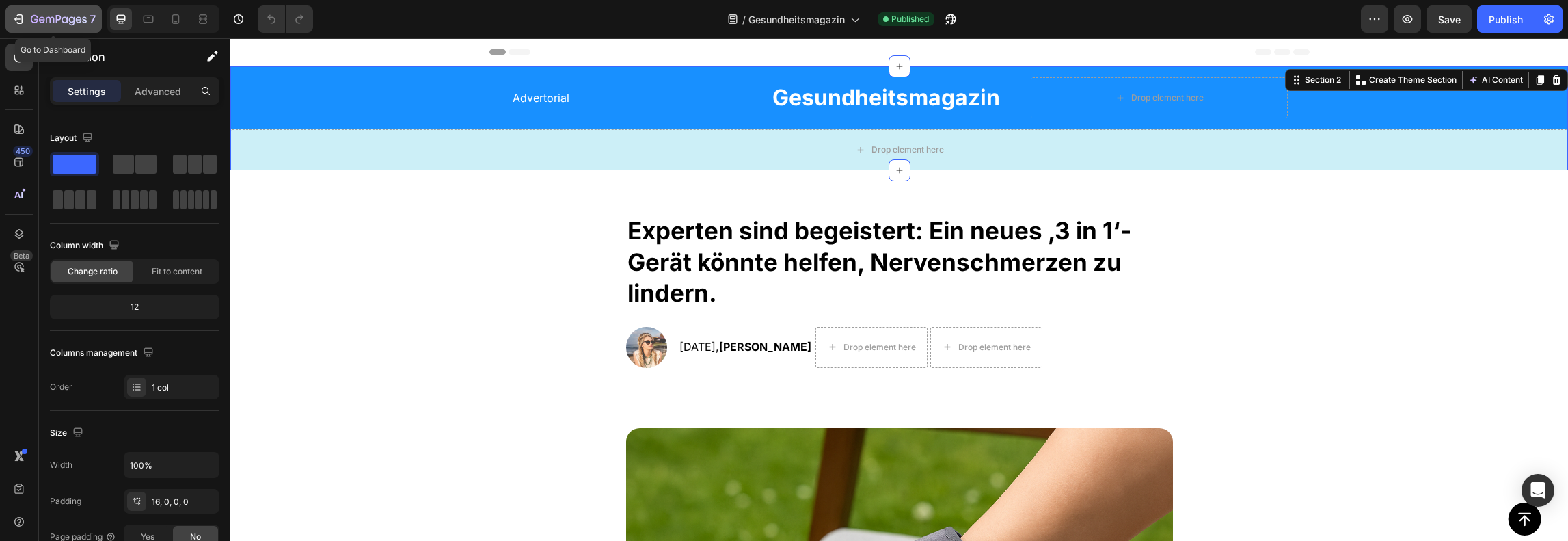
click at [22, 12] on icon "button" at bounding box center [18, 19] width 14 height 14
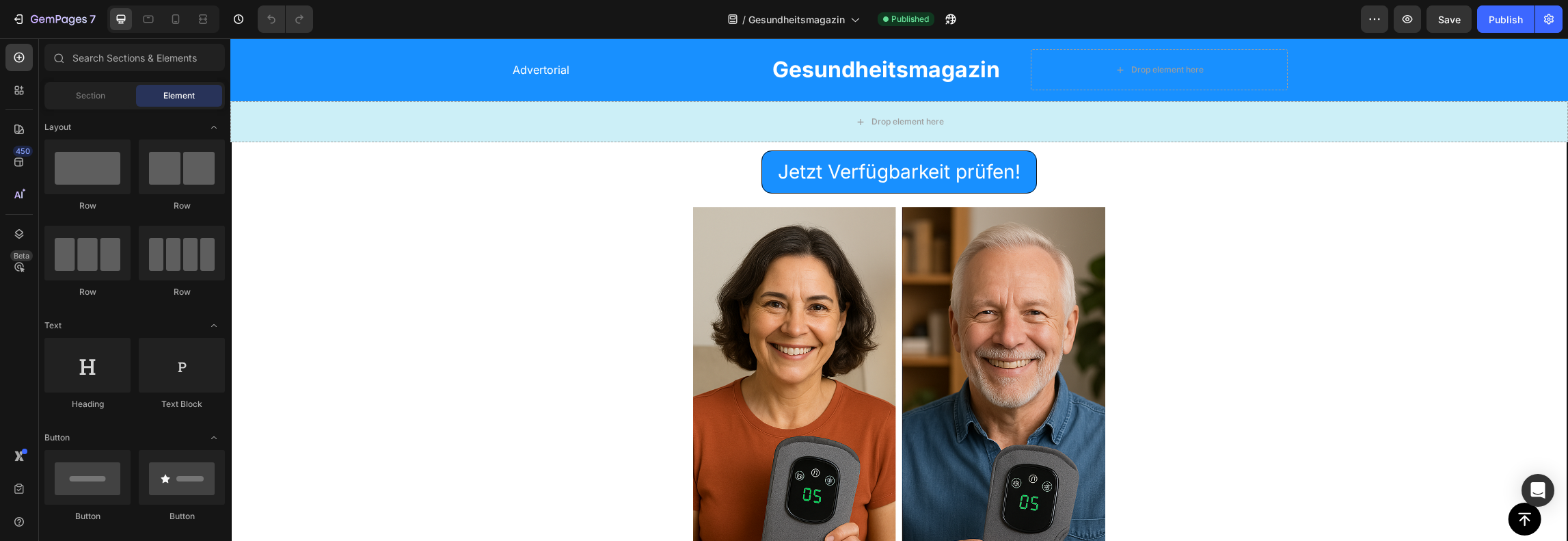
scroll to position [8523, 0]
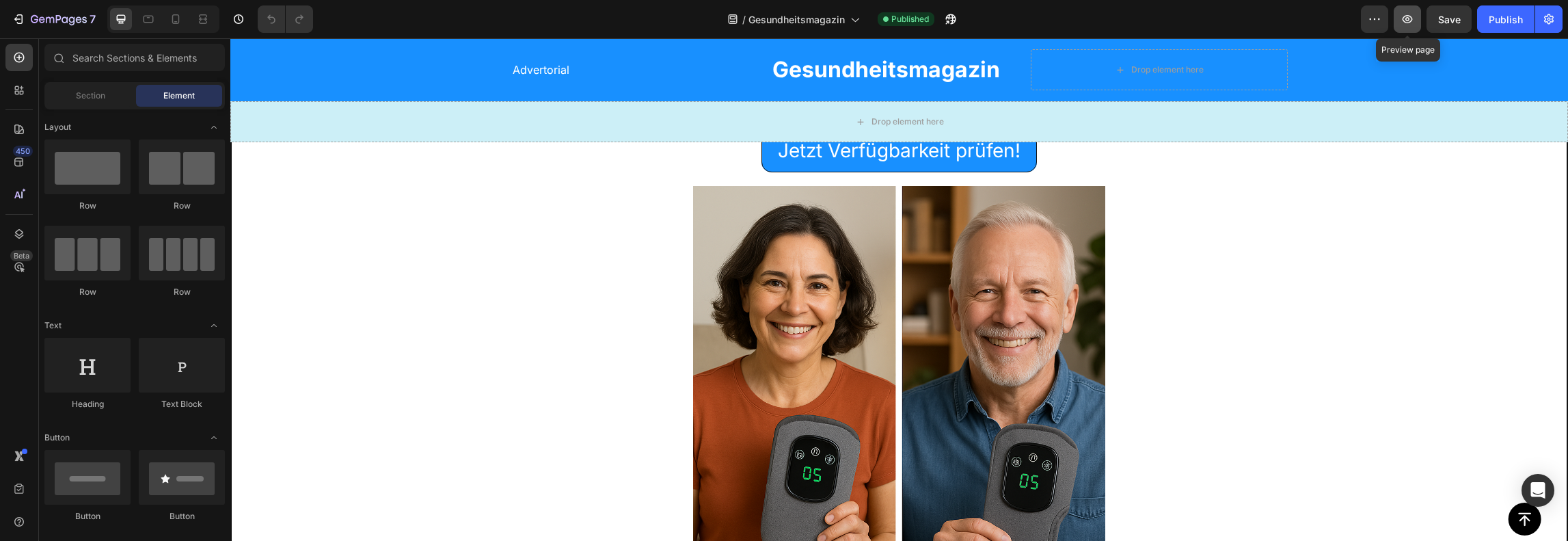
click at [1399, 13] on button "button" at bounding box center [1407, 19] width 27 height 27
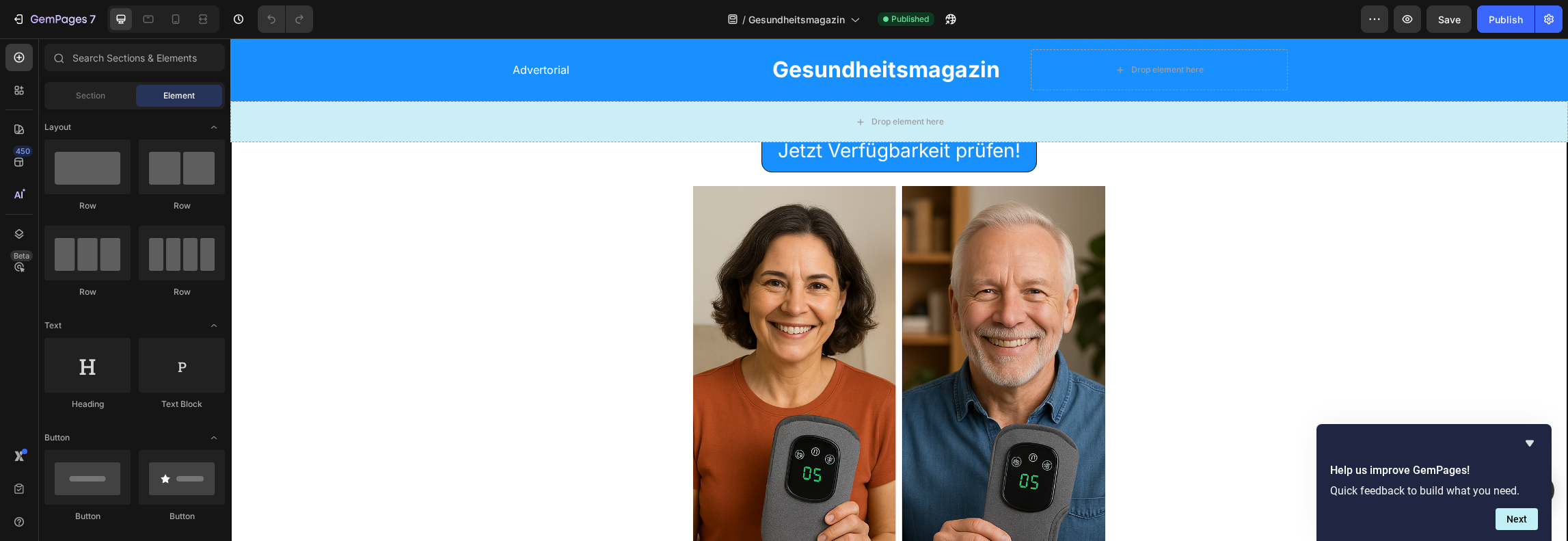
click at [23, 2] on div "7 / Gesundheitsmagazin Published Preview Save Publish" at bounding box center [784, 19] width 1568 height 39
click at [21, 15] on icon "button" at bounding box center [20, 19] width 6 height 10
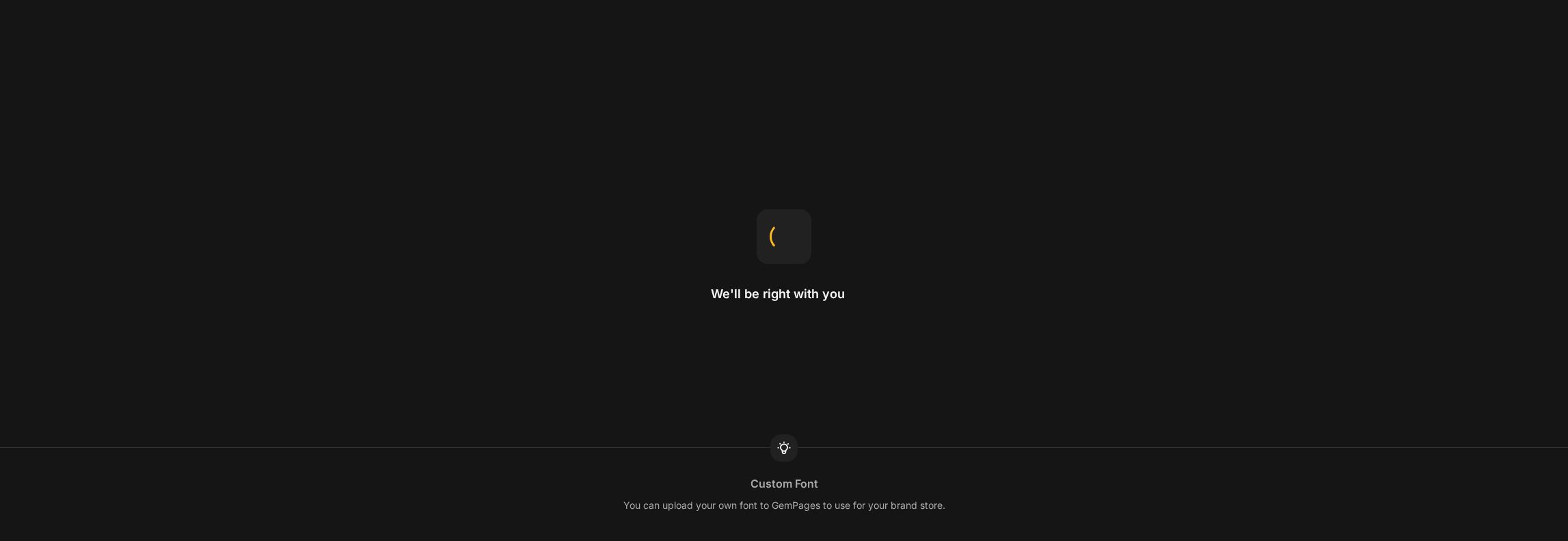
click at [30, 40] on div "We'll be right with you Custom Font You can upload your own font to GemPages to…" at bounding box center [784, 270] width 1568 height 541
